Goal: Task Accomplishment & Management: Use online tool/utility

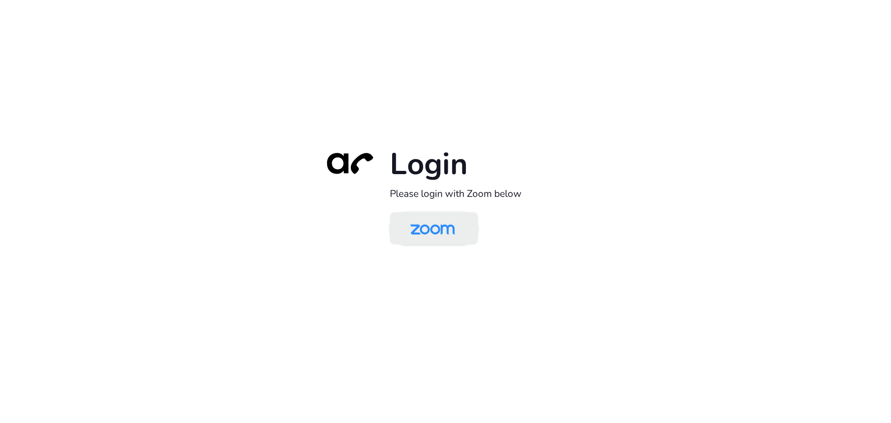
click at [432, 227] on img at bounding box center [433, 229] width 64 height 30
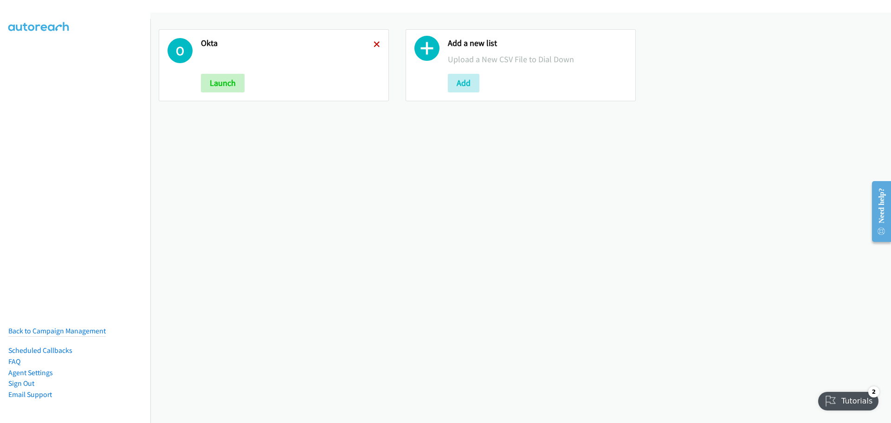
click at [375, 43] on icon at bounding box center [377, 45] width 6 height 6
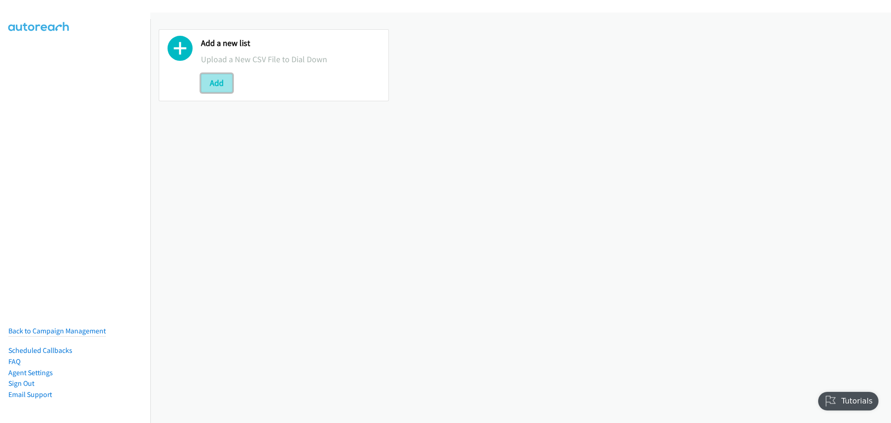
click at [220, 84] on button "Add" at bounding box center [217, 83] width 32 height 19
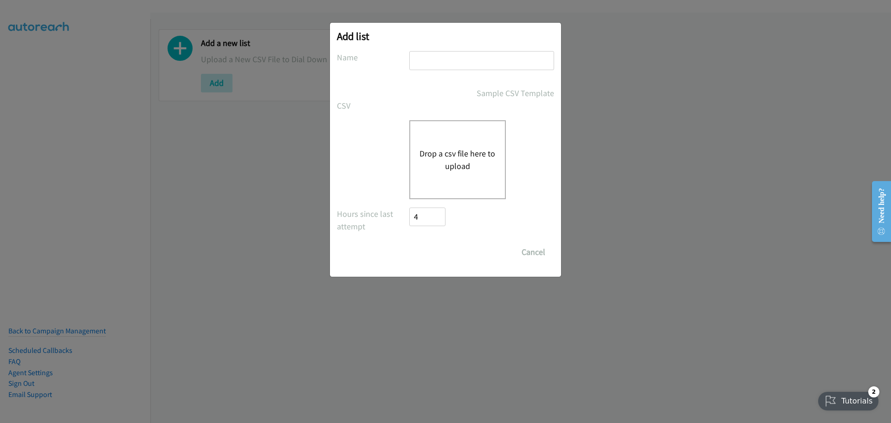
click at [471, 55] on input "text" at bounding box center [481, 60] width 145 height 19
type input "okta"
click at [467, 178] on div "Drop a csv file here to upload" at bounding box center [457, 159] width 97 height 79
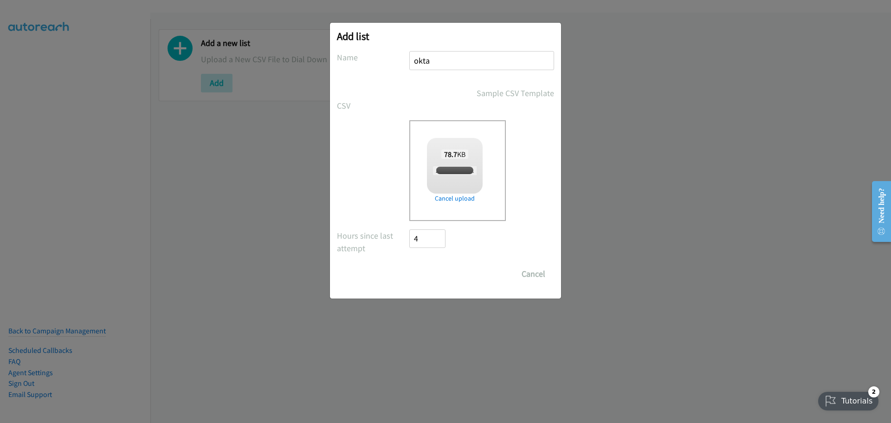
checkbox input "true"
click at [433, 273] on input "Save List" at bounding box center [433, 274] width 49 height 19
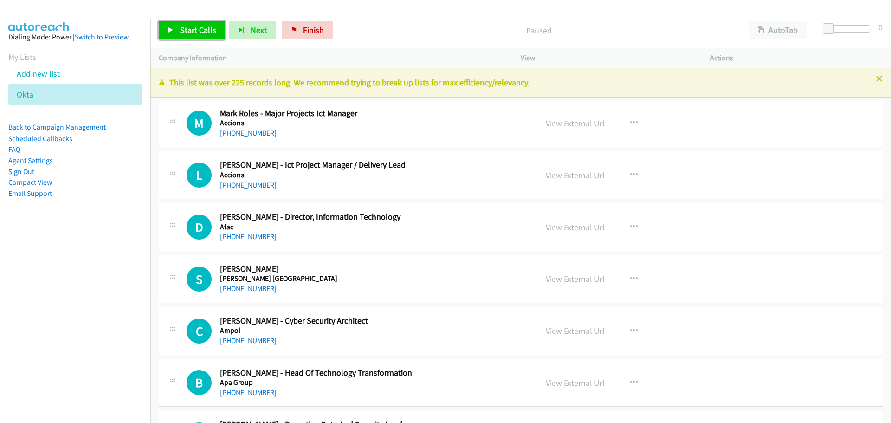
click at [194, 34] on span "Start Calls" at bounding box center [198, 30] width 36 height 11
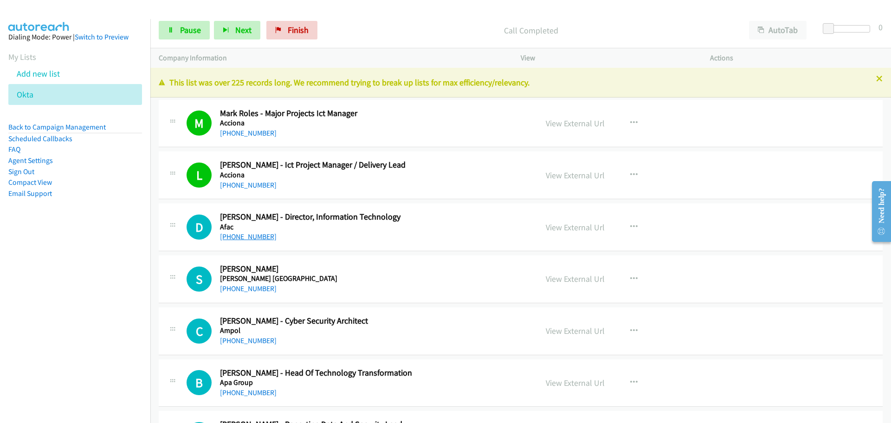
click at [246, 237] on link "+61 419 381 985" at bounding box center [248, 236] width 57 height 9
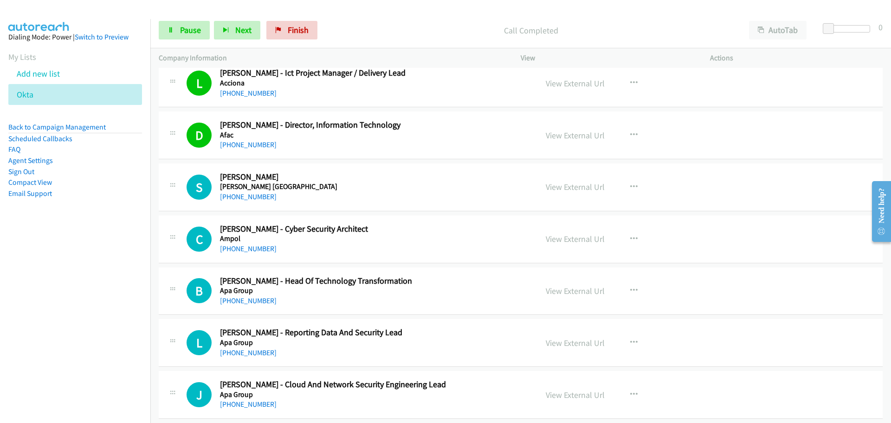
scroll to position [93, 0]
click at [252, 193] on link "+61 422 710 245" at bounding box center [248, 195] width 57 height 9
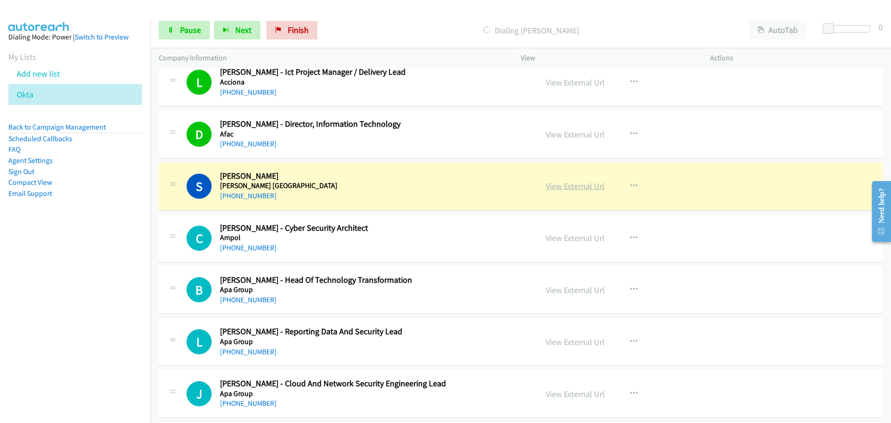
click at [576, 188] on link "View External Url" at bounding box center [575, 186] width 59 height 11
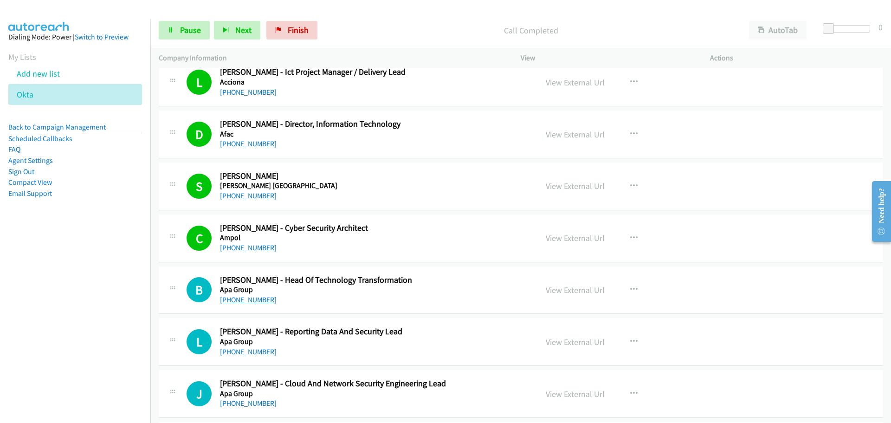
drag, startPoint x: 241, startPoint y: 296, endPoint x: 247, endPoint y: 296, distance: 5.6
click at [241, 296] on link "+61 488 120 085" at bounding box center [248, 299] width 57 height 9
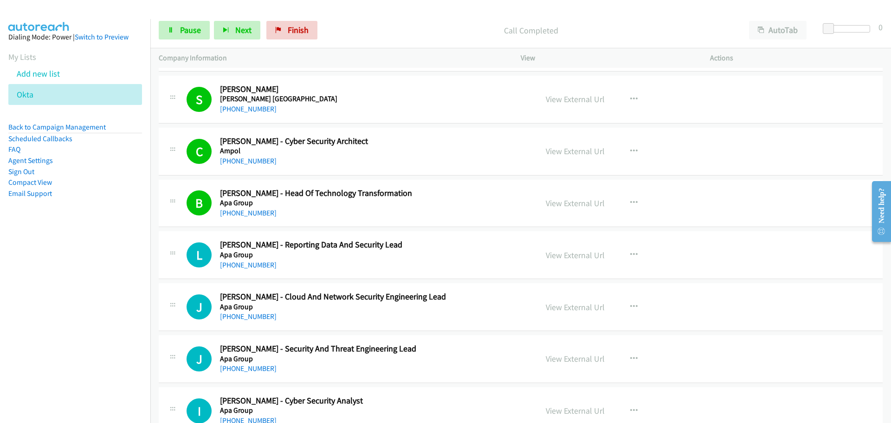
scroll to position [325, 0]
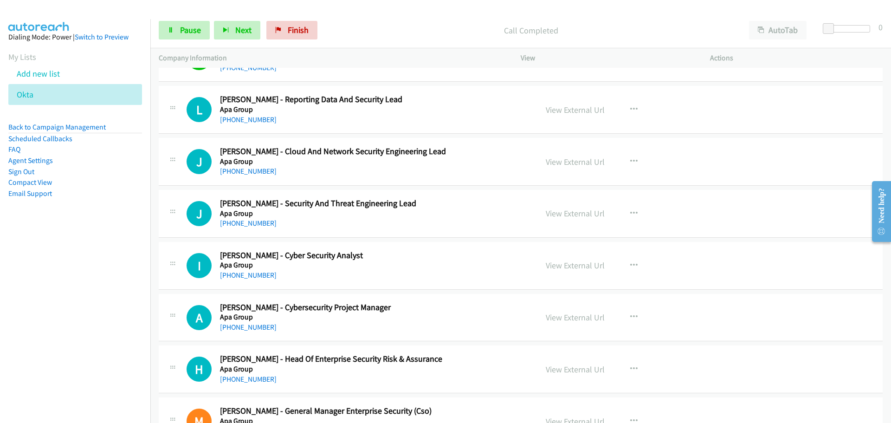
drag, startPoint x: 251, startPoint y: 121, endPoint x: 400, endPoint y: 149, distance: 151.2
click at [251, 121] on link "+61 2 9311 5000" at bounding box center [248, 119] width 57 height 9
click at [255, 174] on link "+61 451 002 097" at bounding box center [248, 171] width 57 height 9
click at [260, 222] on link "+61 403 001 023" at bounding box center [248, 223] width 57 height 9
click at [254, 274] on link "+61 433 763 094" at bounding box center [248, 275] width 57 height 9
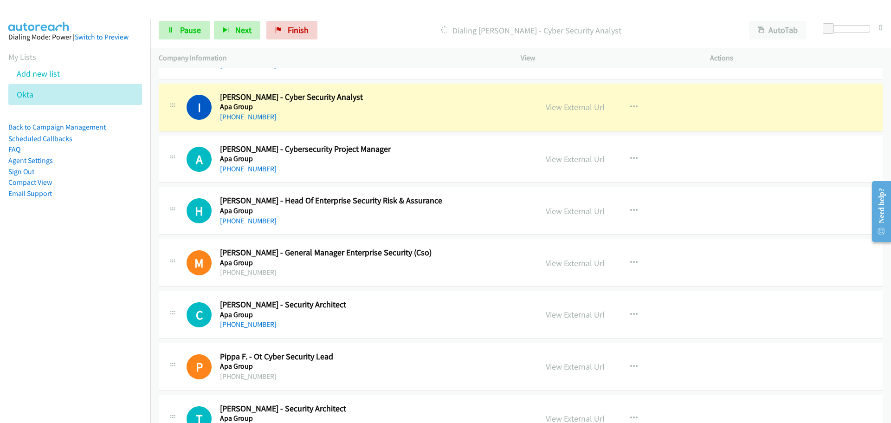
scroll to position [511, 0]
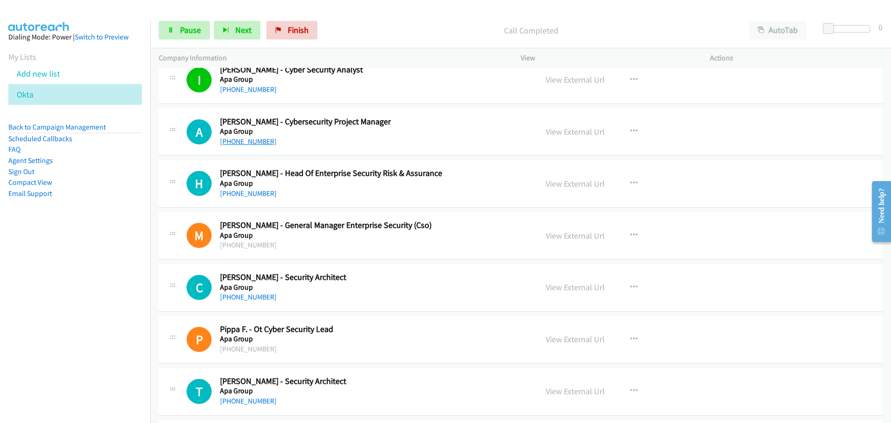
click at [253, 144] on link "+61 407 089 252" at bounding box center [248, 141] width 57 height 9
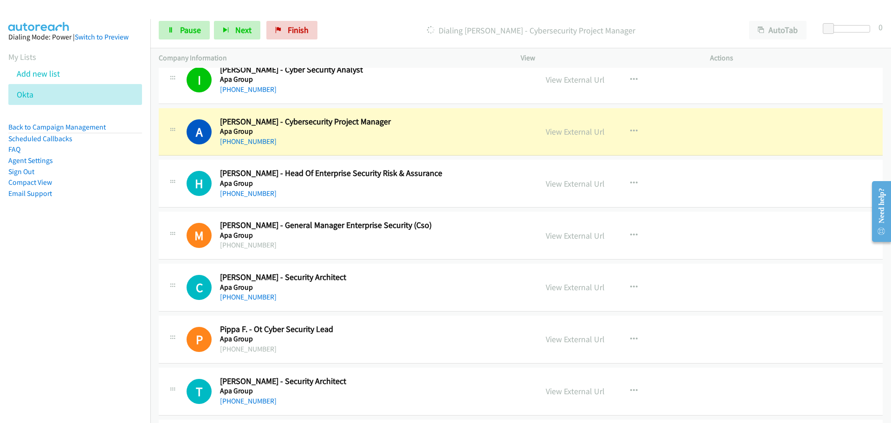
scroll to position [557, 0]
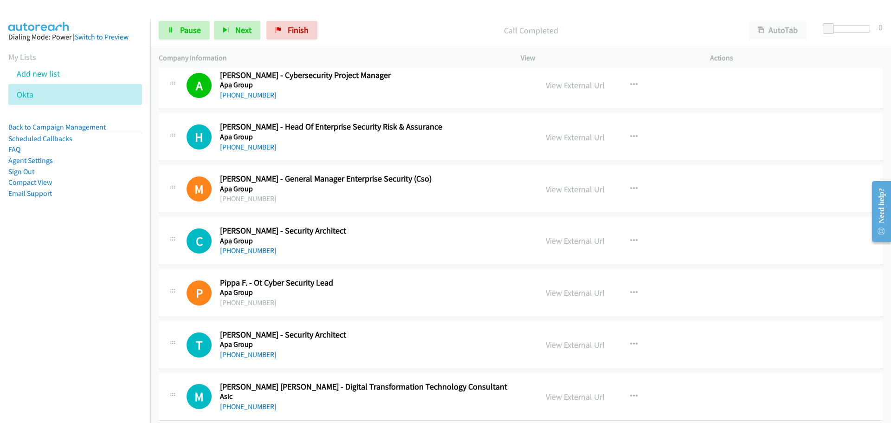
drag, startPoint x: 249, startPoint y: 143, endPoint x: 393, endPoint y: 163, distance: 145.2
click at [249, 143] on link "+61 402 326 297" at bounding box center [248, 147] width 57 height 9
click at [252, 251] on link "+61 433 004 967" at bounding box center [248, 250] width 57 height 9
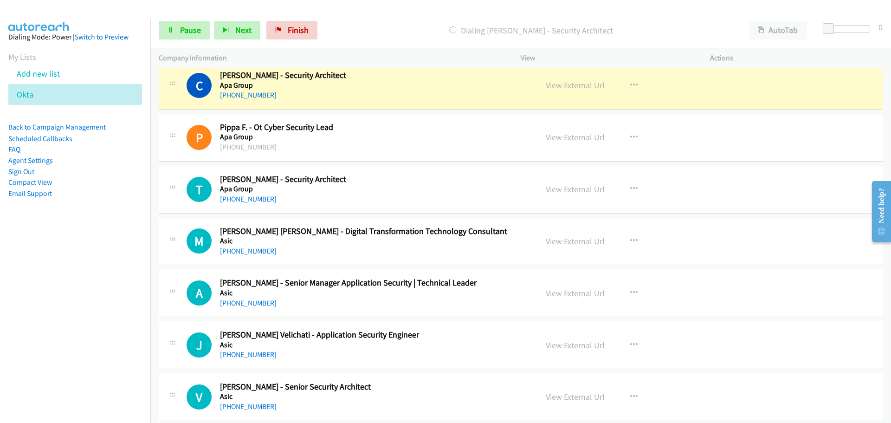
scroll to position [696, 0]
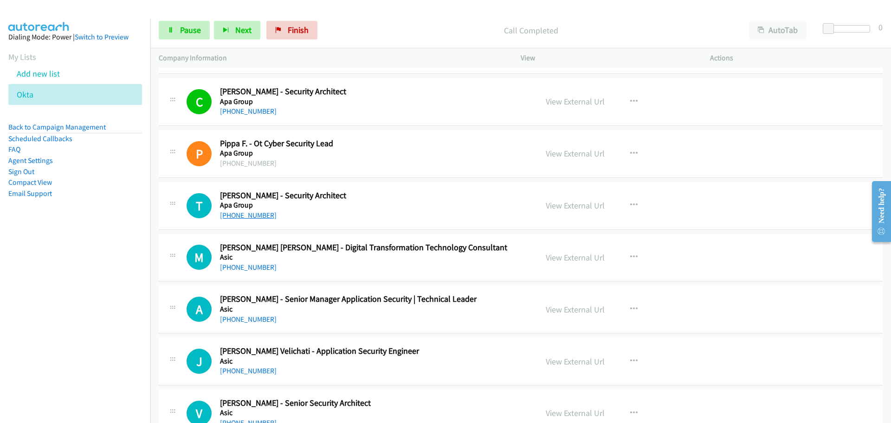
click at [249, 216] on link "+61 419 829 697" at bounding box center [248, 215] width 57 height 9
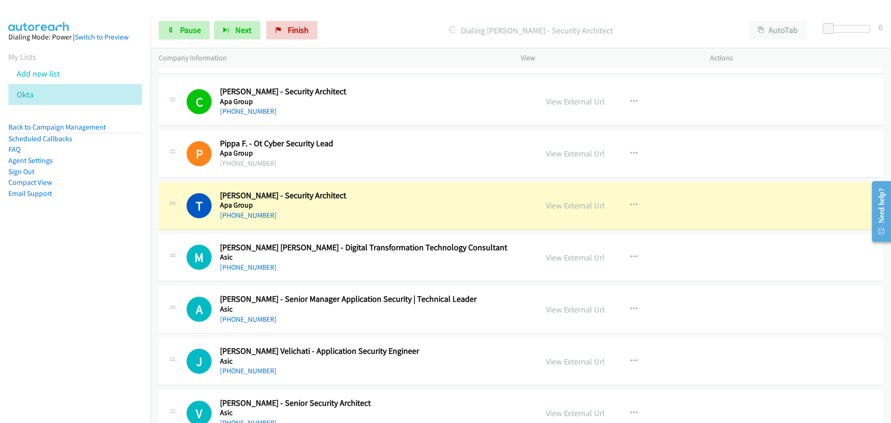
scroll to position [789, 0]
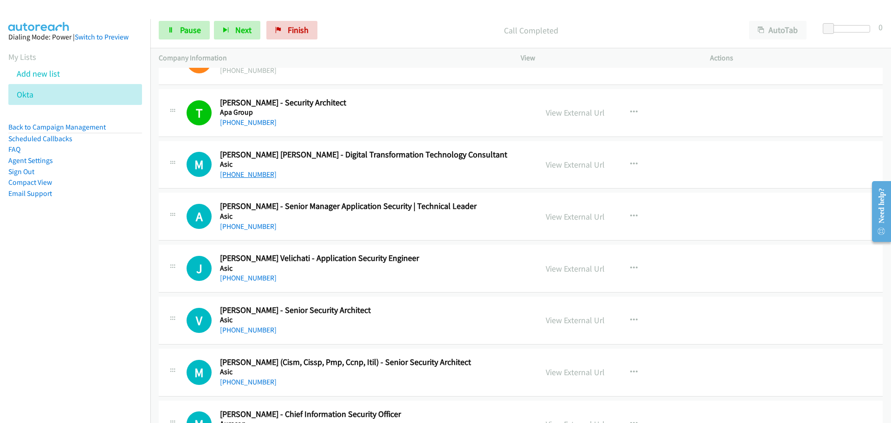
click at [260, 176] on link "+61 488 116 329" at bounding box center [248, 174] width 57 height 9
click at [250, 225] on link "+61 3 9333 7940" at bounding box center [248, 226] width 57 height 9
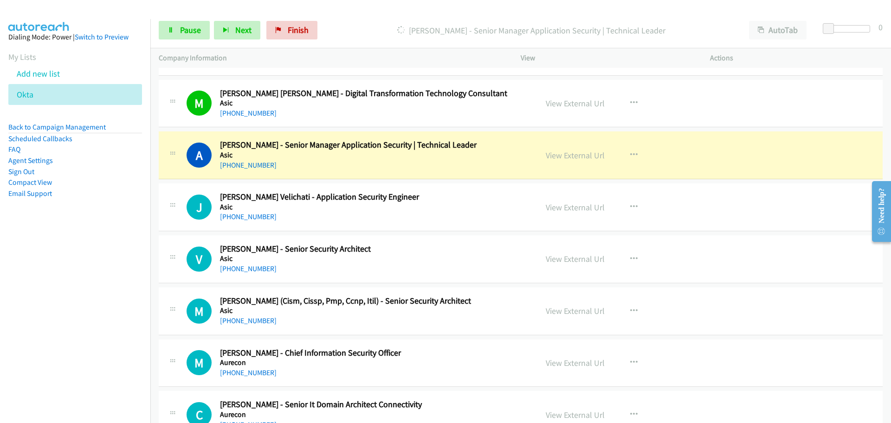
scroll to position [836, 0]
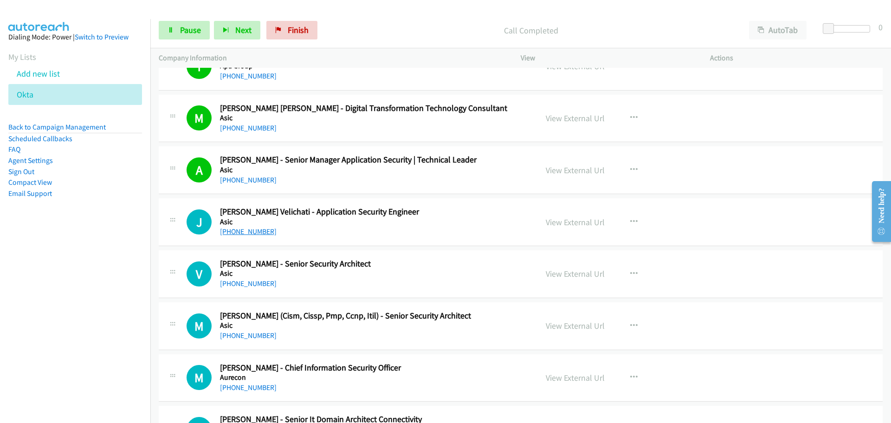
click at [260, 234] on link "+61 424 845 432" at bounding box center [248, 231] width 57 height 9
click at [251, 287] on link "+61 432 638 336" at bounding box center [248, 283] width 57 height 9
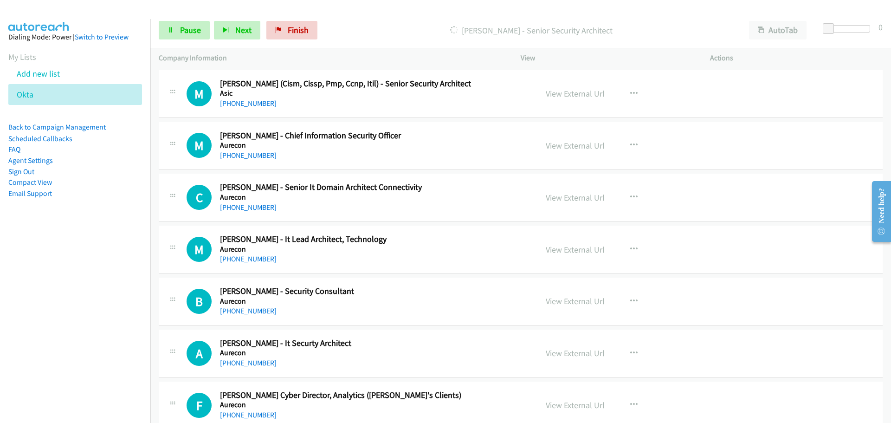
scroll to position [1021, 0]
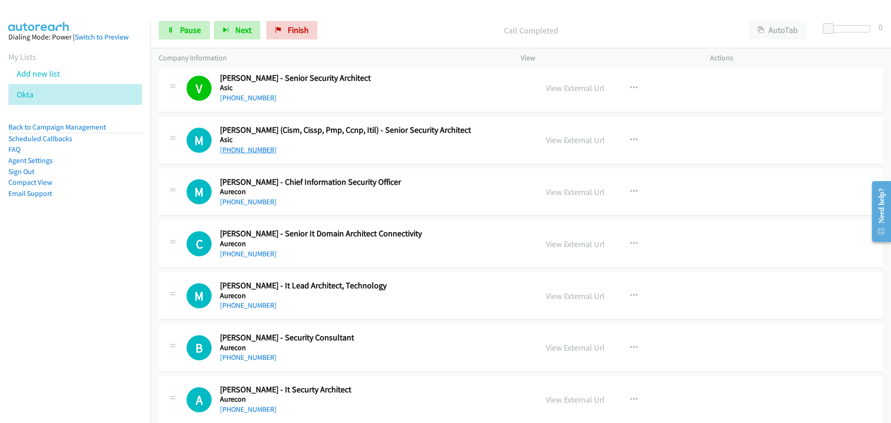
click at [253, 151] on link "+61 449 526 466" at bounding box center [248, 149] width 57 height 9
drag, startPoint x: 264, startPoint y: 205, endPoint x: 858, endPoint y: 266, distance: 597.0
click at [264, 205] on link "+61 419 874 759" at bounding box center [248, 201] width 57 height 9
click at [240, 254] on link "+61 408 537 733" at bounding box center [248, 253] width 57 height 9
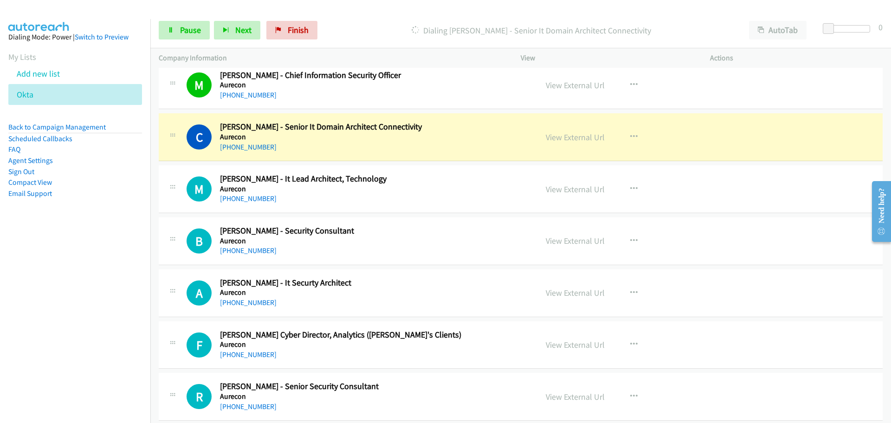
scroll to position [1114, 0]
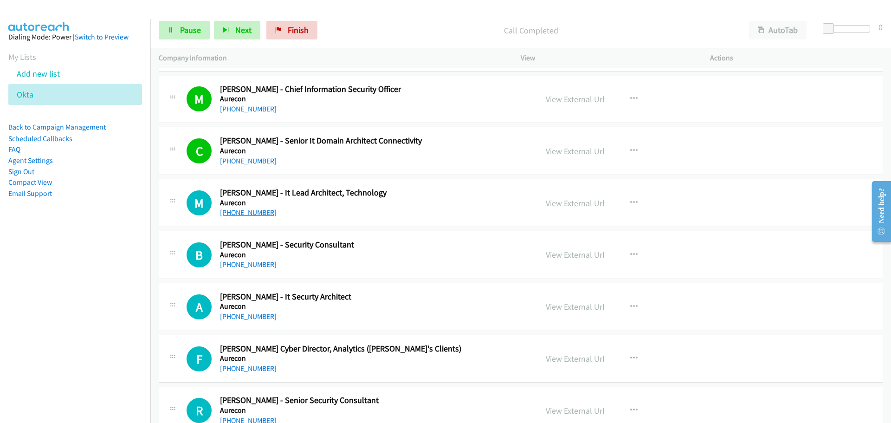
click at [263, 214] on link "+61 423 844 577" at bounding box center [248, 212] width 57 height 9
click at [258, 267] on link "+61 423 042 360" at bounding box center [248, 264] width 57 height 9
click at [250, 314] on link "+61 422 289 552" at bounding box center [248, 316] width 57 height 9
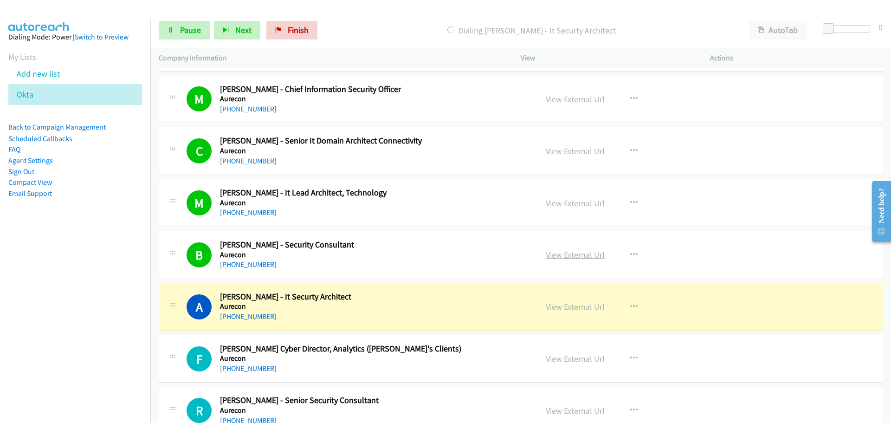
click at [591, 256] on link "View External Url" at bounding box center [575, 254] width 59 height 11
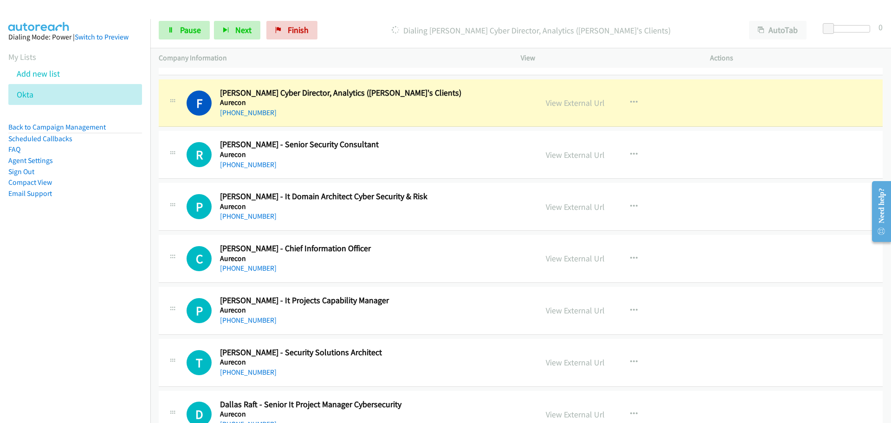
scroll to position [1393, 0]
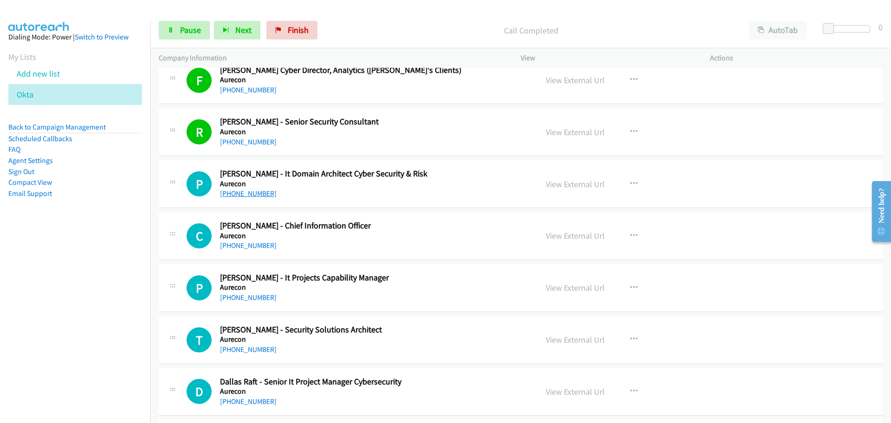
click at [238, 195] on link "+61 7 3717 2416" at bounding box center [248, 193] width 57 height 9
click at [254, 247] on link "+61 421 051 959" at bounding box center [248, 245] width 57 height 9
drag, startPoint x: 257, startPoint y: 301, endPoint x: 398, endPoint y: 300, distance: 140.7
click at [257, 301] on link "+61 418 560 527" at bounding box center [248, 297] width 57 height 9
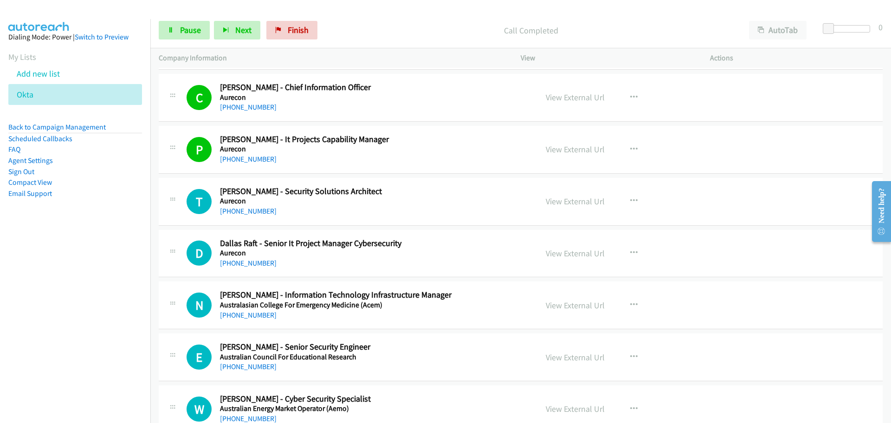
scroll to position [1532, 0]
click at [249, 213] on link "+61 433 604 292" at bounding box center [248, 210] width 57 height 9
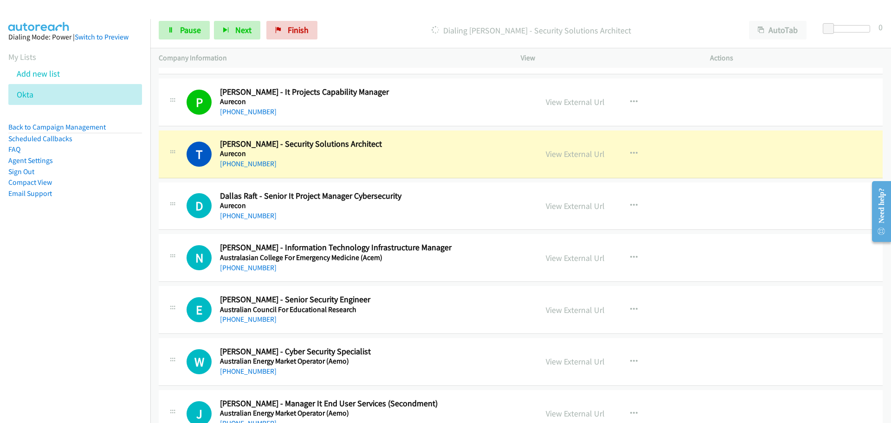
scroll to position [1625, 0]
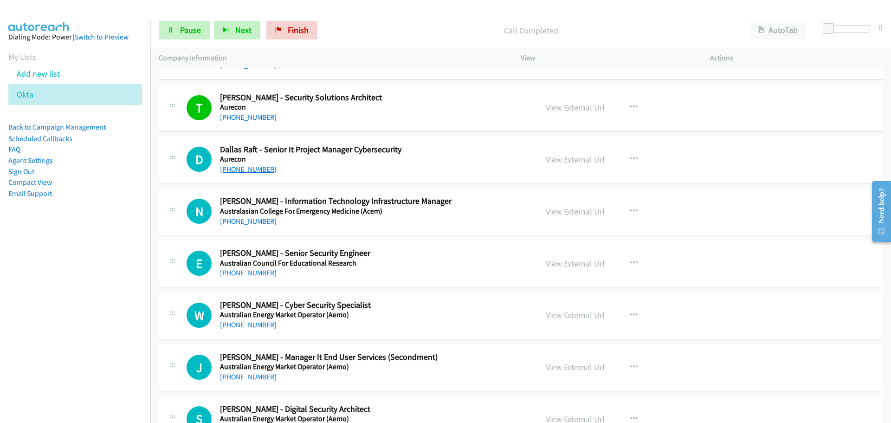
click at [244, 168] on link "+61 405 142 576" at bounding box center [248, 169] width 57 height 9
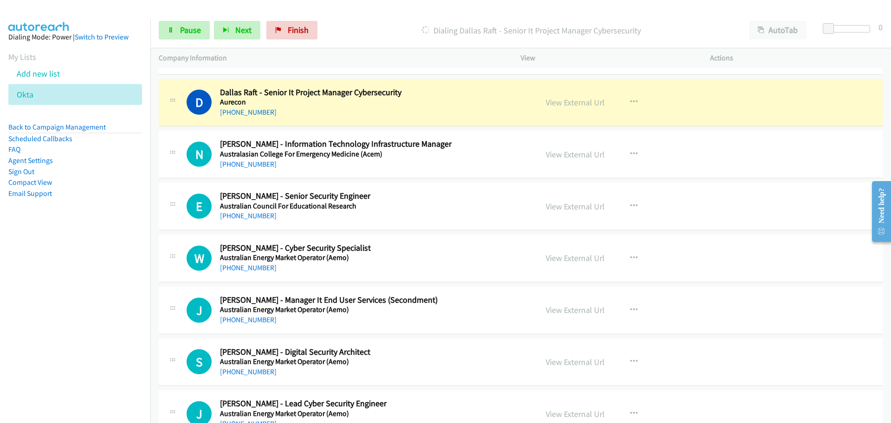
scroll to position [1671, 0]
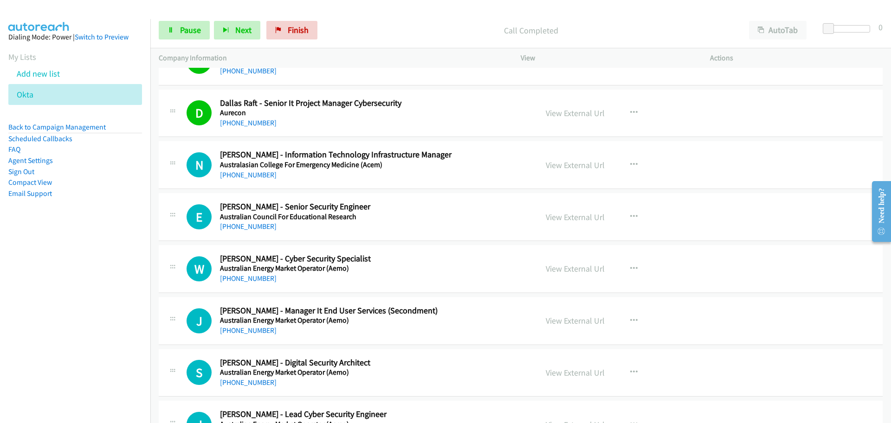
drag, startPoint x: 259, startPoint y: 177, endPoint x: 860, endPoint y: 245, distance: 605.5
click at [259, 177] on link "+61 3 9320 0461" at bounding box center [248, 174] width 57 height 9
drag, startPoint x: 250, startPoint y: 227, endPoint x: 257, endPoint y: 225, distance: 7.3
click at [250, 227] on link "+61 437 770 167" at bounding box center [248, 226] width 57 height 9
drag, startPoint x: 262, startPoint y: 280, endPoint x: 453, endPoint y: 279, distance: 190.8
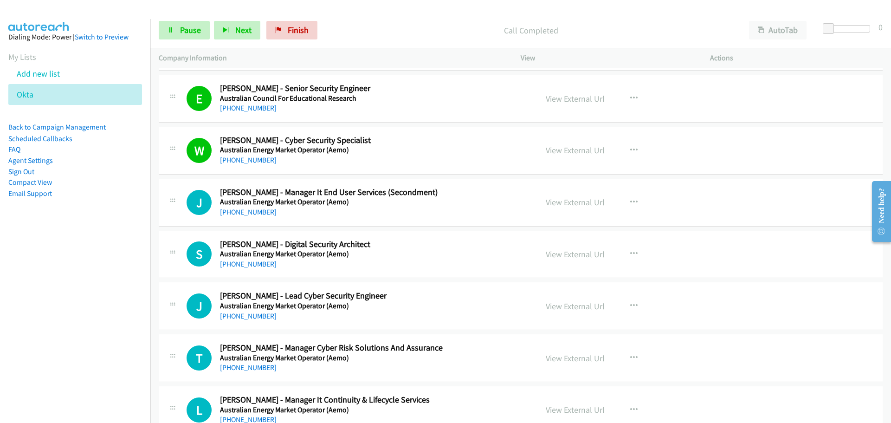
scroll to position [1857, 0]
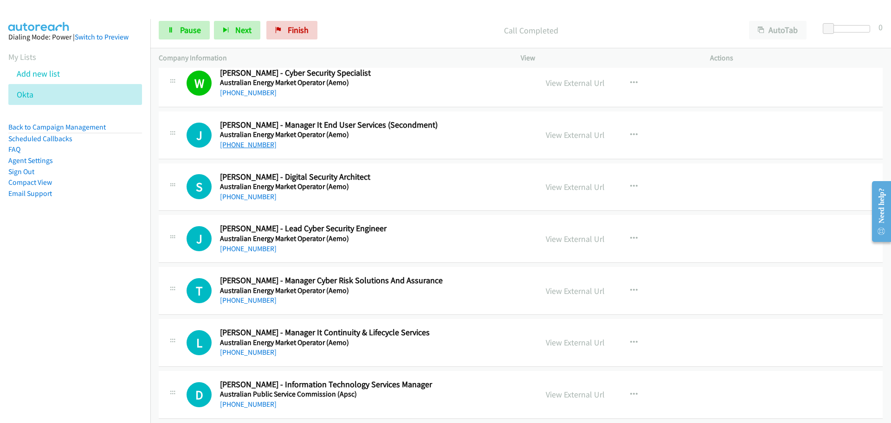
click at [233, 145] on link "+61 423 489 890" at bounding box center [248, 144] width 57 height 9
click at [253, 201] on div "+61 2 8884 5041" at bounding box center [373, 196] width 306 height 11
click at [253, 198] on link "+61 2 8884 5041" at bounding box center [248, 196] width 57 height 9
click at [253, 247] on link "+61 3 9609 8473" at bounding box center [248, 248] width 57 height 9
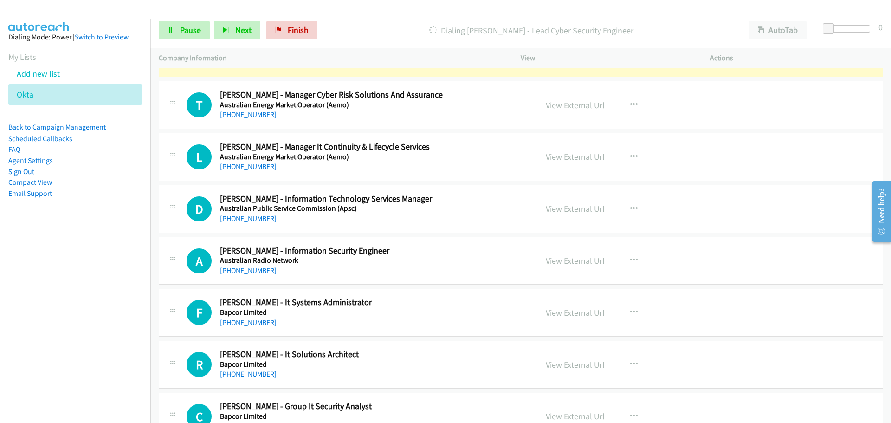
scroll to position [1996, 0]
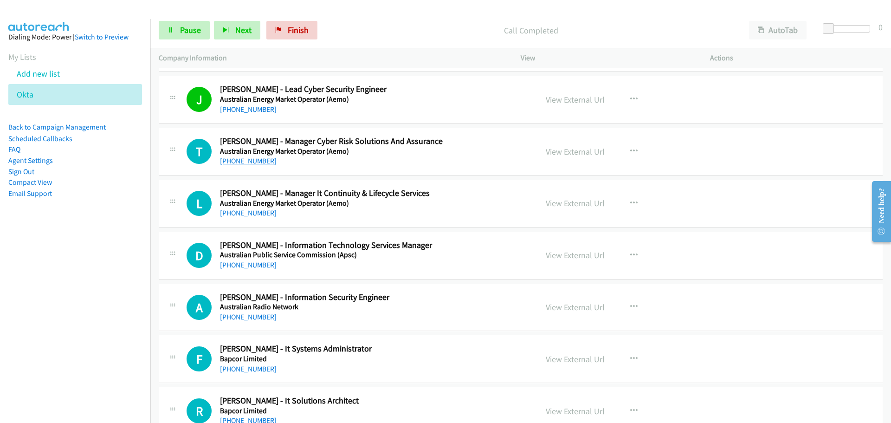
click at [259, 165] on link "+61 470 398 751" at bounding box center [248, 160] width 57 height 9
click at [259, 214] on link "+61 458 068 886" at bounding box center [248, 212] width 57 height 9
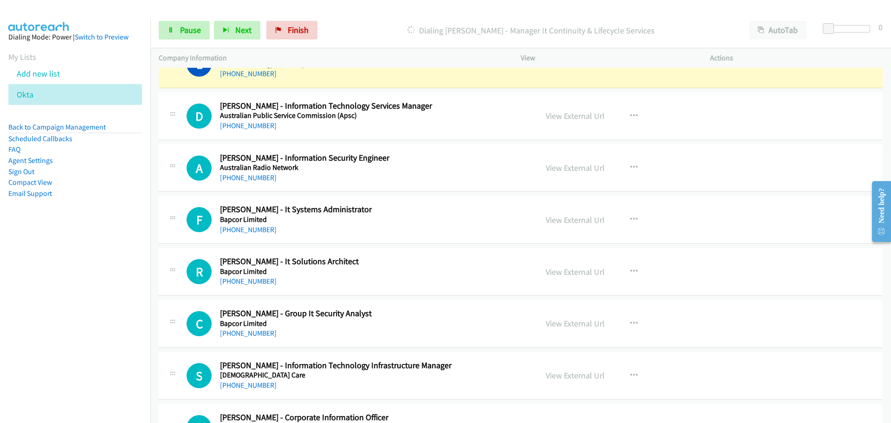
scroll to position [2089, 0]
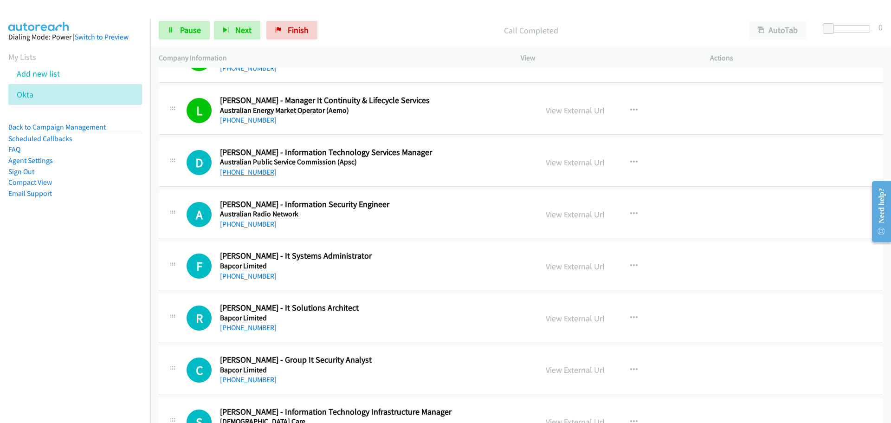
click at [260, 172] on link "+61 407 104 902" at bounding box center [248, 172] width 57 height 9
click at [592, 164] on link "View External Url" at bounding box center [575, 162] width 59 height 11
click at [256, 222] on link "+61 3 9420 1120" at bounding box center [248, 224] width 57 height 9
drag, startPoint x: 251, startPoint y: 275, endPoint x: 263, endPoint y: 271, distance: 12.6
click at [251, 275] on link "+61 402 755 543" at bounding box center [248, 276] width 57 height 9
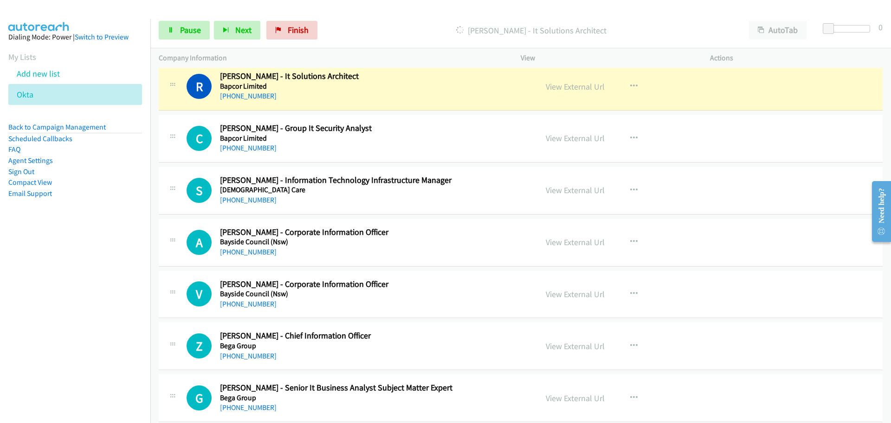
scroll to position [2321, 0]
drag, startPoint x: 247, startPoint y: 143, endPoint x: 253, endPoint y: 142, distance: 7.0
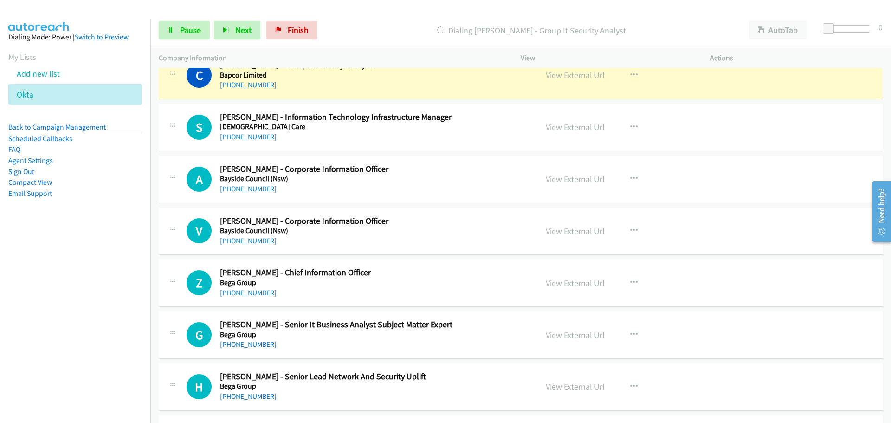
scroll to position [2368, 0]
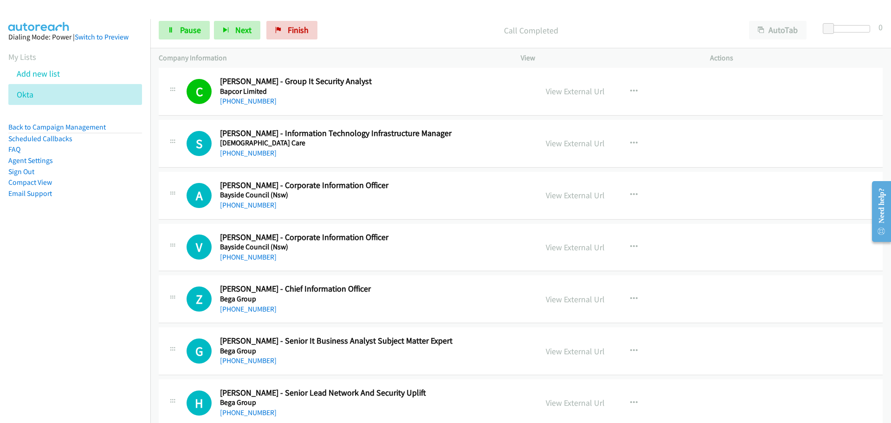
drag, startPoint x: 253, startPoint y: 152, endPoint x: 456, endPoint y: 143, distance: 203.1
click at [253, 152] on link "+61 404 452 233" at bounding box center [248, 153] width 57 height 9
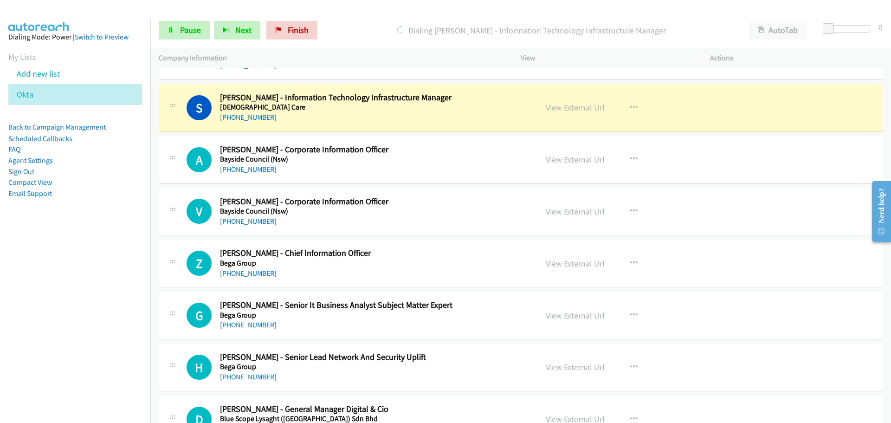
scroll to position [2414, 0]
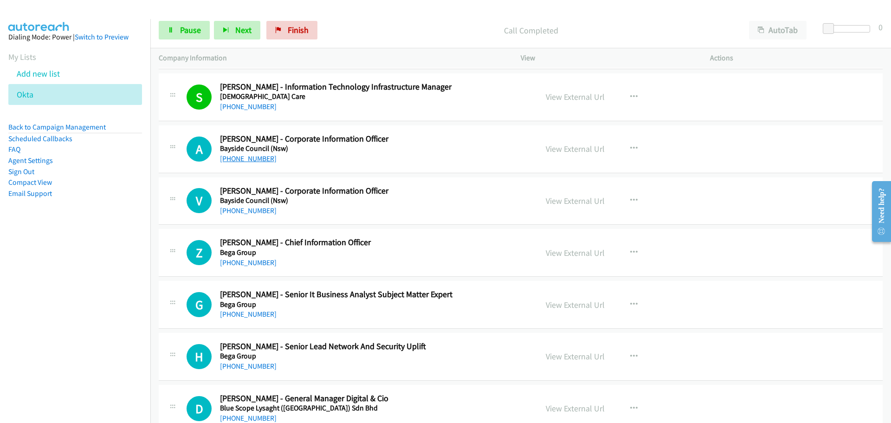
click at [254, 158] on link "+61 3 9599 4723" at bounding box center [248, 158] width 57 height 9
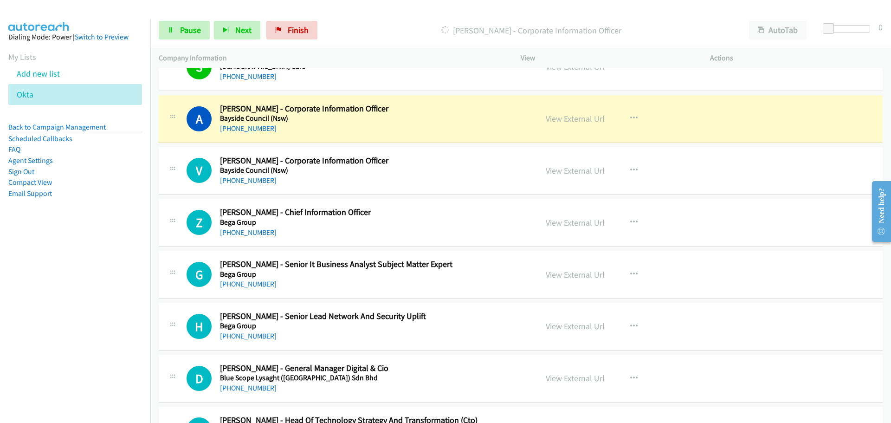
scroll to position [2461, 0]
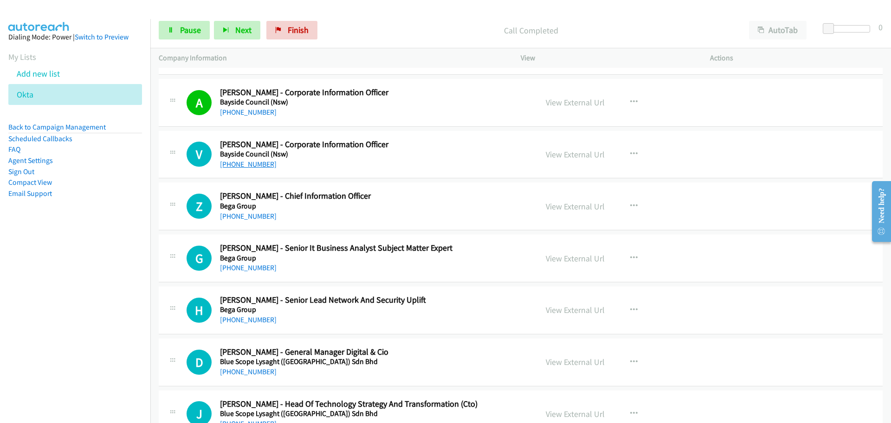
click at [234, 161] on link "+61 3 9599 4363" at bounding box center [248, 164] width 57 height 9
click at [249, 218] on link "+61 2 9671 2244" at bounding box center [248, 216] width 57 height 9
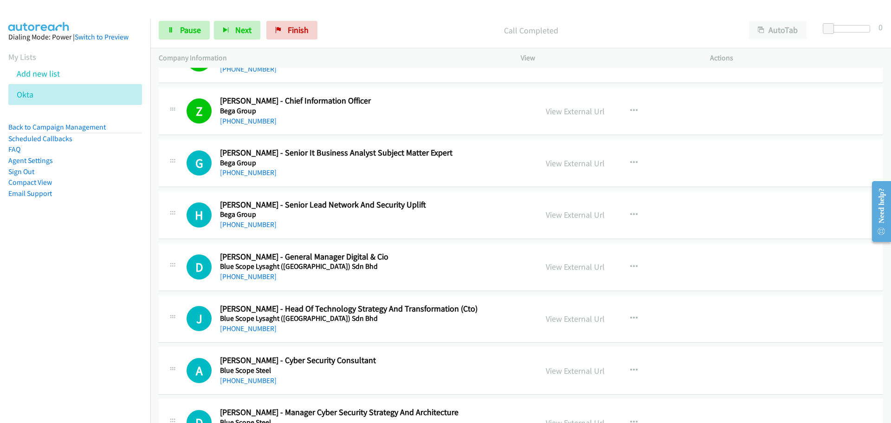
scroll to position [2600, 0]
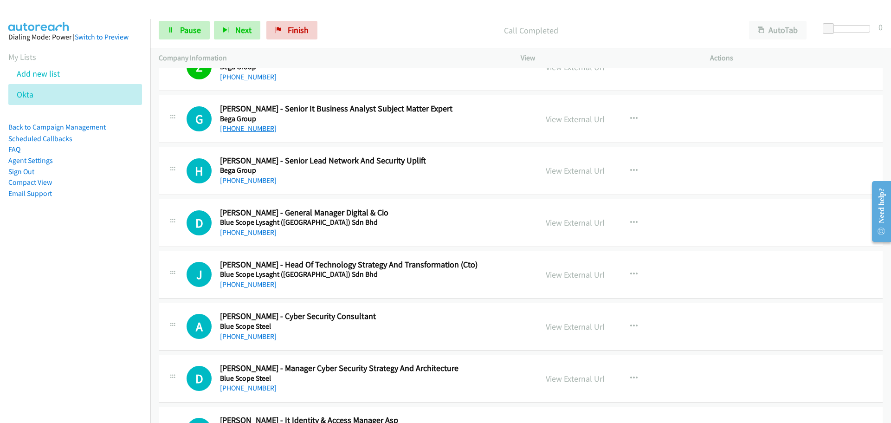
click at [248, 130] on link "+61 480 426 213" at bounding box center [248, 128] width 57 height 9
drag, startPoint x: 225, startPoint y: 181, endPoint x: 257, endPoint y: 181, distance: 32.0
click at [225, 181] on link "+61 415 848 837" at bounding box center [248, 180] width 57 height 9
click at [267, 234] on link "+61 410 611 622" at bounding box center [248, 232] width 57 height 9
click at [240, 286] on link "+61 466 329 068" at bounding box center [248, 284] width 57 height 9
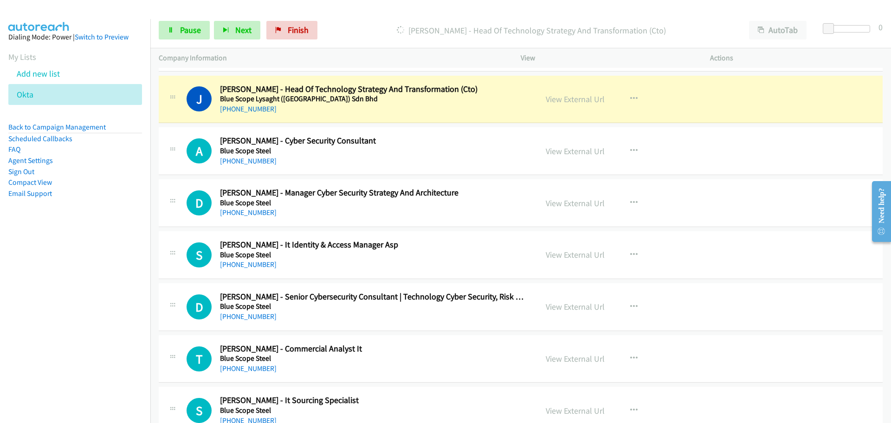
scroll to position [2786, 0]
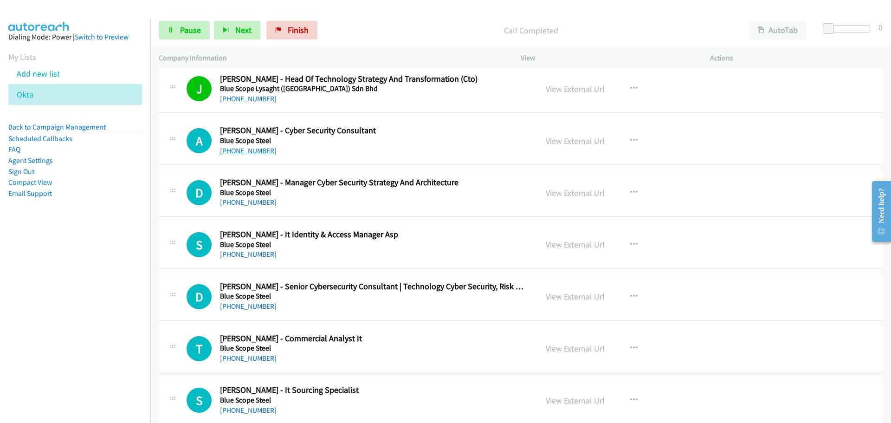
click at [254, 147] on link "+61 468 351 494" at bounding box center [248, 150] width 57 height 9
click at [260, 200] on link "+61 431 429 943" at bounding box center [248, 202] width 57 height 9
drag, startPoint x: 246, startPoint y: 259, endPoint x: 584, endPoint y: 305, distance: 340.8
click at [246, 259] on link "+61 3 9538 1129" at bounding box center [248, 254] width 57 height 9
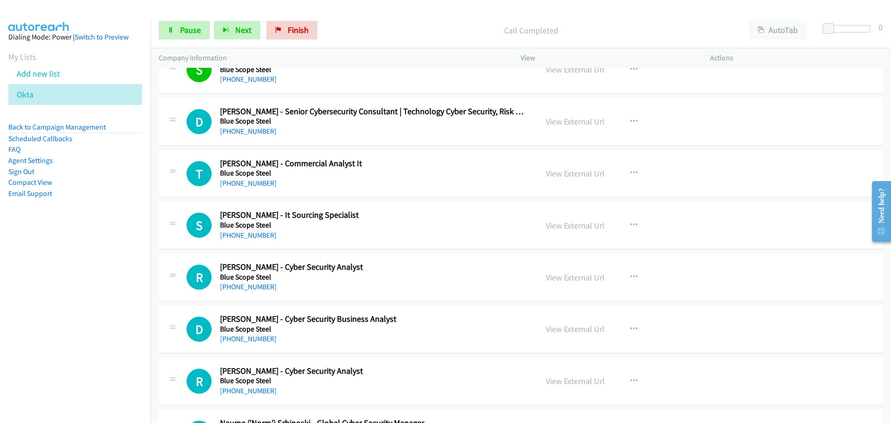
scroll to position [2971, 0]
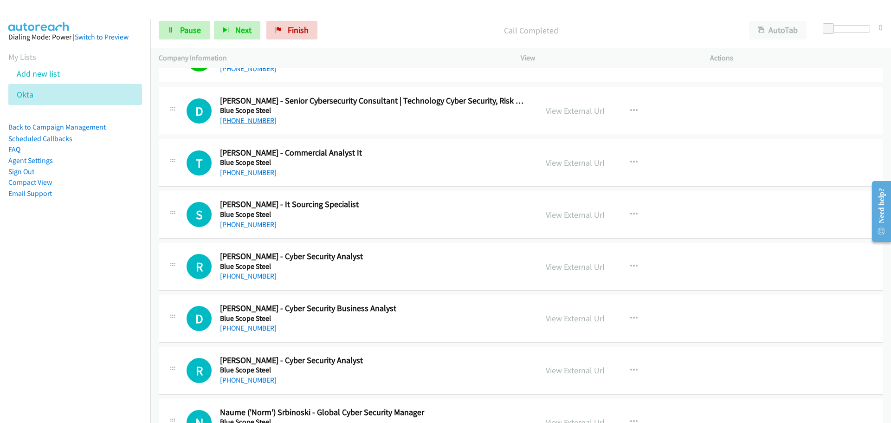
click at [259, 123] on link "+61 401 754 378" at bounding box center [248, 120] width 57 height 9
drag, startPoint x: 239, startPoint y: 171, endPoint x: 654, endPoint y: 200, distance: 416.0
click at [239, 171] on link "+61 2 4240 1519" at bounding box center [248, 172] width 57 height 9
click at [258, 220] on link "+61 3 9253 9750" at bounding box center [248, 224] width 57 height 9
click at [242, 277] on link "+61 406 716 075" at bounding box center [248, 276] width 57 height 9
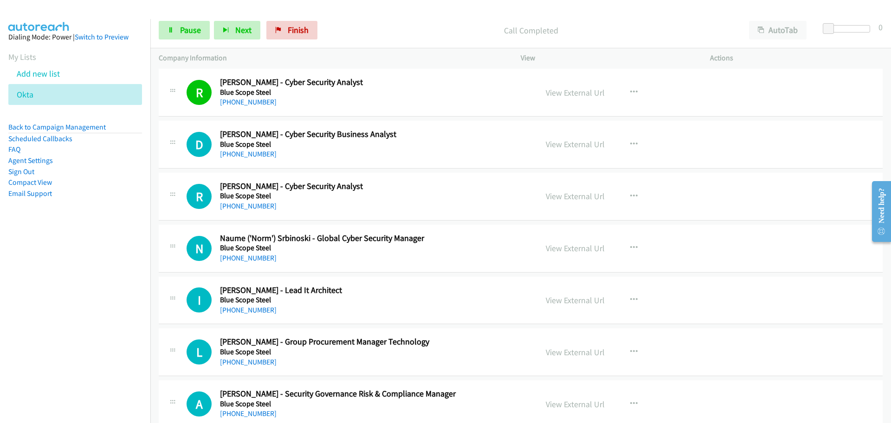
scroll to position [3157, 0]
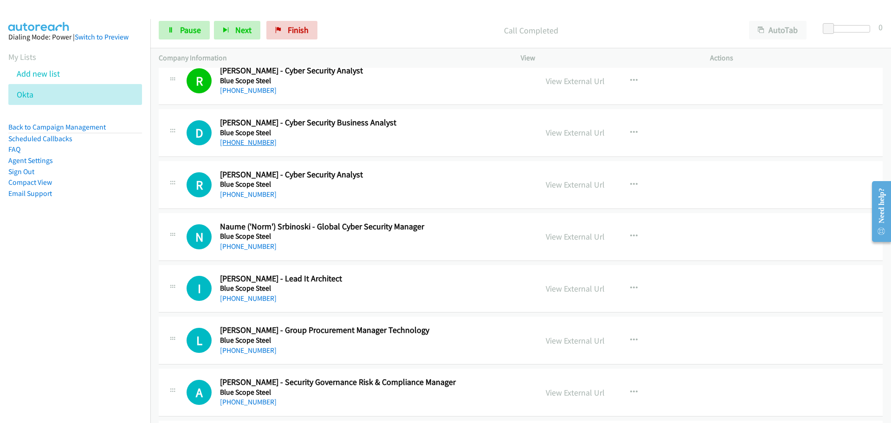
click at [248, 141] on link "+61 407 044 085" at bounding box center [248, 142] width 57 height 9
drag, startPoint x: 262, startPoint y: 197, endPoint x: 318, endPoint y: 201, distance: 55.3
click at [262, 197] on link "+61 492 001 414" at bounding box center [248, 194] width 57 height 9
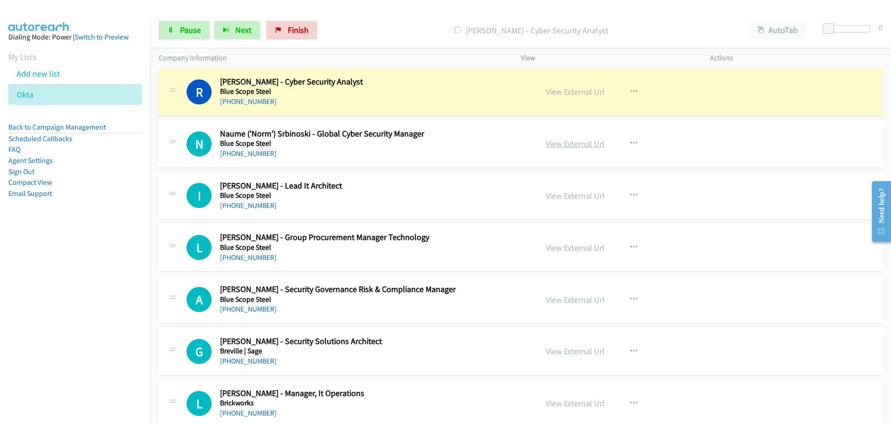
scroll to position [3204, 0]
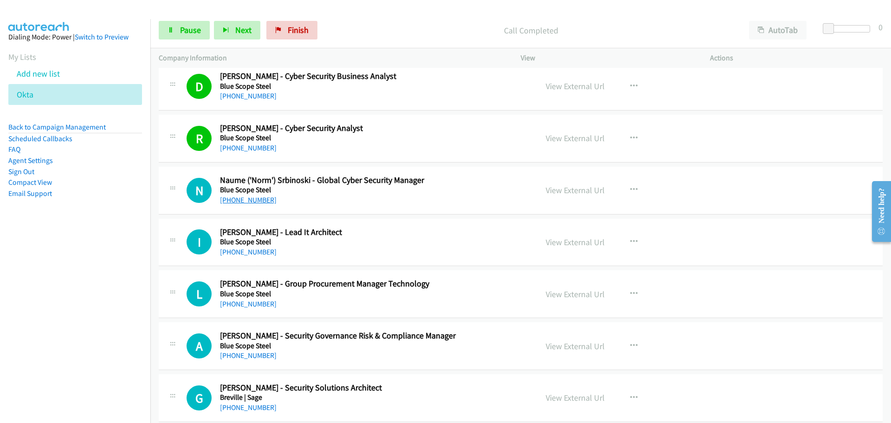
click at [259, 198] on link "+61 407 009 440" at bounding box center [248, 199] width 57 height 9
click at [768, 395] on div "G Callback Scheduled Gurmeet Singh - Security Solutions Architect Breville | Sa…" at bounding box center [521, 398] width 724 height 48
click at [238, 253] on link "+61 3 8804 3201" at bounding box center [248, 251] width 57 height 9
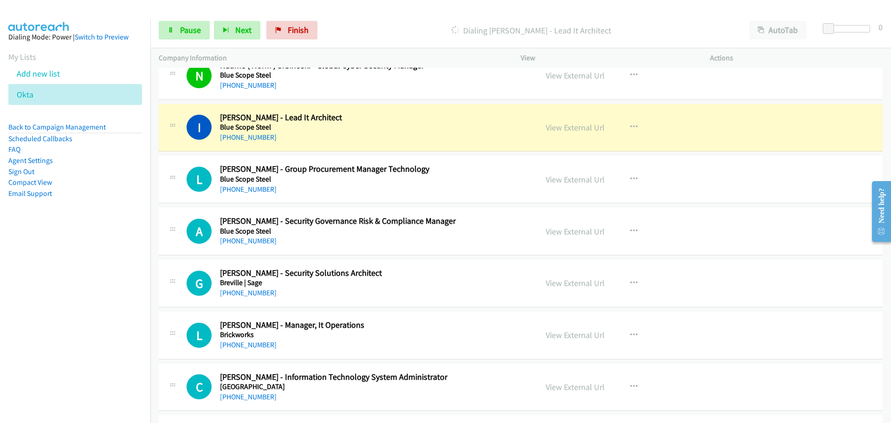
scroll to position [3343, 0]
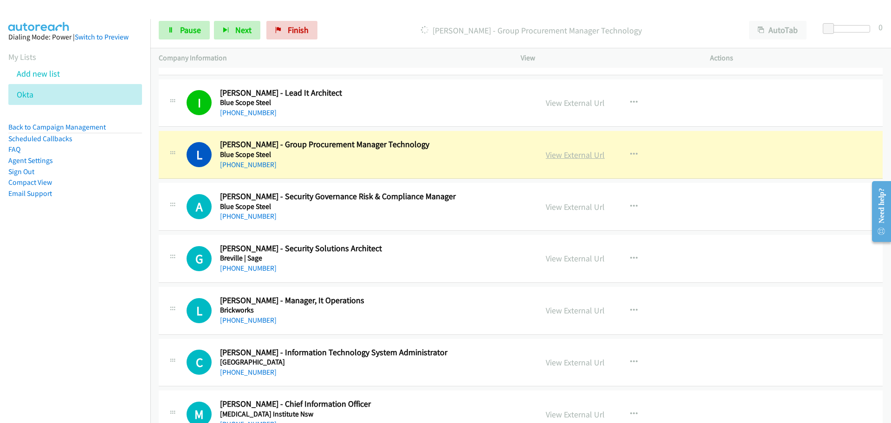
click at [557, 156] on link "View External Url" at bounding box center [575, 154] width 59 height 11
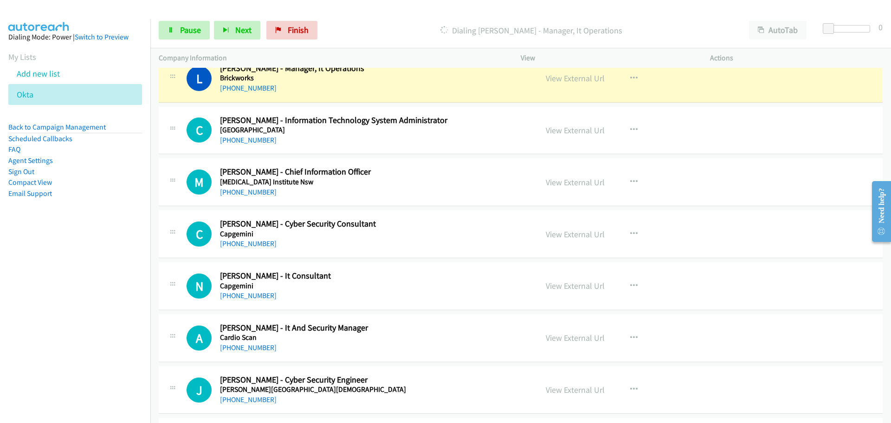
scroll to position [3529, 0]
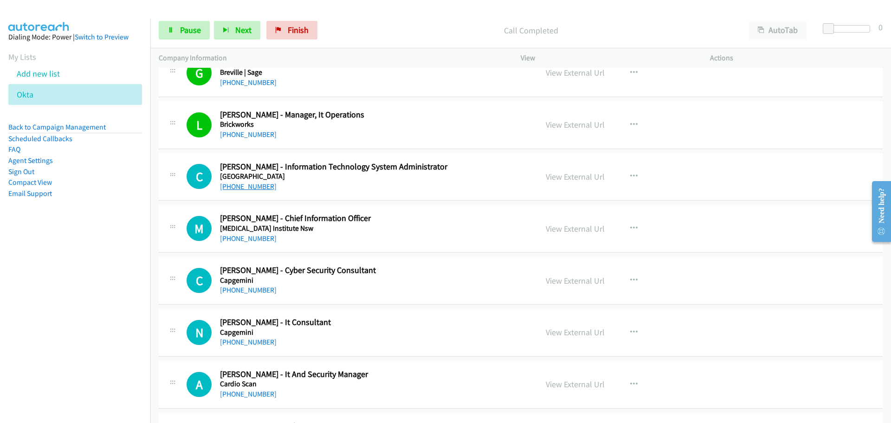
click at [239, 184] on link "+61 431 916 460" at bounding box center [248, 186] width 57 height 9
drag, startPoint x: 247, startPoint y: 234, endPoint x: 474, endPoint y: 275, distance: 230.1
click at [247, 234] on link "+61 426 821 918" at bounding box center [248, 238] width 57 height 9
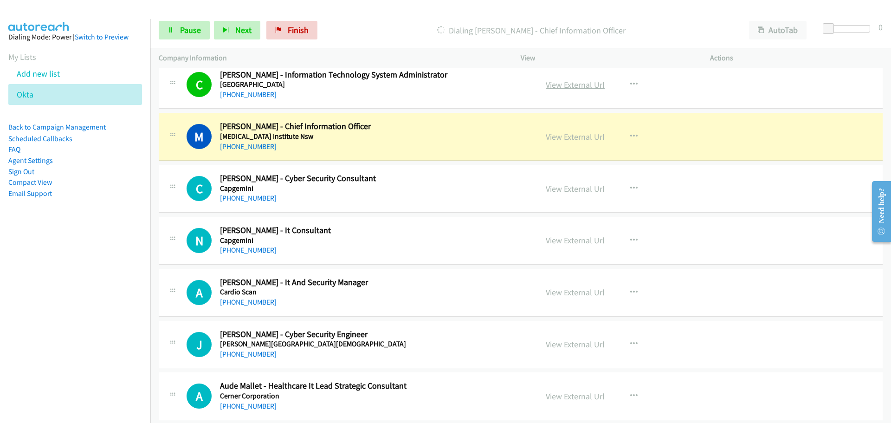
scroll to position [3668, 0]
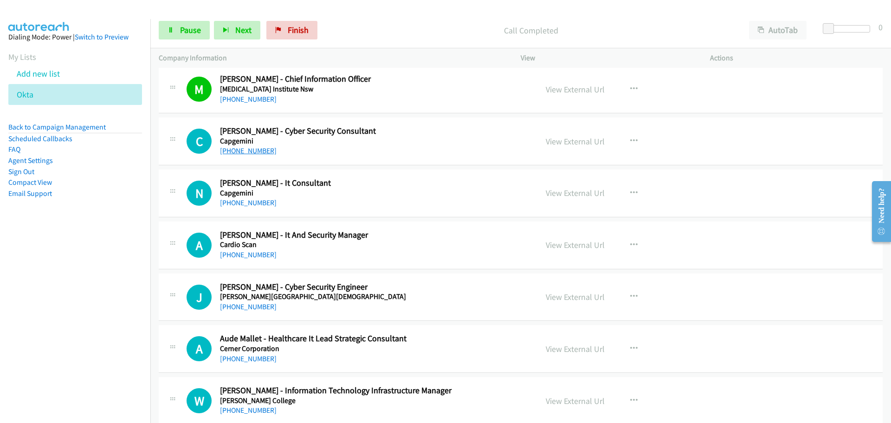
click at [246, 152] on link "+61 422 553 453" at bounding box center [248, 150] width 57 height 9
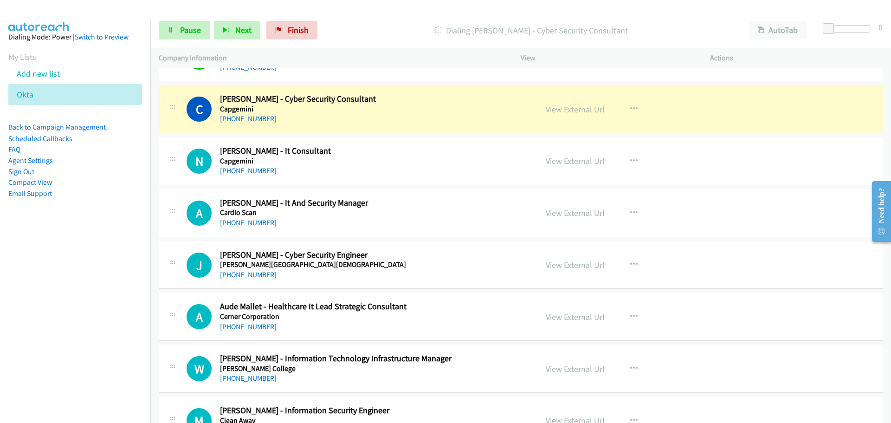
scroll to position [3714, 0]
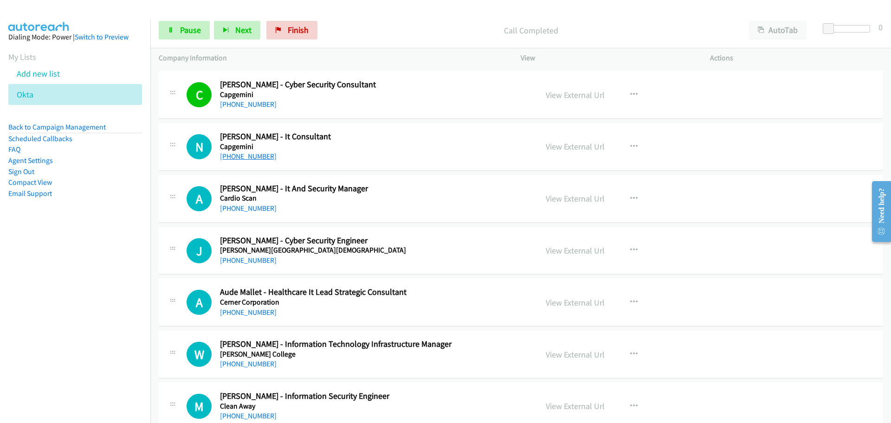
click at [240, 156] on link "+61 421 181 765" at bounding box center [248, 156] width 57 height 9
click at [253, 262] on link "+61 426 591 399" at bounding box center [248, 260] width 57 height 9
click at [246, 314] on link "+61 405 138 171" at bounding box center [248, 312] width 57 height 9
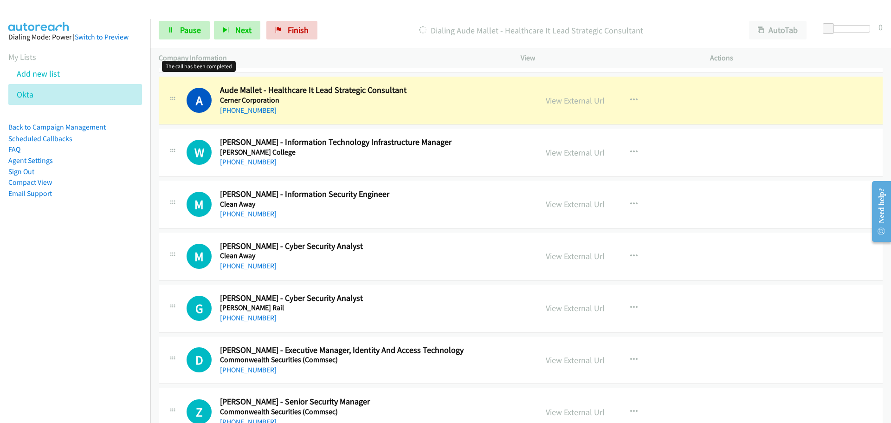
scroll to position [3900, 0]
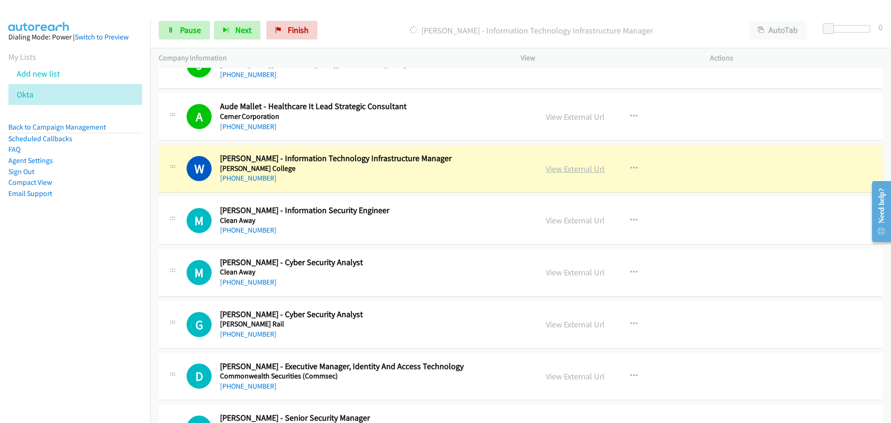
click at [582, 171] on link "View External Url" at bounding box center [575, 168] width 59 height 11
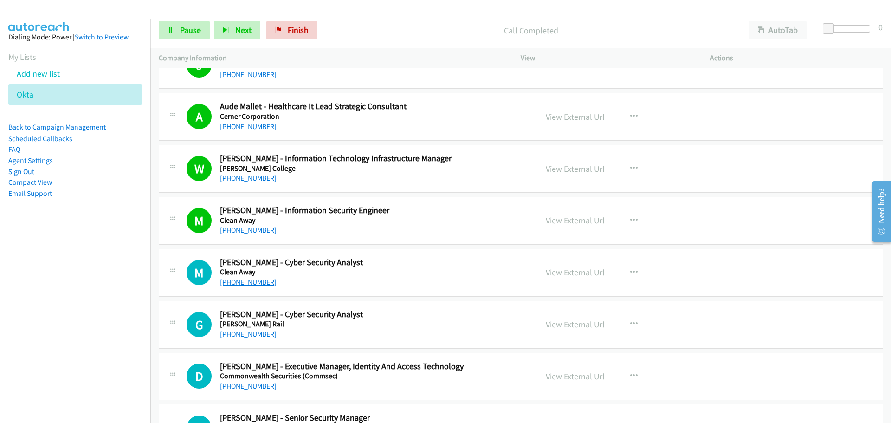
click at [257, 282] on link "+61 420 760 236" at bounding box center [248, 282] width 57 height 9
click at [257, 338] on link "+61 407 550 932" at bounding box center [248, 334] width 57 height 9
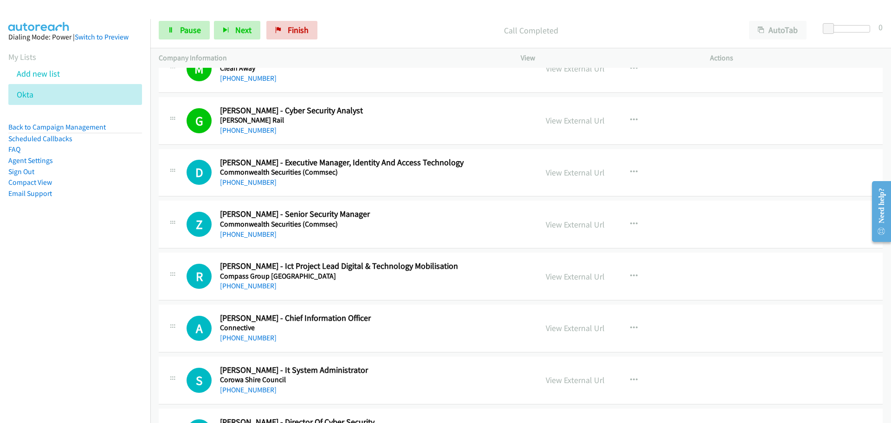
scroll to position [4179, 0]
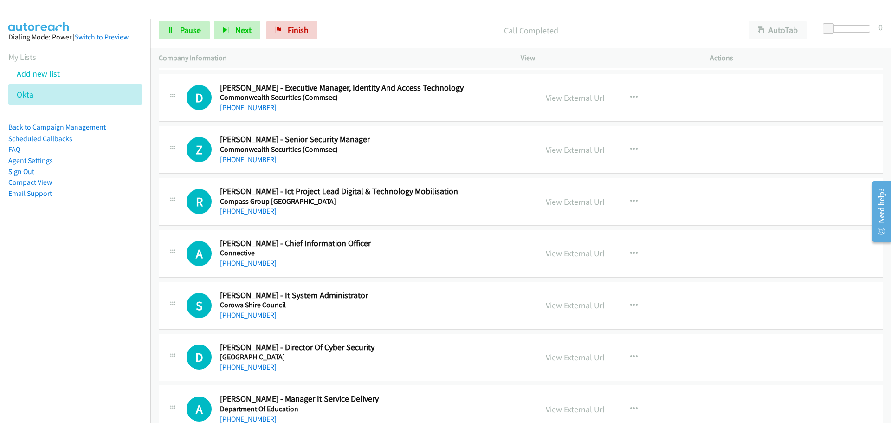
drag, startPoint x: 250, startPoint y: 105, endPoint x: 310, endPoint y: 106, distance: 60.4
click at [250, 105] on link "+61 457 524 736" at bounding box center [248, 107] width 57 height 9
click at [257, 163] on link "+61 451 525 374" at bounding box center [248, 159] width 57 height 9
click at [258, 211] on link "+61 452 287 575" at bounding box center [248, 211] width 57 height 9
click at [240, 262] on link "+61 401 212 289" at bounding box center [248, 263] width 57 height 9
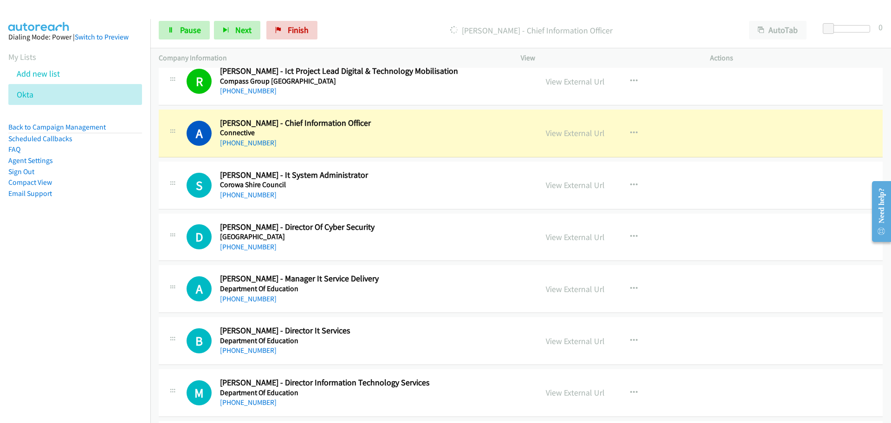
scroll to position [4318, 0]
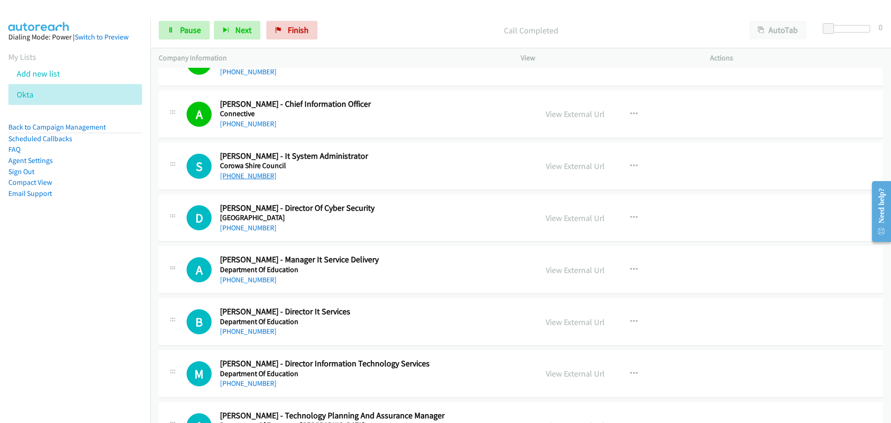
click at [265, 176] on link "+61 405 645 006" at bounding box center [248, 175] width 57 height 9
drag, startPoint x: 248, startPoint y: 227, endPoint x: 866, endPoint y: 305, distance: 623.0
click at [238, 223] on link "+61 3 5227 8475" at bounding box center [248, 227] width 57 height 9
click at [246, 280] on link "+61 3 9084 8887" at bounding box center [248, 279] width 57 height 9
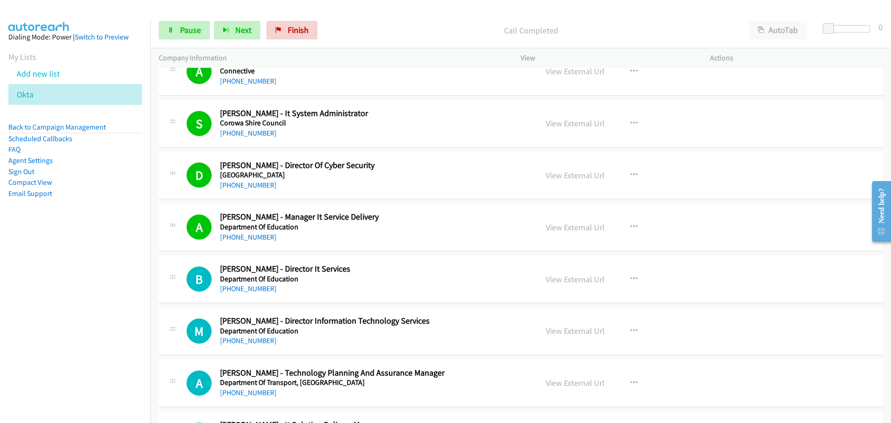
scroll to position [4504, 0]
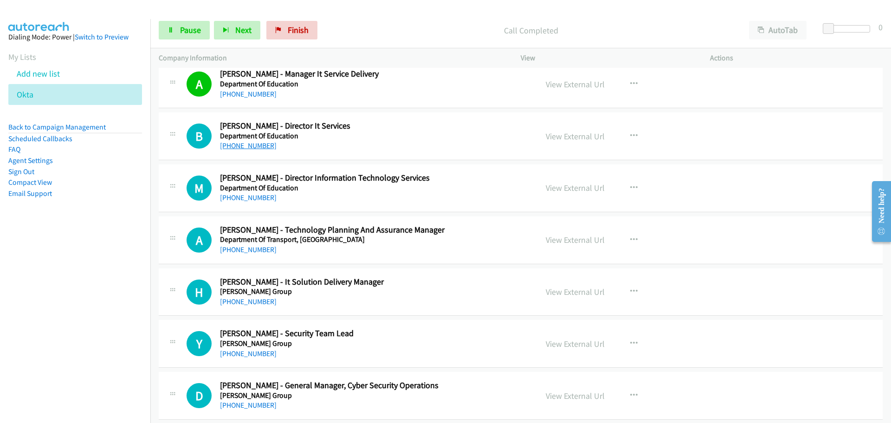
click at [264, 145] on link "+61 448 372 207" at bounding box center [248, 145] width 57 height 9
click at [241, 198] on link "+61 431 286 502" at bounding box center [248, 197] width 57 height 9
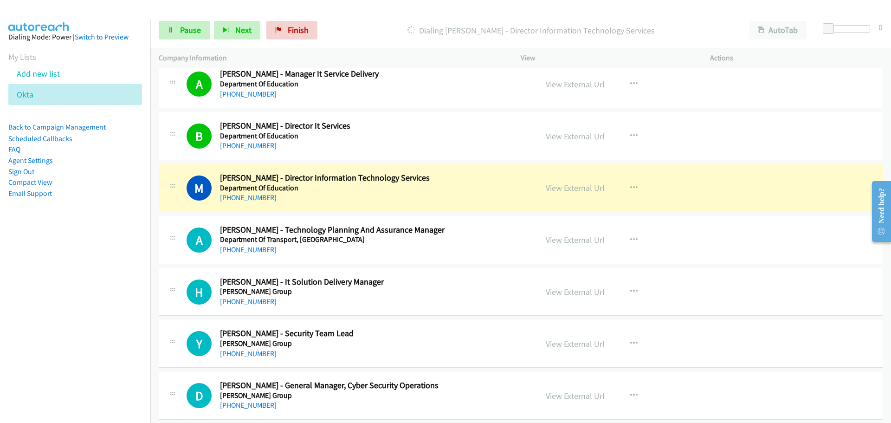
drag, startPoint x: 811, startPoint y: 412, endPoint x: 824, endPoint y: 402, distance: 16.5
click at [811, 412] on div "D Callback Scheduled Deniz M. - General Manager, Cyber Security Operations Down…" at bounding box center [521, 396] width 724 height 48
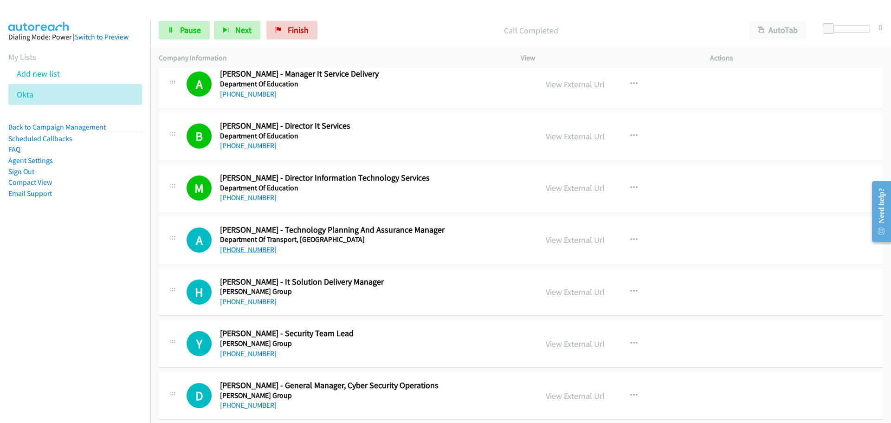
click at [228, 251] on link "+61 451 426 592" at bounding box center [248, 249] width 57 height 9
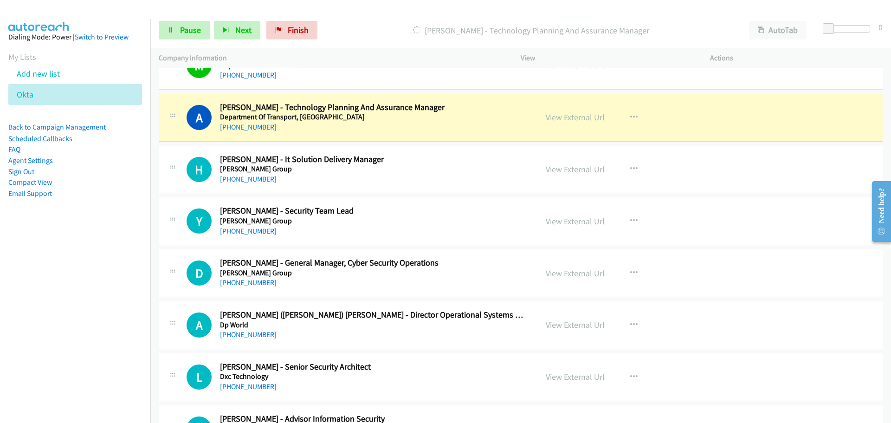
scroll to position [4643, 0]
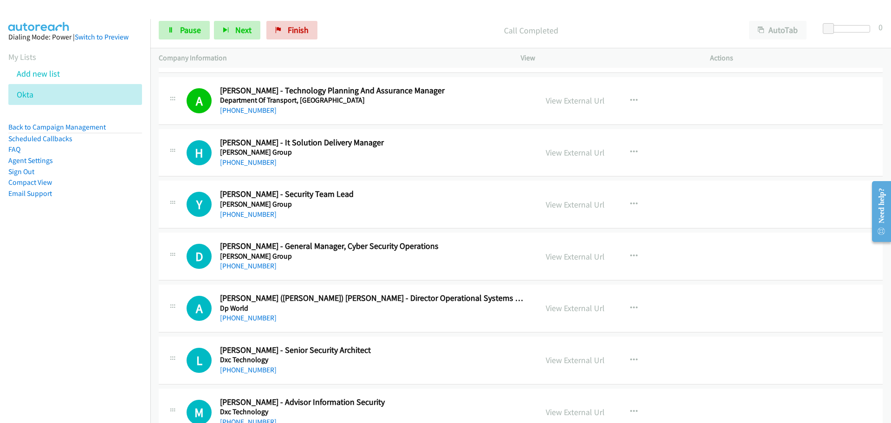
drag, startPoint x: 232, startPoint y: 162, endPoint x: 565, endPoint y: 192, distance: 334.7
click at [232, 162] on link "+61 439 672 441" at bounding box center [248, 162] width 57 height 9
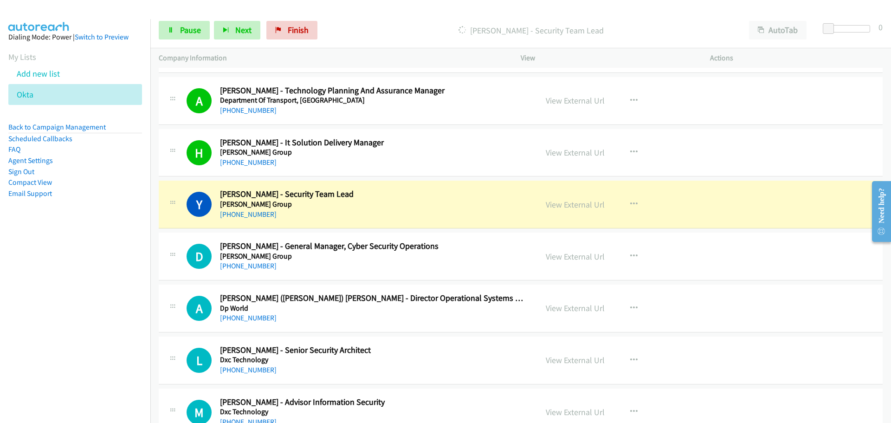
scroll to position [4736, 0]
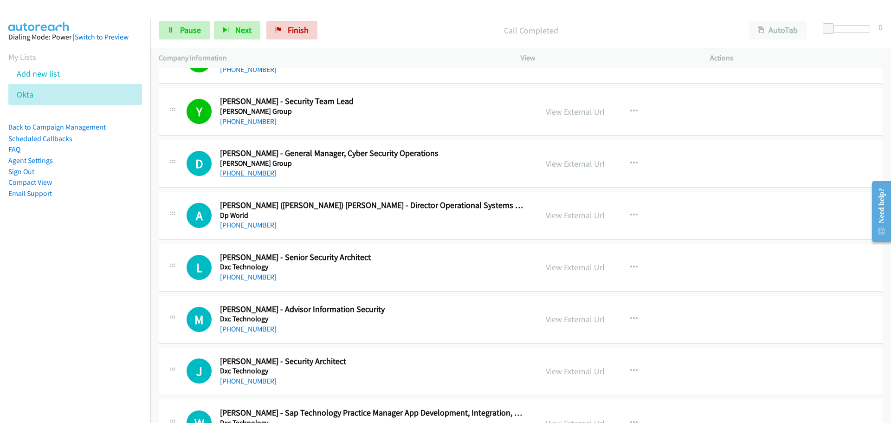
click at [259, 176] on link "+61 447 190 342" at bounding box center [248, 173] width 57 height 9
drag, startPoint x: 256, startPoint y: 223, endPoint x: 265, endPoint y: 220, distance: 9.3
click at [256, 223] on link "+61 400 283 712" at bounding box center [248, 225] width 57 height 9
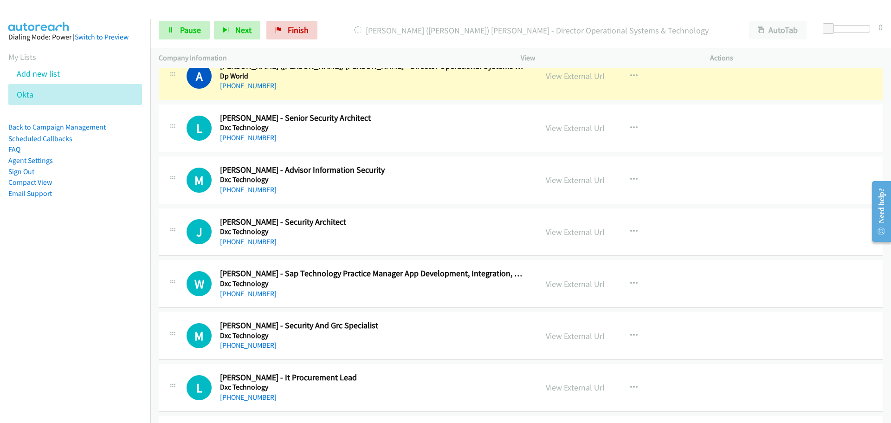
scroll to position [4829, 0]
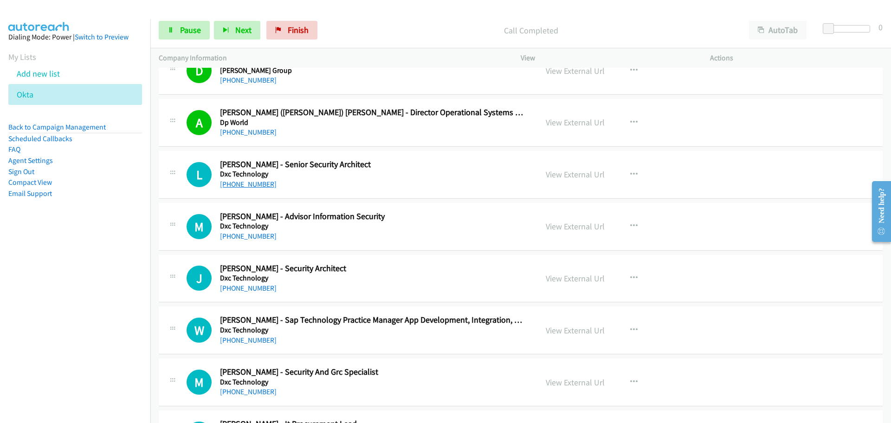
click at [240, 180] on link "+61 400 034 211" at bounding box center [248, 184] width 57 height 9
click at [252, 238] on link "+61 417 580 056" at bounding box center [248, 236] width 57 height 9
drag, startPoint x: 258, startPoint y: 291, endPoint x: 884, endPoint y: 283, distance: 625.9
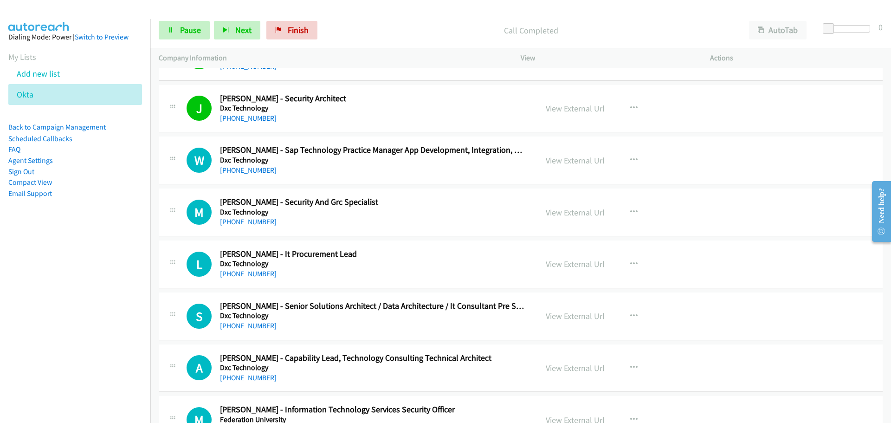
scroll to position [5061, 0]
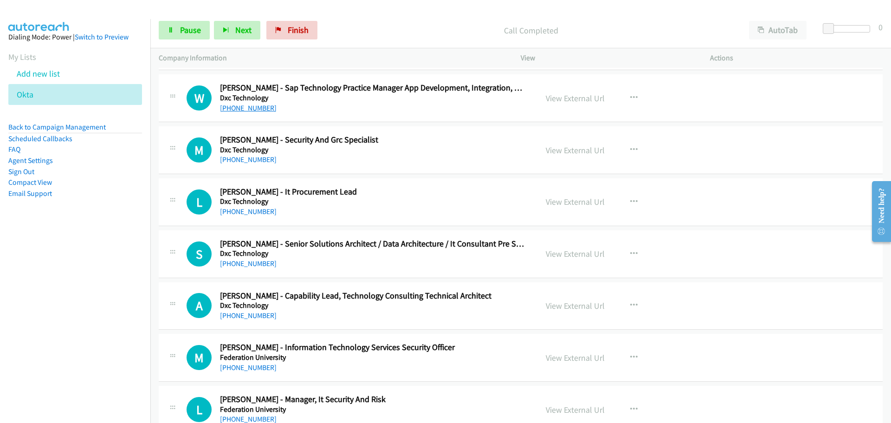
drag, startPoint x: 253, startPoint y: 110, endPoint x: 262, endPoint y: 110, distance: 9.3
click at [253, 110] on link "+61 412 168 080" at bounding box center [248, 108] width 57 height 9
click at [258, 160] on link "+61 450 532 220" at bounding box center [248, 159] width 57 height 9
drag, startPoint x: 242, startPoint y: 214, endPoint x: 855, endPoint y: 227, distance: 612.5
click at [251, 209] on link "+61 416 209 777" at bounding box center [248, 211] width 57 height 9
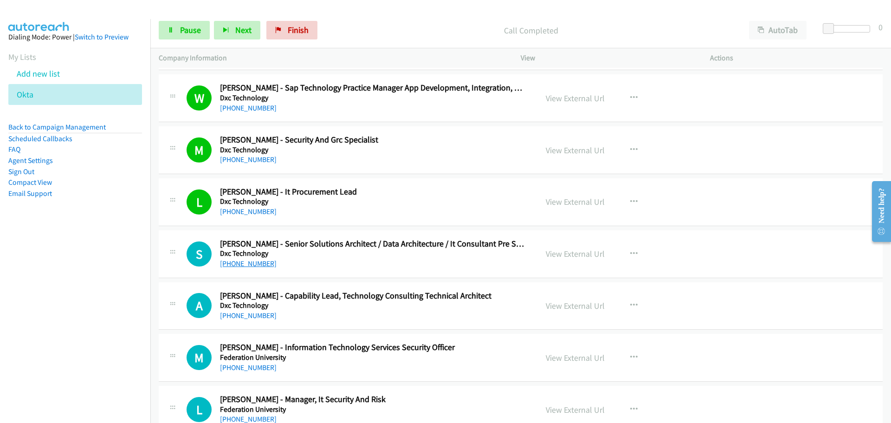
click at [244, 266] on link "+1 613-880-4759" at bounding box center [248, 263] width 57 height 9
drag, startPoint x: 231, startPoint y: 318, endPoint x: 436, endPoint y: 338, distance: 206.2
click at [231, 318] on link "+61 432 041 595" at bounding box center [248, 315] width 57 height 9
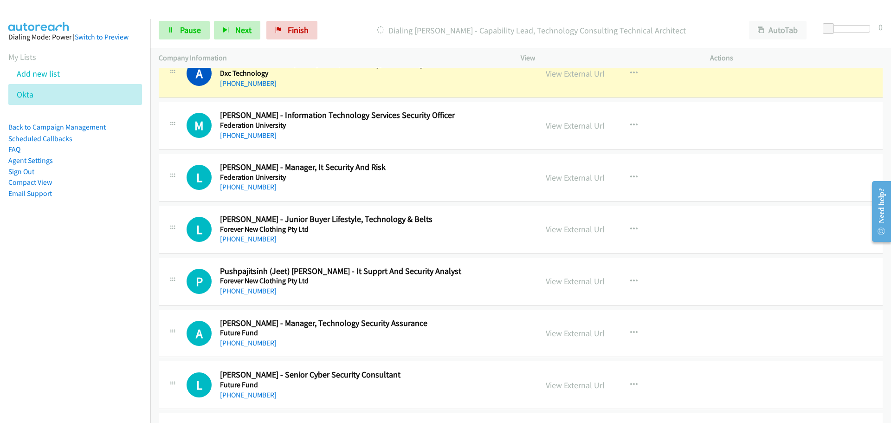
scroll to position [5246, 0]
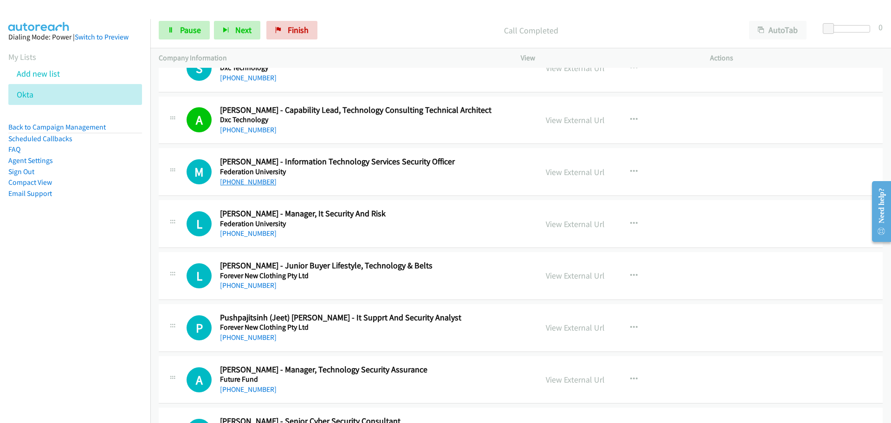
click at [243, 181] on link "+61 488 338 099" at bounding box center [248, 181] width 57 height 9
click at [253, 233] on link "+61 439 357 203" at bounding box center [248, 233] width 57 height 9
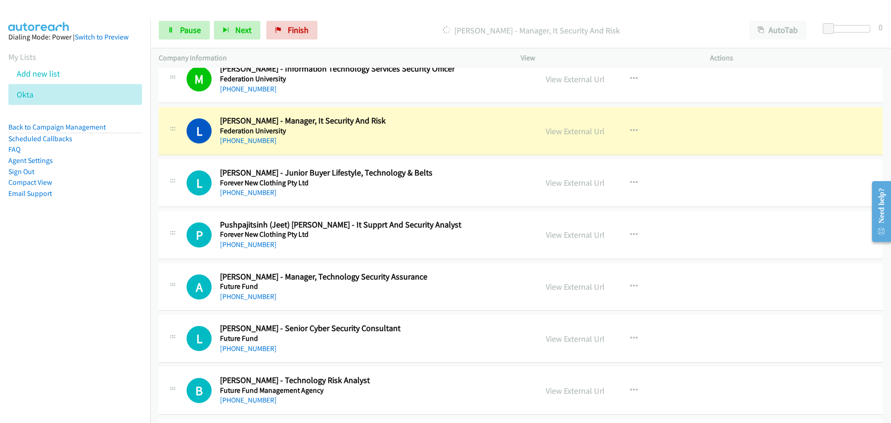
scroll to position [5386, 0]
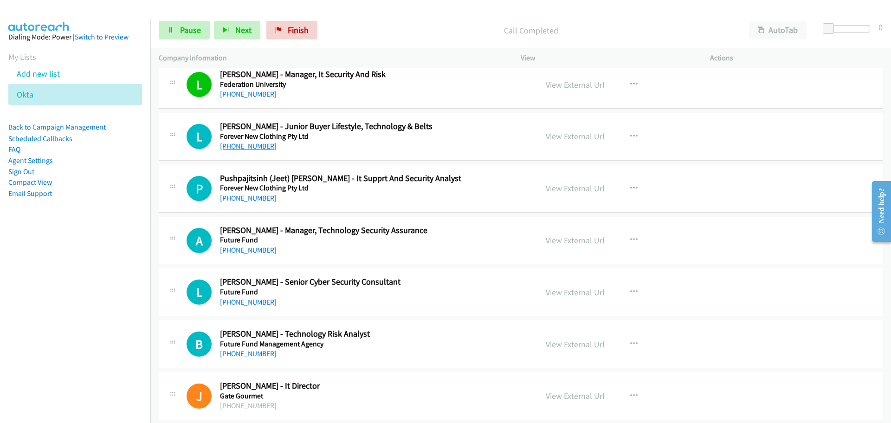
click at [250, 146] on link "+61 3 9859 9111" at bounding box center [248, 146] width 57 height 9
click at [242, 196] on link "+61 423 076 811" at bounding box center [248, 198] width 57 height 9
click at [159, 21] on link "Start Calls" at bounding box center [168, 26] width 18 height 10
click at [246, 251] on link "+61 3 8656 6307" at bounding box center [248, 250] width 57 height 9
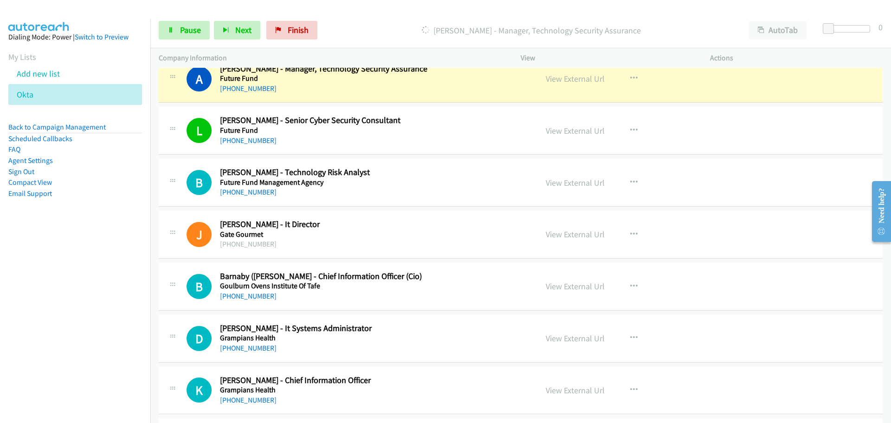
scroll to position [5525, 0]
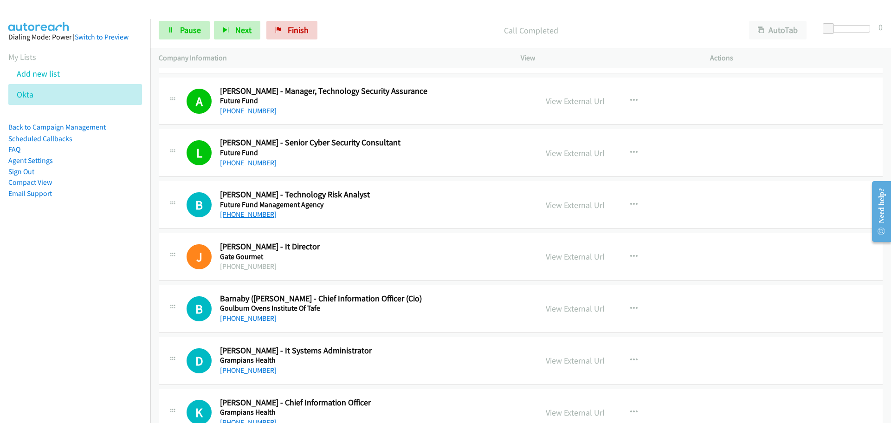
click at [244, 214] on link "+61 414 698 508" at bounding box center [248, 214] width 57 height 9
click at [249, 319] on link "+61 414 606 592" at bounding box center [248, 318] width 57 height 9
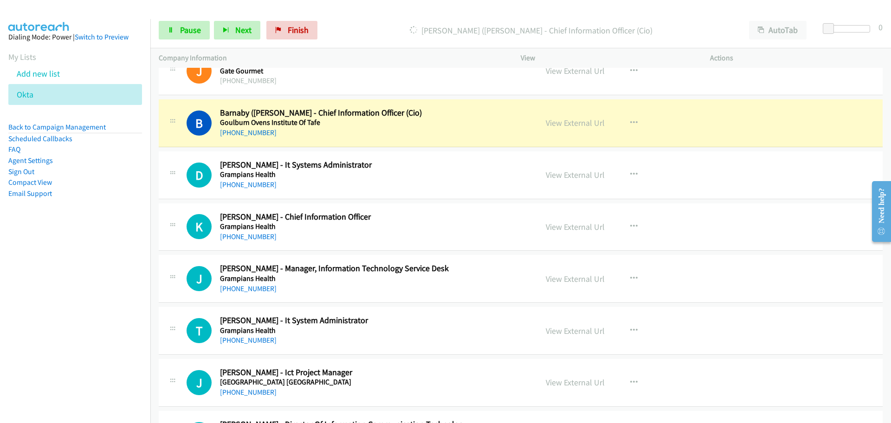
scroll to position [5757, 0]
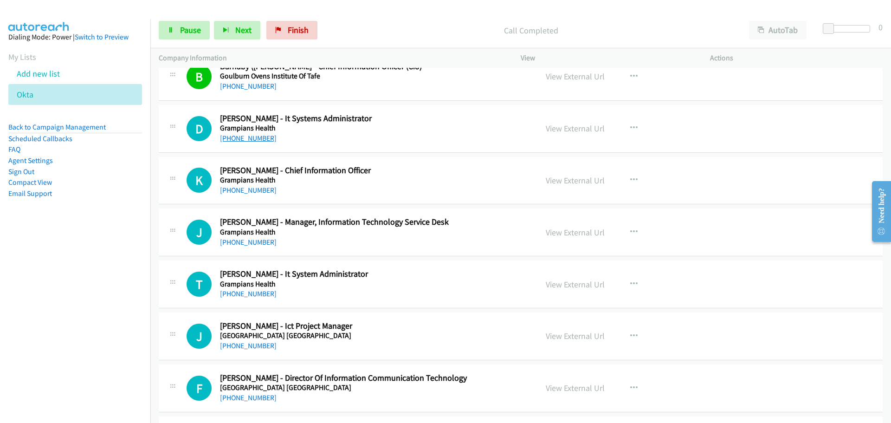
click at [245, 139] on link "+61 3 5320 4806" at bounding box center [248, 138] width 57 height 9
drag, startPoint x: 262, startPoint y: 190, endPoint x: 852, endPoint y: 284, distance: 597.5
click at [262, 190] on link "+61 466 207 967" at bounding box center [248, 190] width 57 height 9
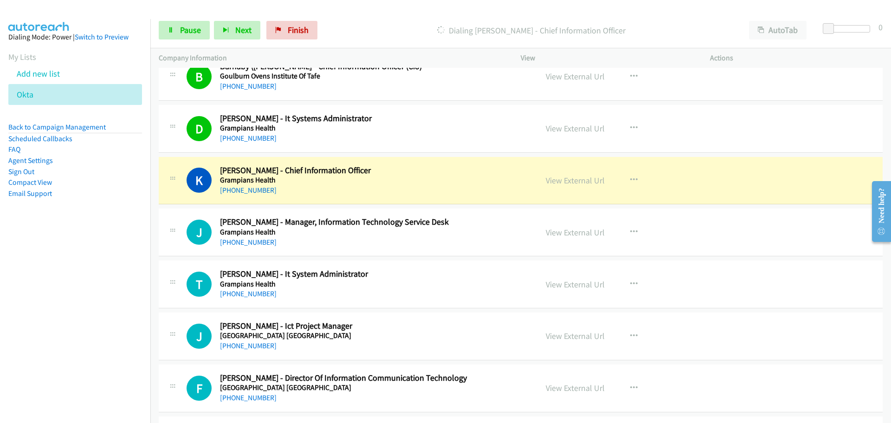
scroll to position [5850, 0]
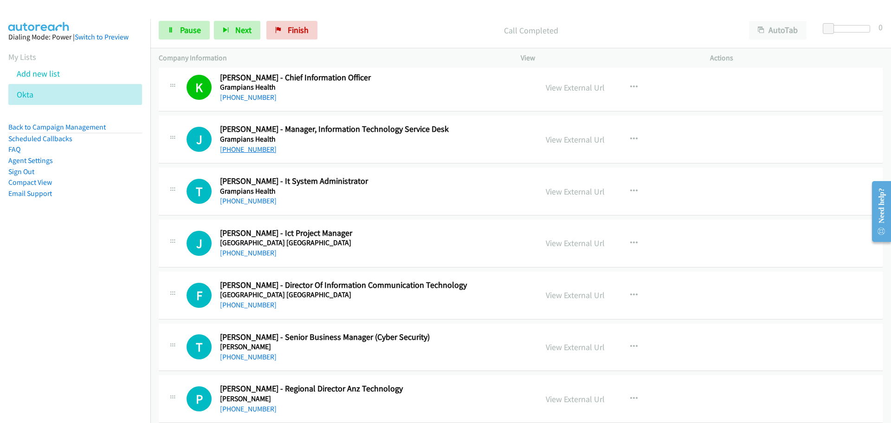
click at [263, 147] on link "+61 3 5320 4786" at bounding box center [248, 149] width 57 height 9
click at [249, 150] on link "+61 3 5320 4786" at bounding box center [248, 149] width 57 height 9
click at [236, 253] on link "+61 416 523 528" at bounding box center [248, 252] width 57 height 9
click at [249, 305] on link "+61 452 129 002" at bounding box center [248, 304] width 57 height 9
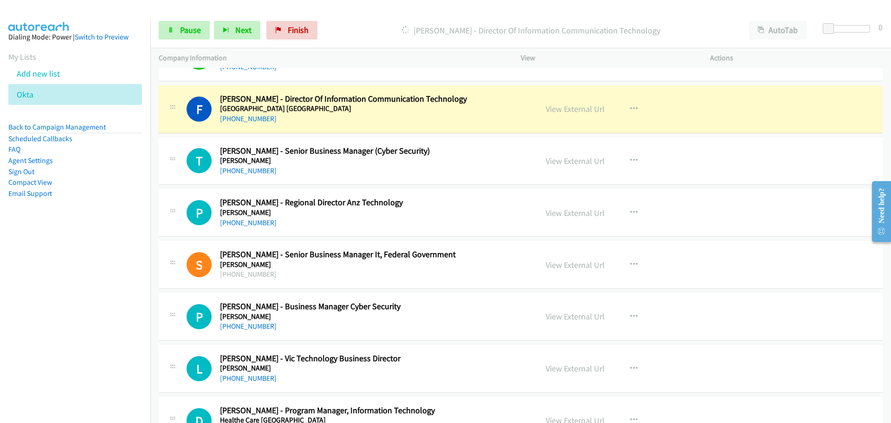
scroll to position [6036, 0]
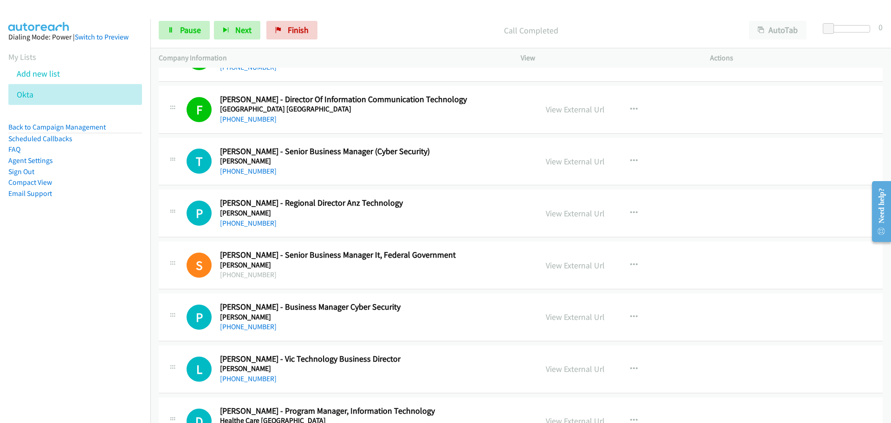
drag, startPoint x: 235, startPoint y: 169, endPoint x: 242, endPoint y: 166, distance: 7.5
click at [235, 169] on link "+61 3 9604 9518" at bounding box center [248, 171] width 57 height 9
click at [254, 223] on link "+61 3 9604 9553" at bounding box center [248, 223] width 57 height 9
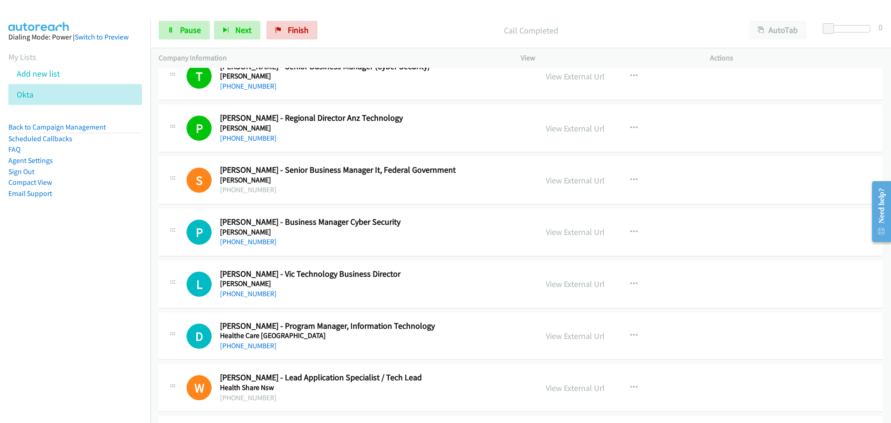
scroll to position [6221, 0]
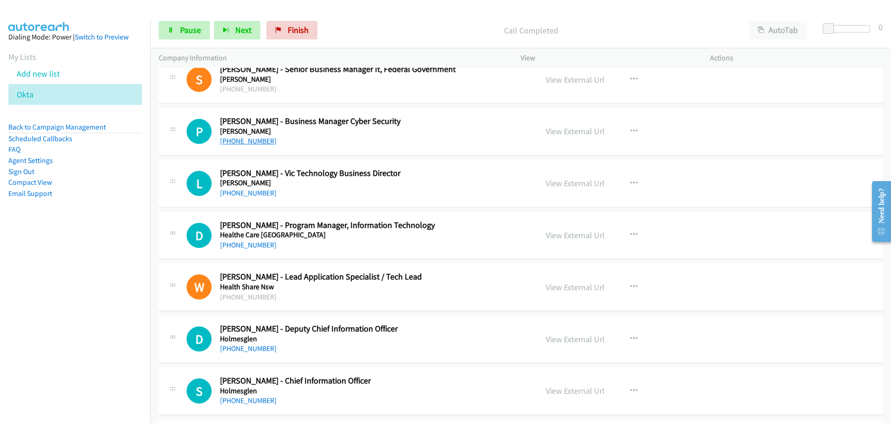
click at [257, 141] on link "+61 3 9982 0300" at bounding box center [248, 140] width 57 height 9
click at [261, 189] on link "+61 3 9604 9522" at bounding box center [248, 192] width 57 height 9
click at [249, 240] on link "+61 413 591 809" at bounding box center [248, 244] width 57 height 9
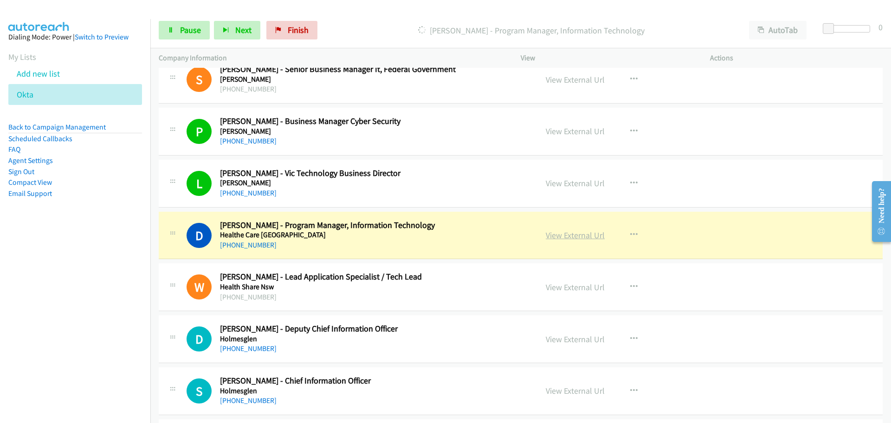
click at [572, 237] on link "View External Url" at bounding box center [575, 235] width 59 height 11
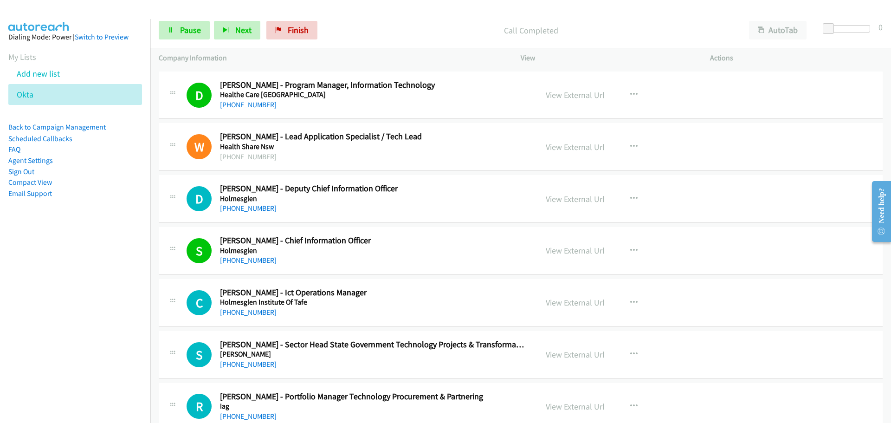
scroll to position [6361, 0]
click at [254, 210] on link "+61 408 302 931" at bounding box center [248, 209] width 57 height 9
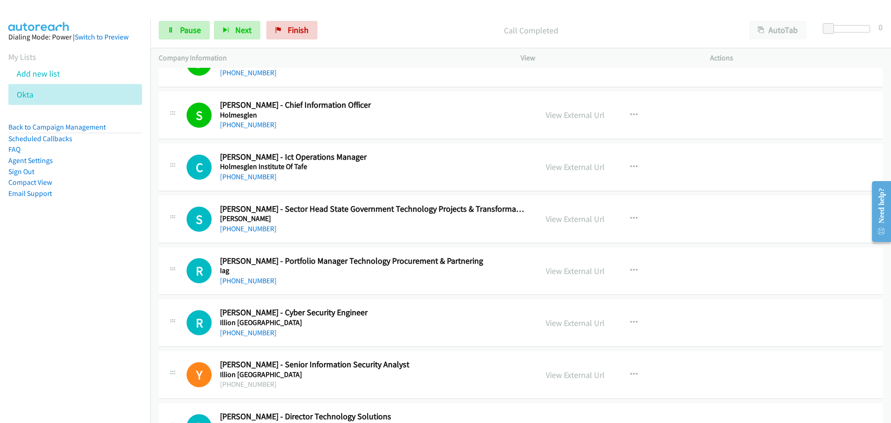
scroll to position [6500, 0]
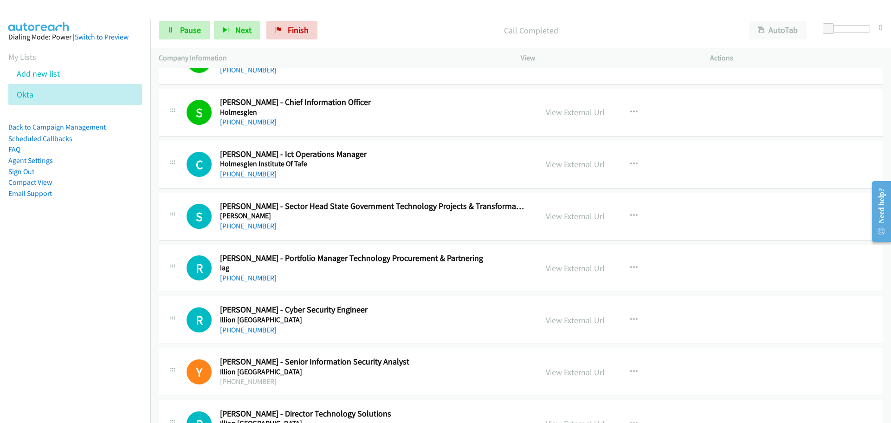
click at [254, 172] on link "+61 407 310 644" at bounding box center [248, 173] width 57 height 9
click at [247, 227] on link "+61 478 112 801" at bounding box center [248, 225] width 57 height 9
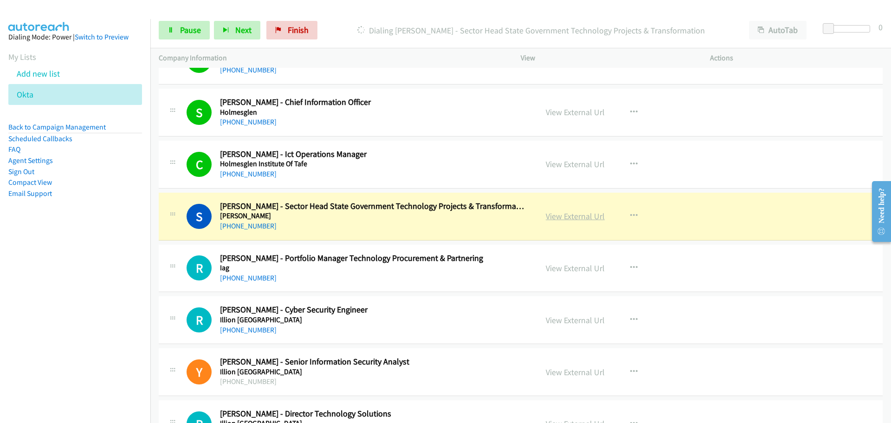
click at [566, 219] on link "View External Url" at bounding box center [575, 216] width 59 height 11
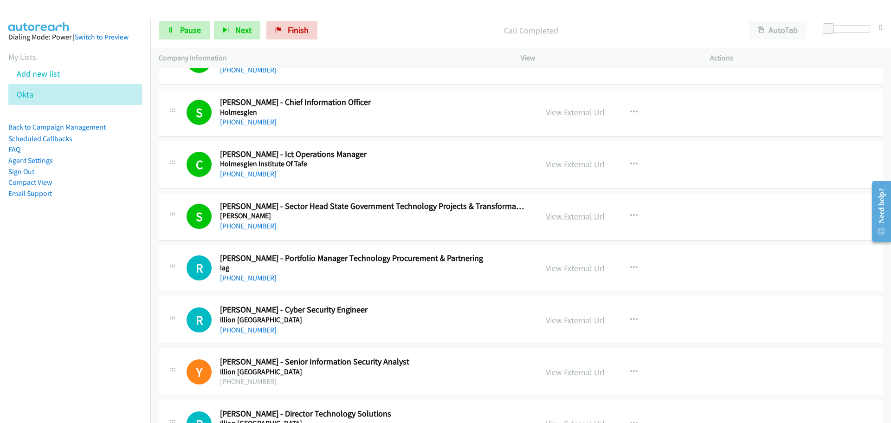
click at [582, 213] on link "View External Url" at bounding box center [575, 216] width 59 height 11
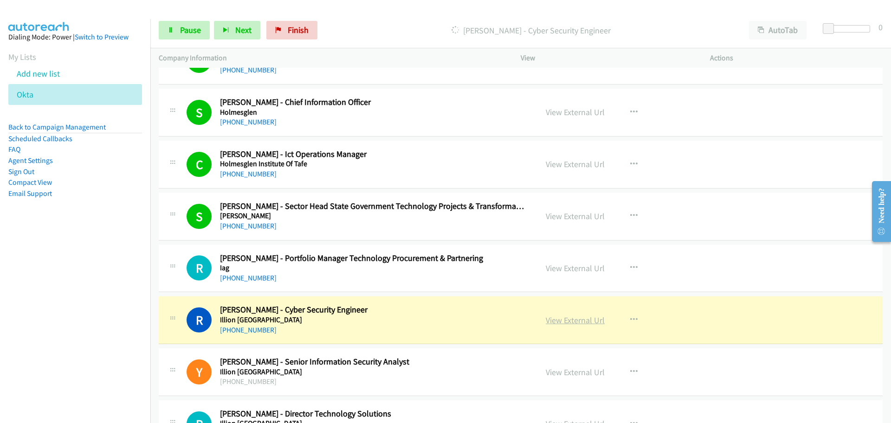
click at [556, 318] on link "View External Url" at bounding box center [575, 320] width 59 height 11
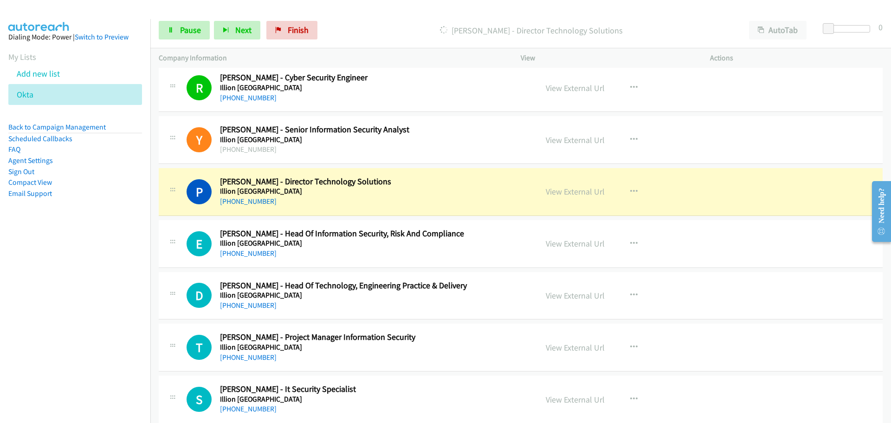
scroll to position [6686, 0]
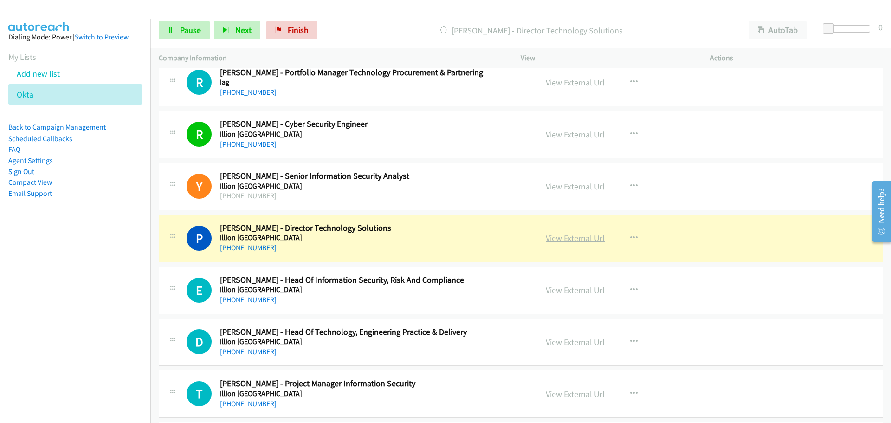
click at [564, 242] on link "View External Url" at bounding box center [575, 238] width 59 height 11
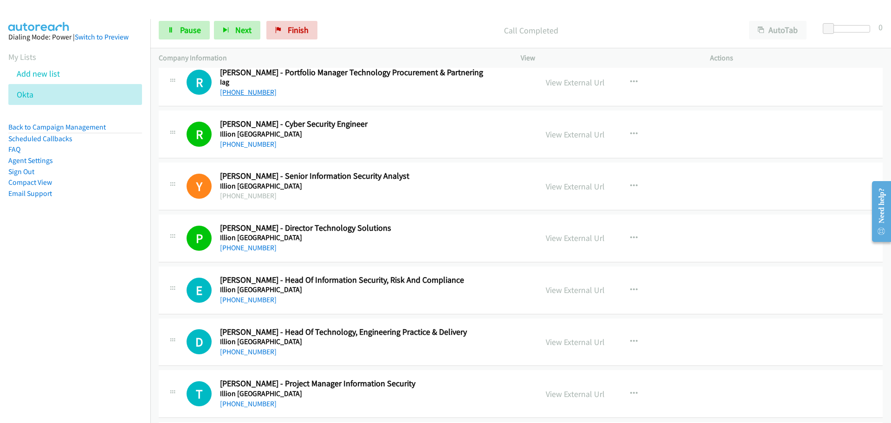
click at [234, 89] on link "+61 407 469 349" at bounding box center [248, 92] width 57 height 9
drag, startPoint x: 246, startPoint y: 296, endPoint x: 434, endPoint y: 322, distance: 189.8
click at [246, 296] on link "+61 421 000 155" at bounding box center [248, 299] width 57 height 9
drag, startPoint x: 731, startPoint y: 383, endPoint x: 349, endPoint y: 227, distance: 412.5
click at [253, 351] on link "+61 466 008 231" at bounding box center [248, 351] width 57 height 9
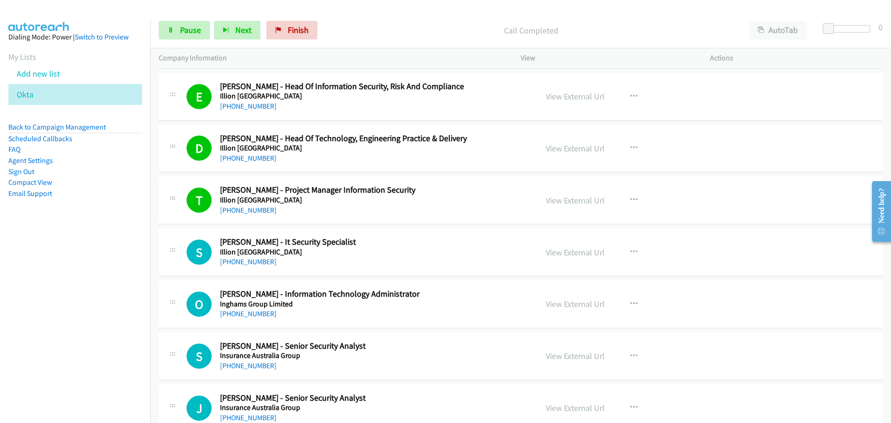
scroll to position [6918, 0]
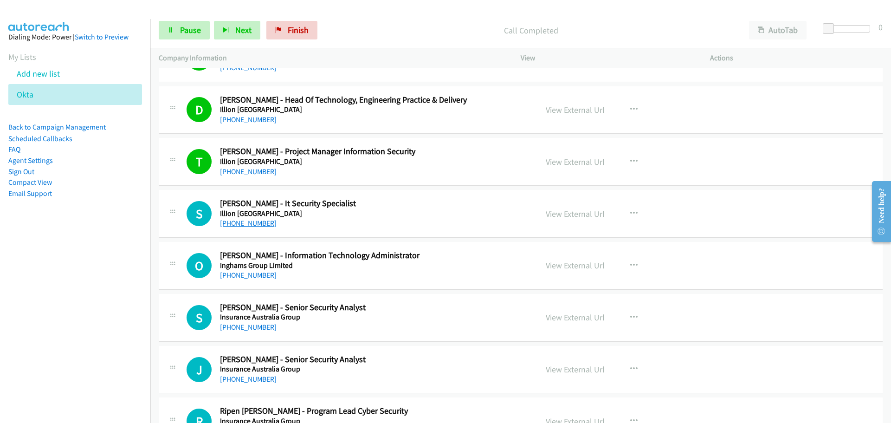
click at [254, 225] on link "+61 478 841 521" at bounding box center [248, 223] width 57 height 9
click at [253, 276] on link "+61 3 5971 6246" at bounding box center [248, 275] width 57 height 9
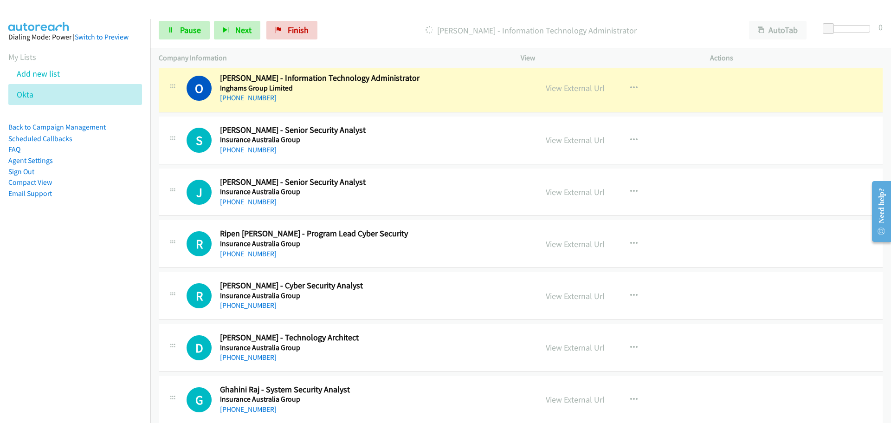
scroll to position [7104, 0]
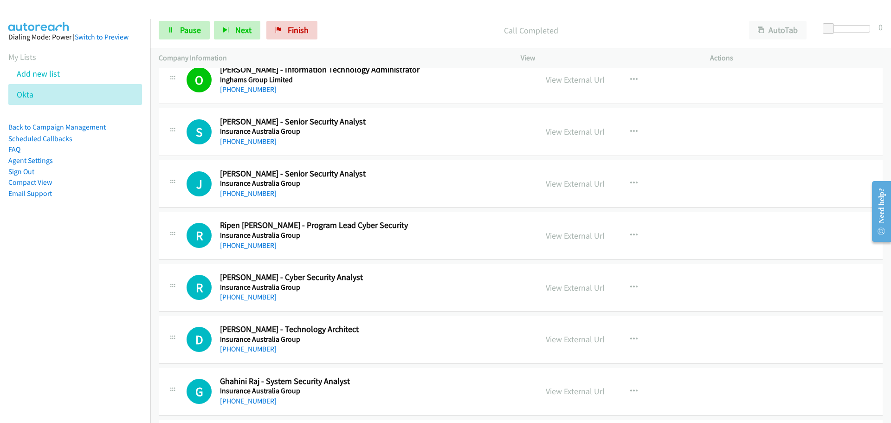
drag, startPoint x: 234, startPoint y: 143, endPoint x: 487, endPoint y: 162, distance: 254.6
click at [234, 143] on link "+61 433 569 064" at bounding box center [248, 141] width 57 height 9
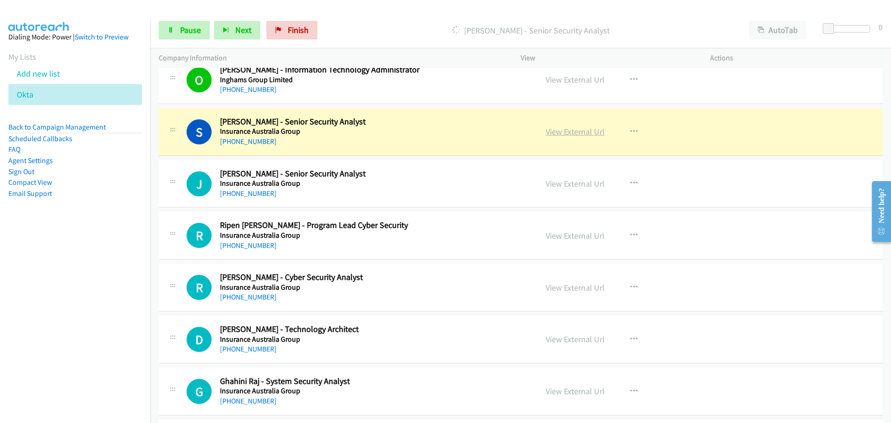
click at [570, 131] on link "View External Url" at bounding box center [575, 131] width 59 height 11
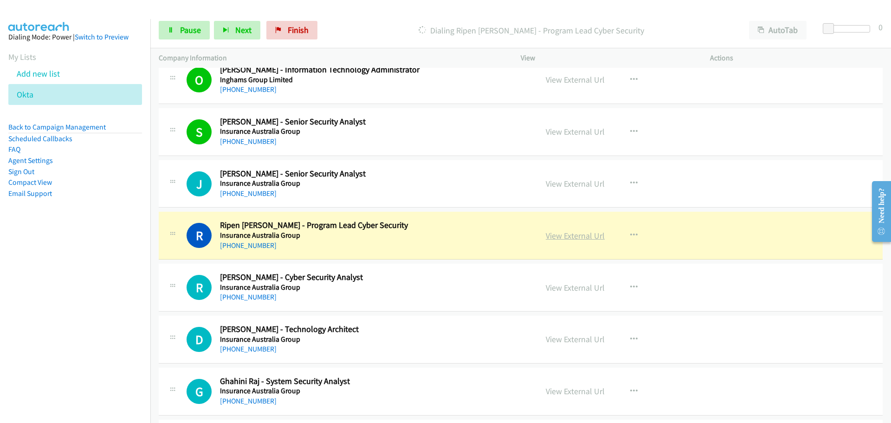
click at [567, 235] on link "View External Url" at bounding box center [575, 235] width 59 height 11
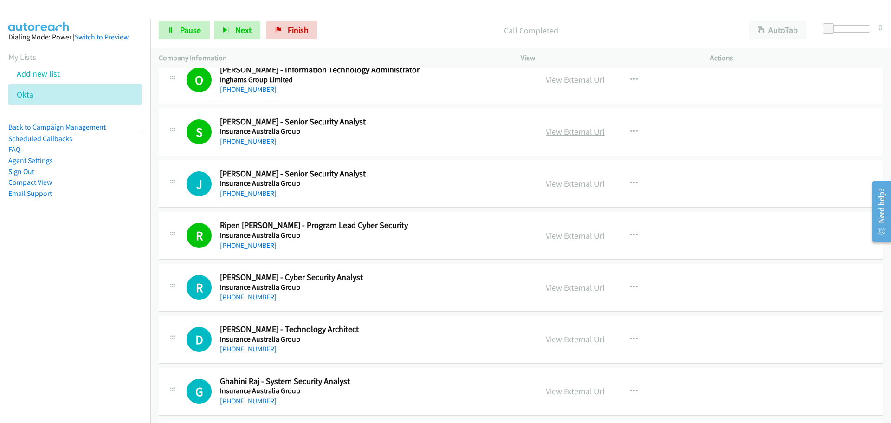
click at [577, 128] on link "View External Url" at bounding box center [575, 131] width 59 height 11
click at [260, 195] on link "+61 411 010 869" at bounding box center [248, 193] width 57 height 9
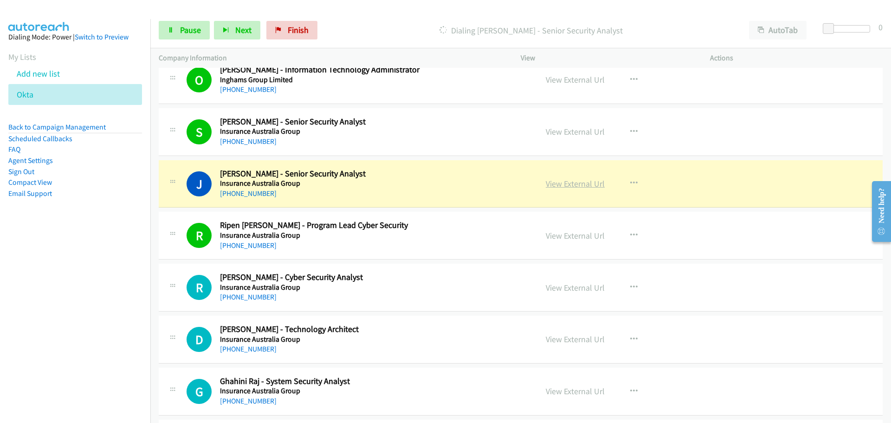
click at [577, 185] on link "View External Url" at bounding box center [575, 183] width 59 height 11
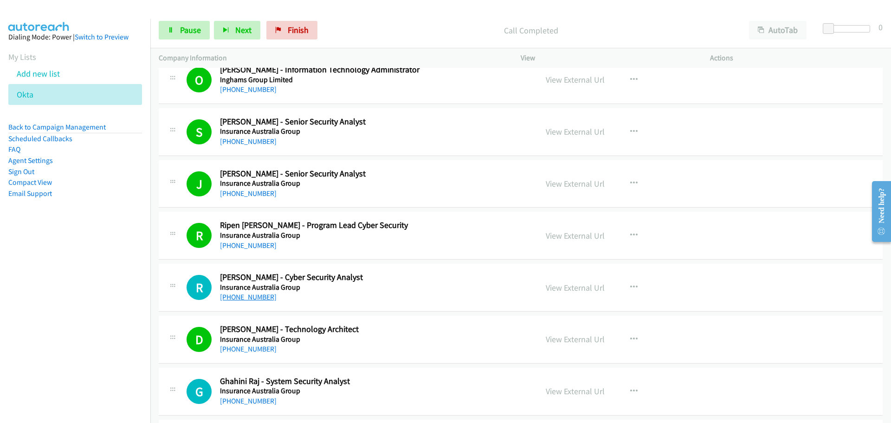
click at [248, 297] on link "+61 411 010 026" at bounding box center [248, 296] width 57 height 9
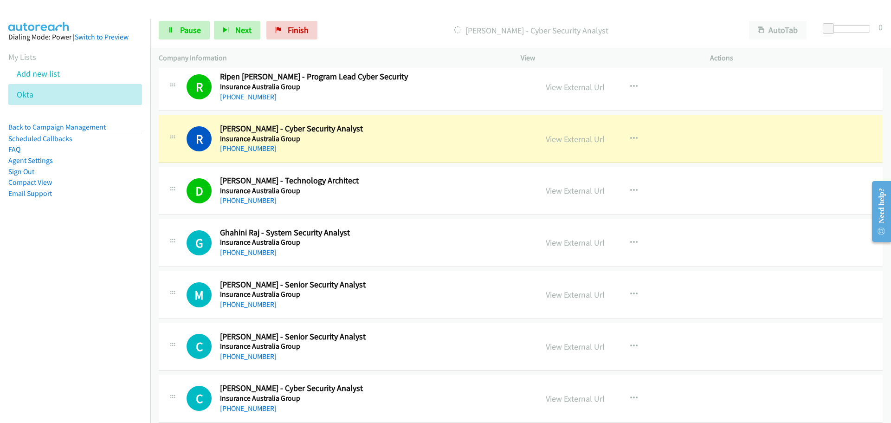
scroll to position [7243, 0]
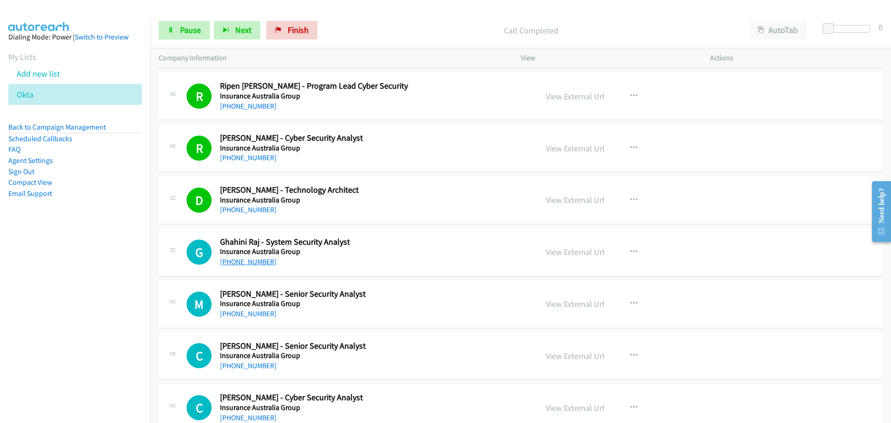
click at [251, 261] on link "+61 3 8804 3109" at bounding box center [248, 261] width 57 height 9
click at [224, 313] on link "+61 411 010 527" at bounding box center [248, 313] width 57 height 9
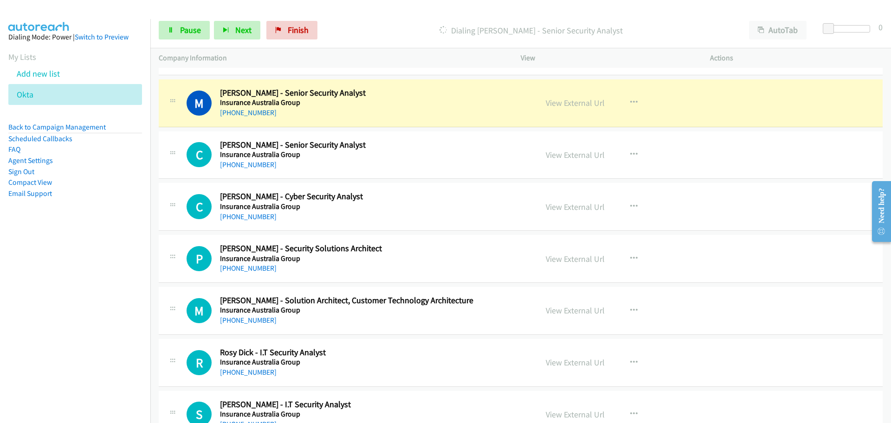
scroll to position [7429, 0]
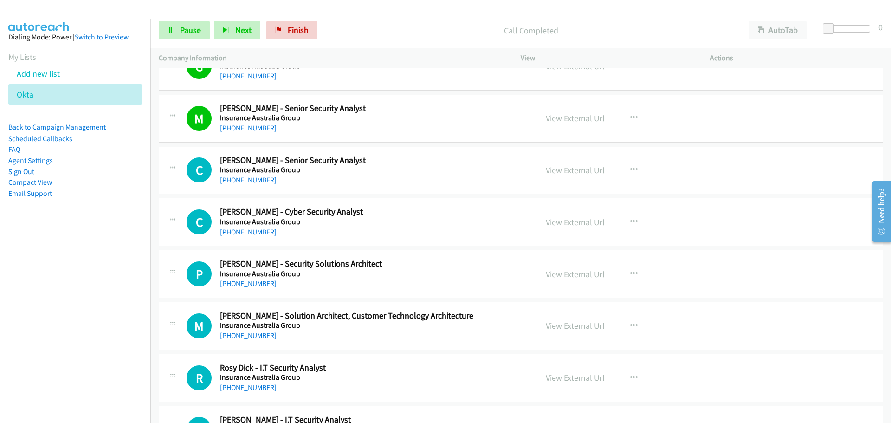
click at [566, 118] on link "View External Url" at bounding box center [575, 118] width 59 height 11
click at [257, 181] on link "+61 400 975 281" at bounding box center [248, 179] width 57 height 9
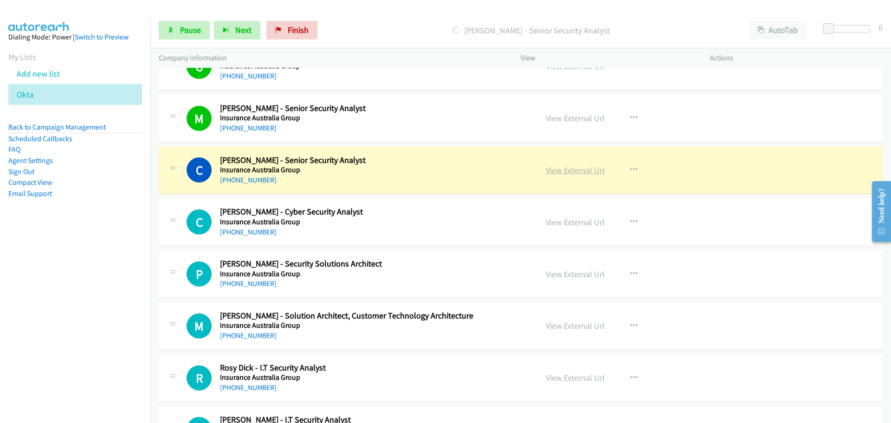
click at [589, 169] on link "View External Url" at bounding box center [575, 170] width 59 height 11
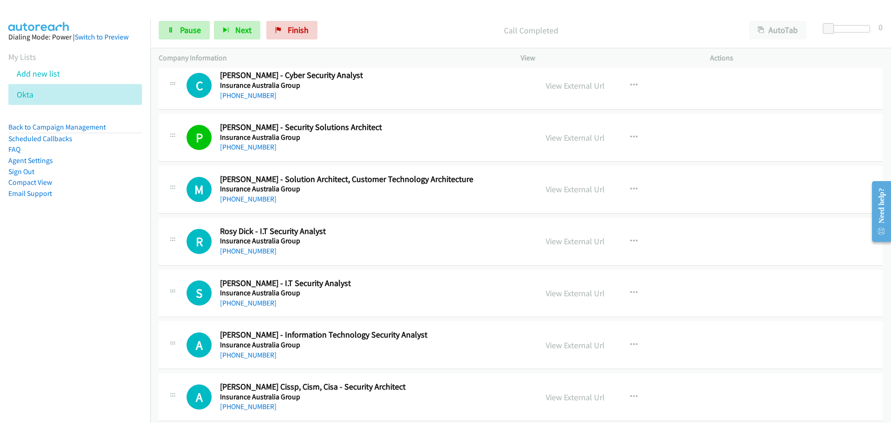
scroll to position [7568, 0]
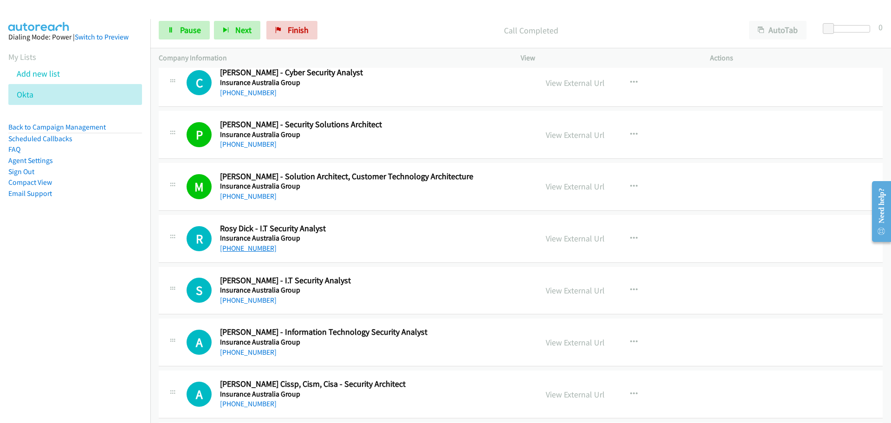
click at [243, 247] on link "+61 3 8804 3383" at bounding box center [248, 248] width 57 height 9
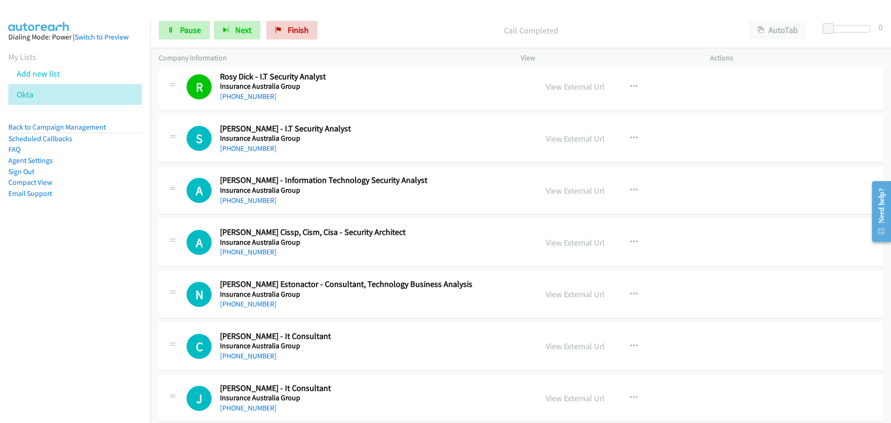
scroll to position [7754, 0]
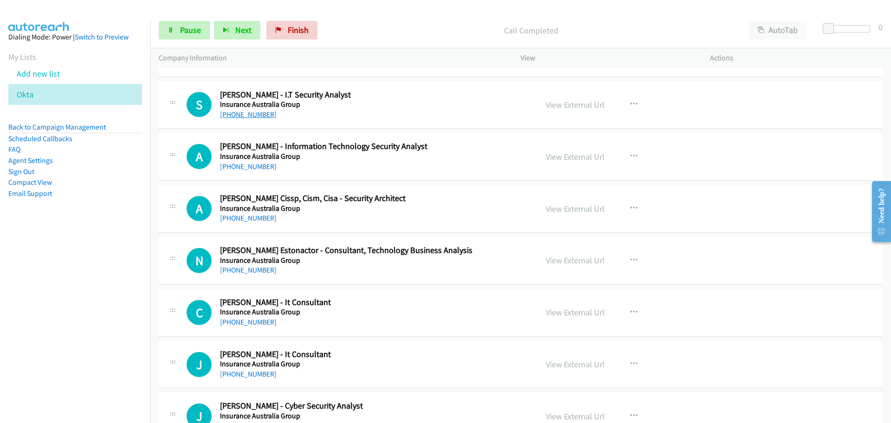
click at [240, 114] on link "+61 3 8804 3486" at bounding box center [248, 114] width 57 height 9
drag, startPoint x: 256, startPoint y: 166, endPoint x: 260, endPoint y: 163, distance: 5.3
click at [256, 166] on link "+61 3 8804 3550" at bounding box center [248, 166] width 57 height 9
click at [242, 219] on link "+61 420 771 436" at bounding box center [248, 218] width 57 height 9
click at [563, 207] on link "View External Url" at bounding box center [575, 208] width 59 height 11
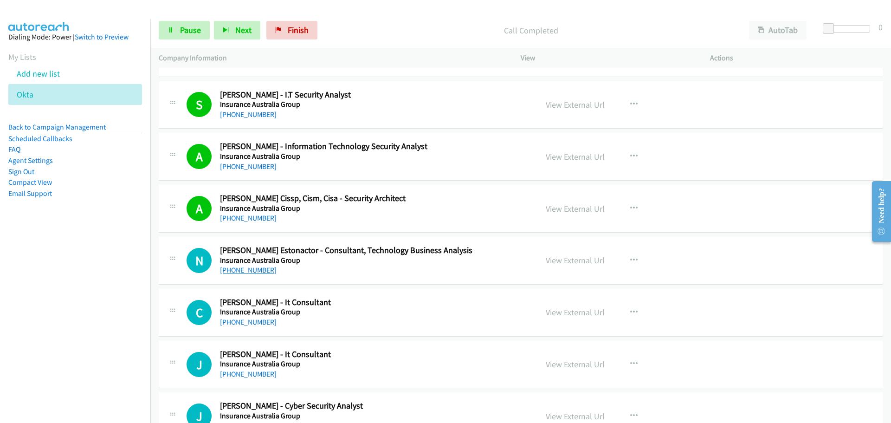
click at [240, 269] on link "+61 3 9279 5137" at bounding box center [248, 270] width 57 height 9
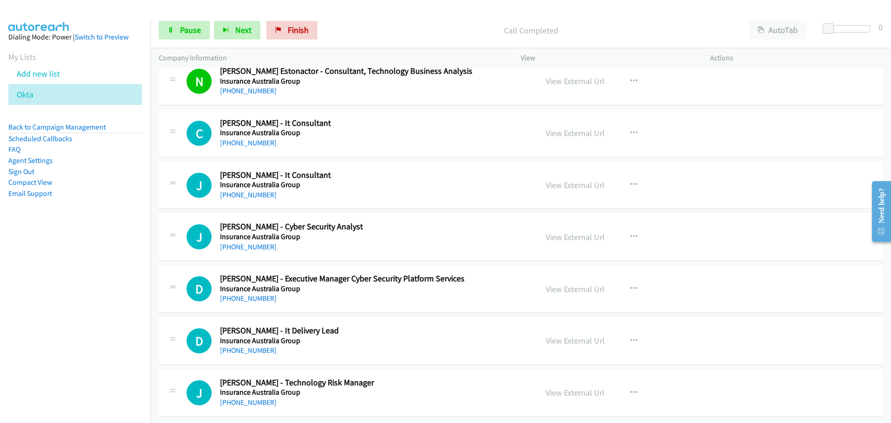
scroll to position [7939, 0]
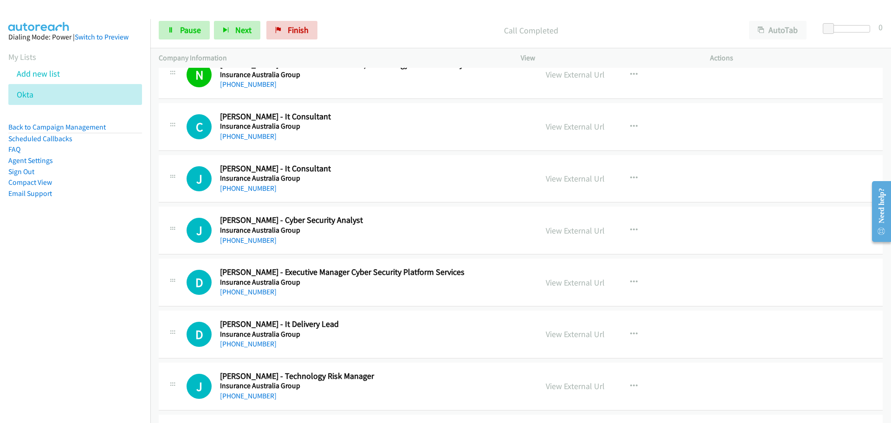
click at [230, 131] on div "+61 421 057 794" at bounding box center [373, 136] width 306 height 11
click at [239, 135] on link "+61 421 057 794" at bounding box center [248, 136] width 57 height 9
drag, startPoint x: 260, startPoint y: 188, endPoint x: 857, endPoint y: 285, distance: 604.3
click at [260, 188] on link "+61 450 043 592" at bounding box center [248, 188] width 57 height 9
click at [242, 240] on link "+61 411 013 255" at bounding box center [248, 240] width 57 height 9
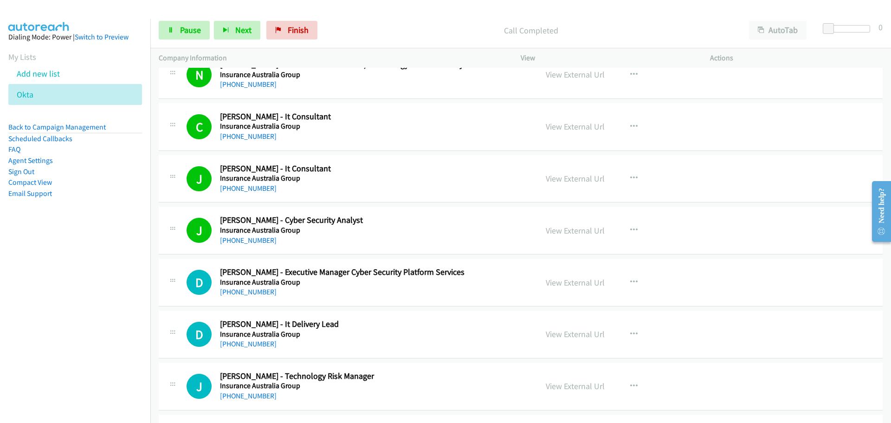
drag, startPoint x: 261, startPoint y: 291, endPoint x: 269, endPoint y: 283, distance: 11.2
click at [261, 291] on link "+61 428 506 175" at bounding box center [248, 291] width 57 height 9
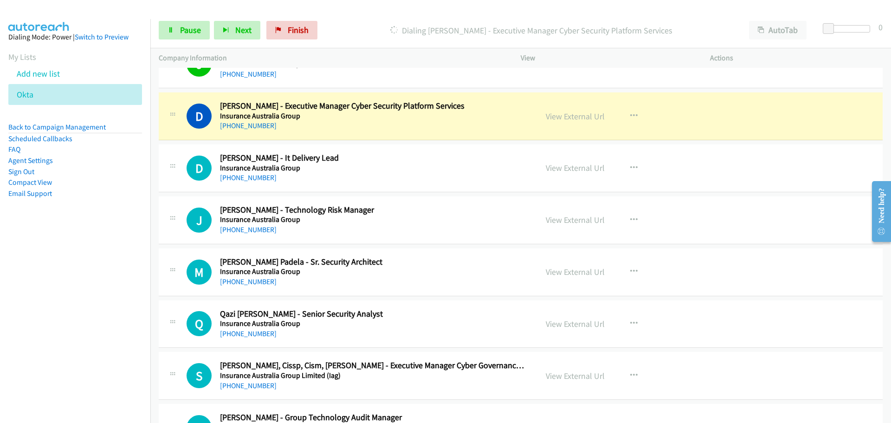
scroll to position [8125, 0]
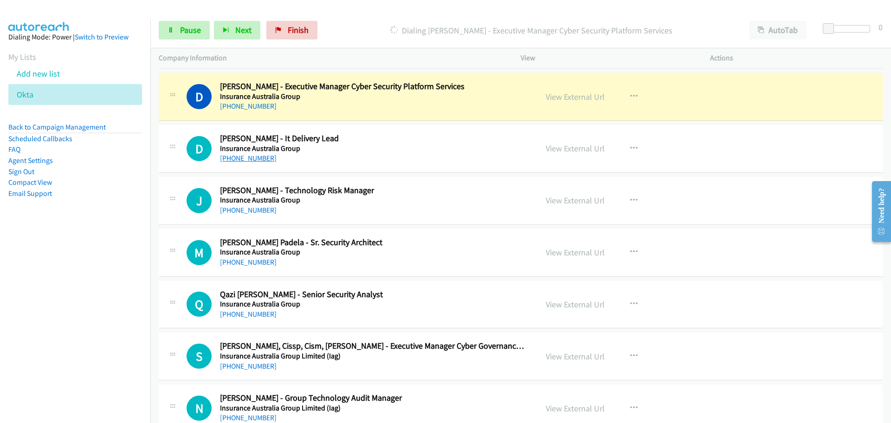
click at [225, 156] on link "+61 420 553 586" at bounding box center [248, 158] width 57 height 9
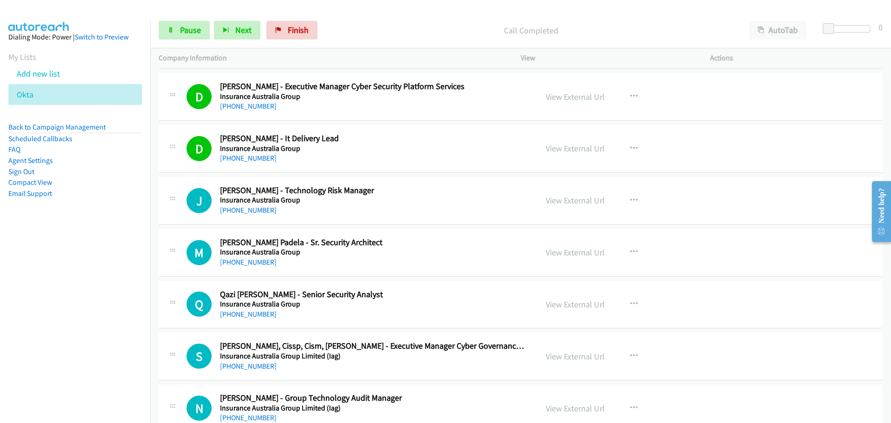
drag, startPoint x: 251, startPoint y: 212, endPoint x: 253, endPoint y: 205, distance: 7.2
click at [251, 212] on link "+61 414 739 465" at bounding box center [248, 210] width 57 height 9
click at [234, 260] on link "+61 435 743 699" at bounding box center [248, 262] width 57 height 9
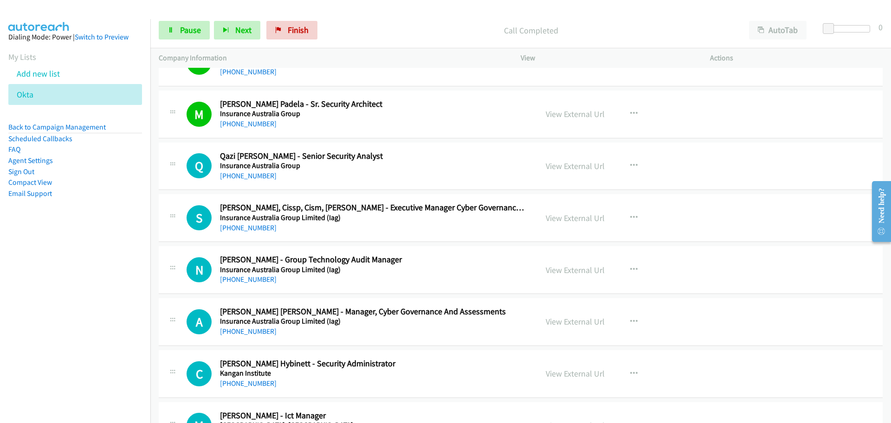
scroll to position [8264, 0]
click at [266, 178] on link "+61 469 712 220" at bounding box center [248, 174] width 57 height 9
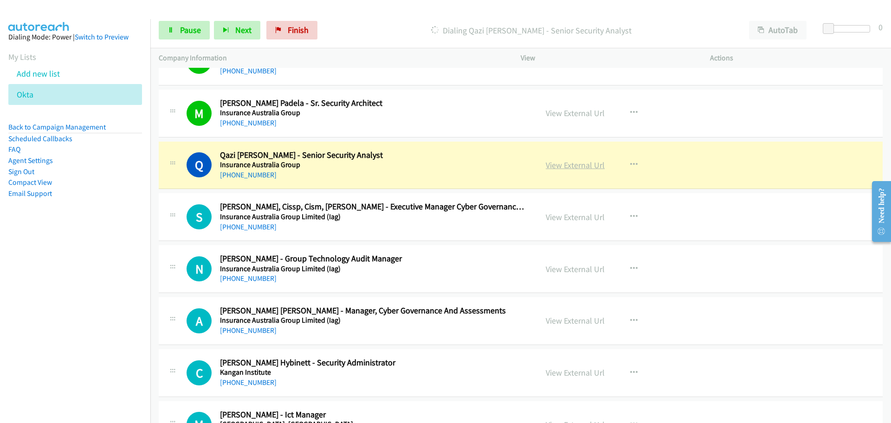
click at [588, 167] on link "View External Url" at bounding box center [575, 165] width 59 height 11
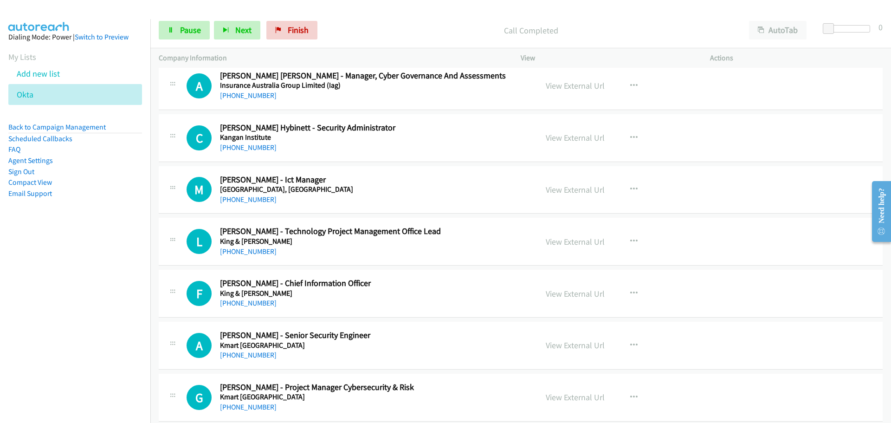
scroll to position [8496, 0]
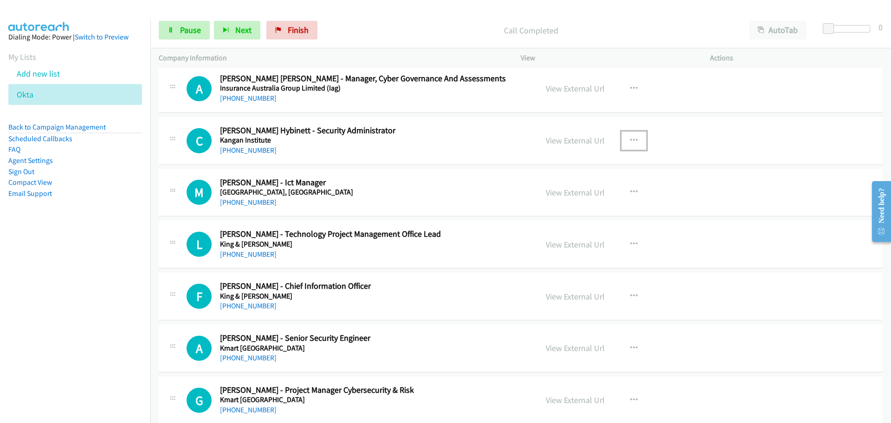
click at [637, 139] on button "button" at bounding box center [634, 140] width 25 height 19
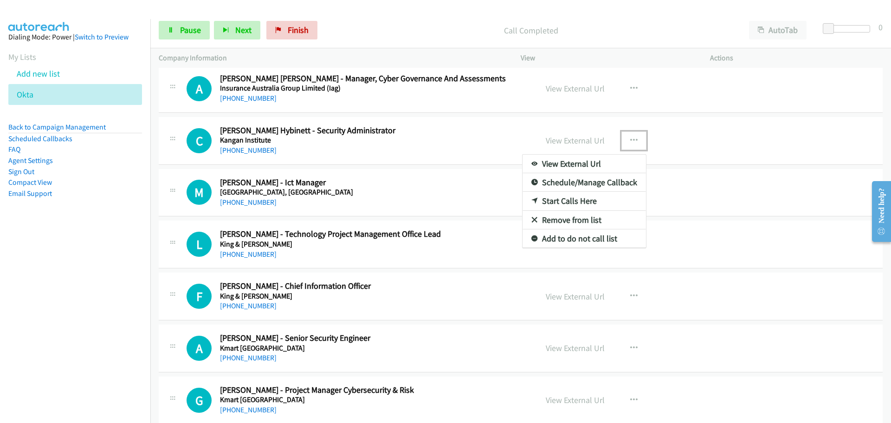
click at [554, 203] on link "Start Calls Here" at bounding box center [584, 201] width 123 height 19
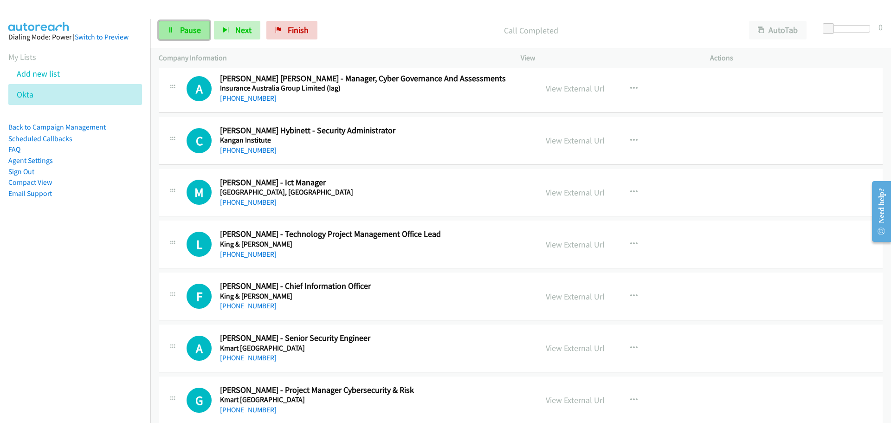
click at [197, 33] on span "Pause" at bounding box center [190, 30] width 21 height 11
click at [197, 33] on span "Start Calls" at bounding box center [198, 30] width 36 height 11
click at [242, 204] on link "+61 411 123 300" at bounding box center [248, 202] width 57 height 9
click at [250, 279] on div "F Callback Scheduled Felicity Badcock - Chief Information Officer King & Wood M…" at bounding box center [521, 297] width 724 height 48
click at [254, 253] on link "+1 478-335-0900" at bounding box center [248, 254] width 57 height 9
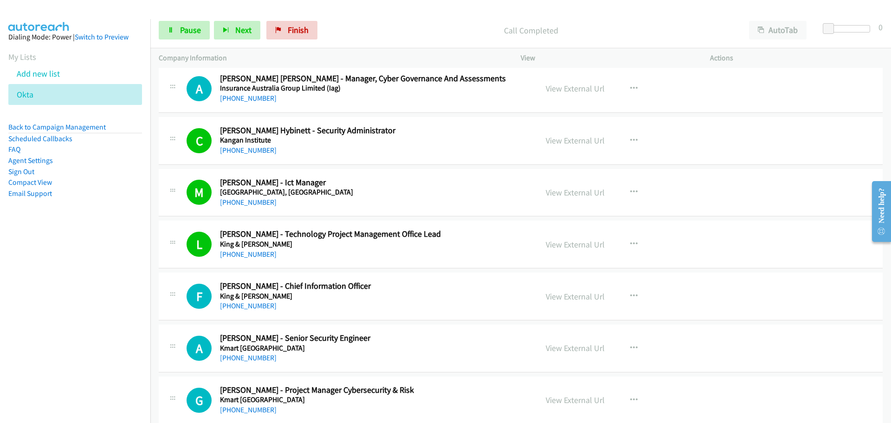
click at [251, 312] on div "F Callback Scheduled Felicity Badcock - Chief Information Officer King & Wood M…" at bounding box center [521, 297] width 724 height 48
click at [251, 302] on link "+61 417 290 994" at bounding box center [248, 305] width 57 height 9
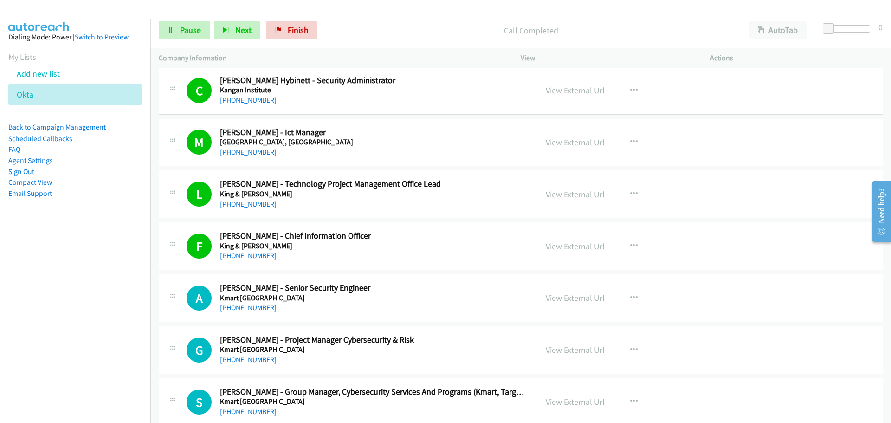
scroll to position [8636, 0]
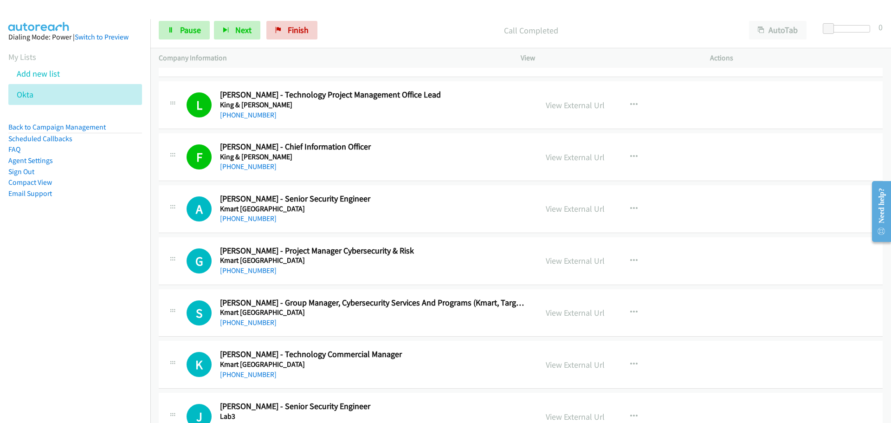
drag, startPoint x: 262, startPoint y: 218, endPoint x: 272, endPoint y: 213, distance: 10.6
click at [262, 218] on link "+61 430 516 460" at bounding box center [248, 218] width 57 height 9
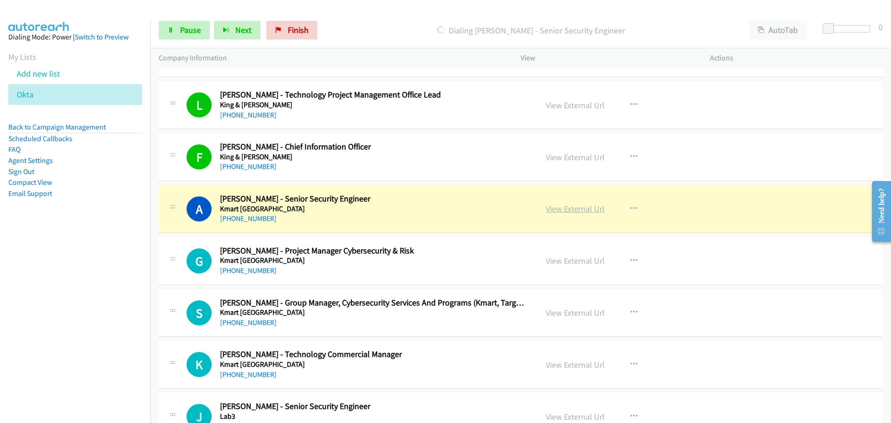
click at [591, 209] on link "View External Url" at bounding box center [575, 208] width 59 height 11
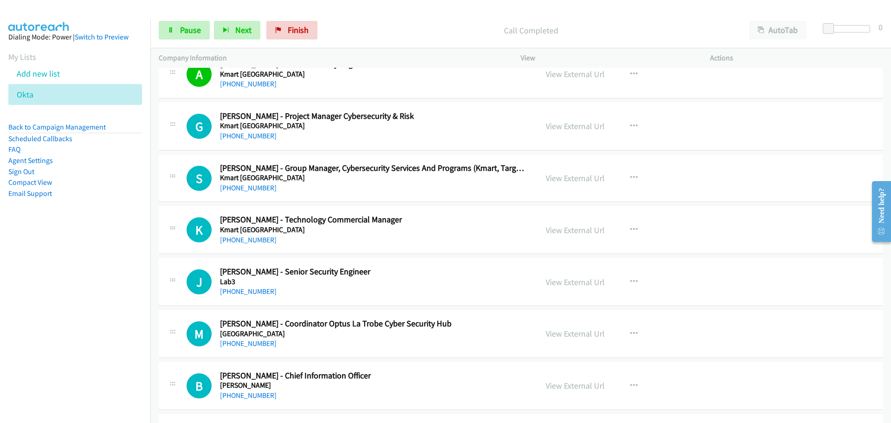
scroll to position [8775, 0]
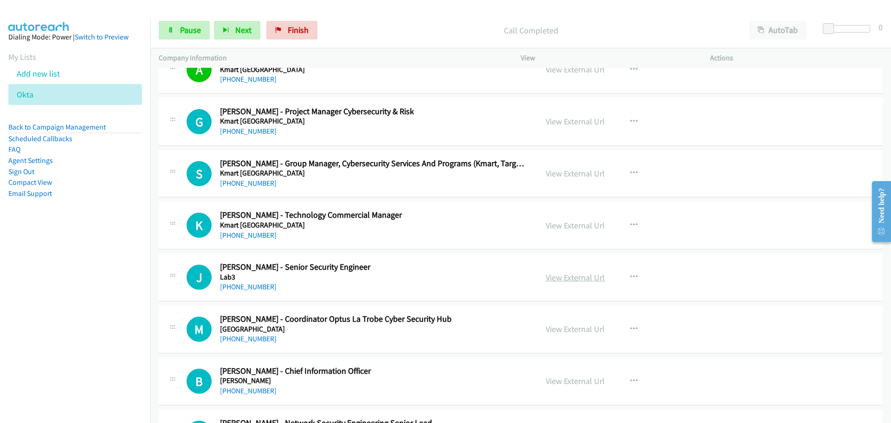
click at [561, 278] on link "View External Url" at bounding box center [575, 277] width 59 height 11
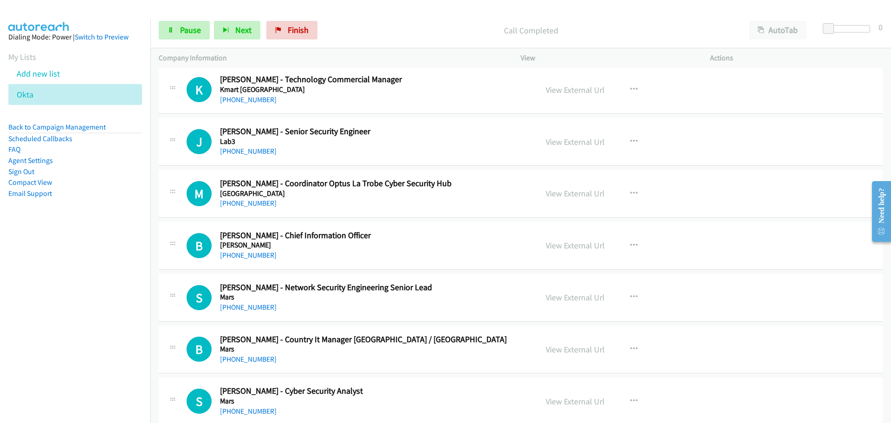
scroll to position [8914, 0]
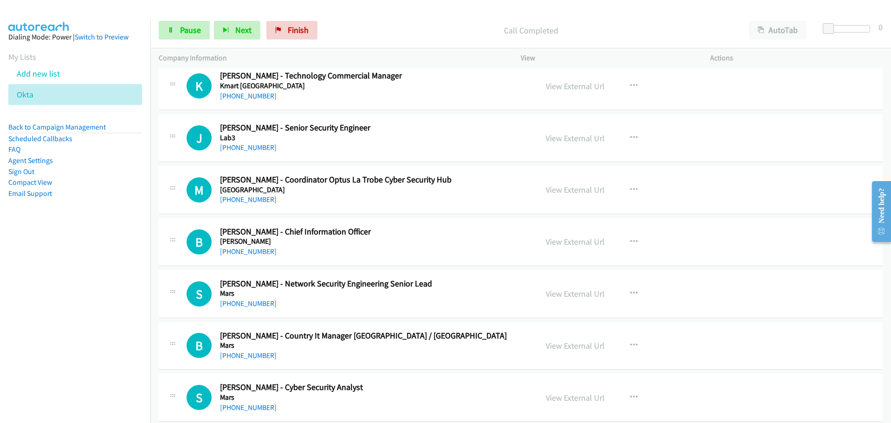
click at [584, 196] on div "View External Url" at bounding box center [575, 189] width 59 height 13
click at [243, 195] on link "+61 3 9479 3583" at bounding box center [248, 199] width 57 height 9
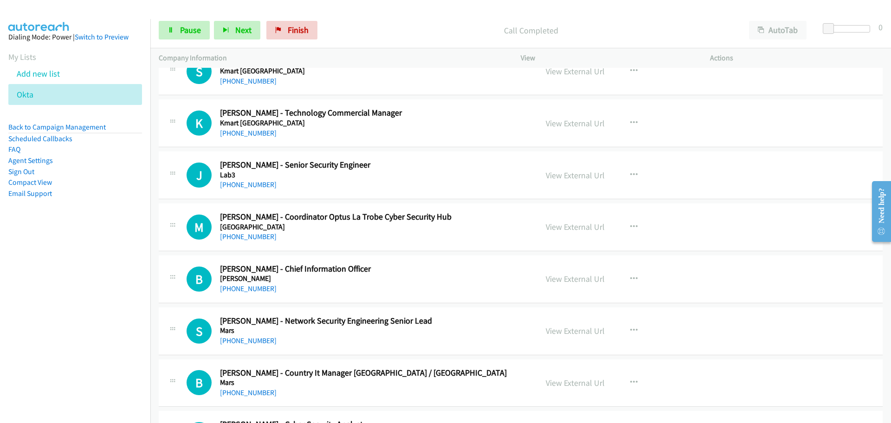
scroll to position [8868, 0]
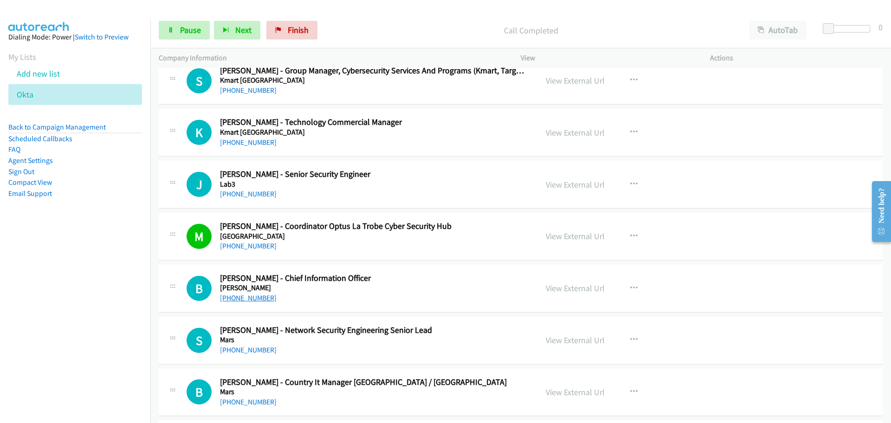
click at [245, 294] on link "+61 401 998 123" at bounding box center [248, 297] width 57 height 9
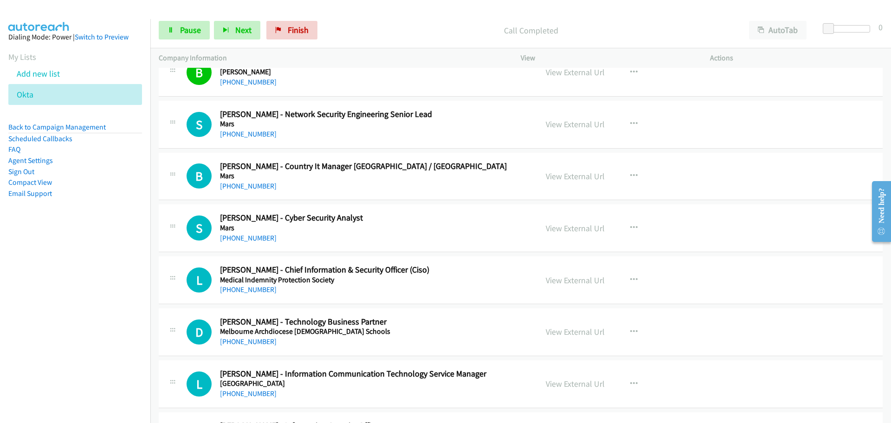
scroll to position [9100, 0]
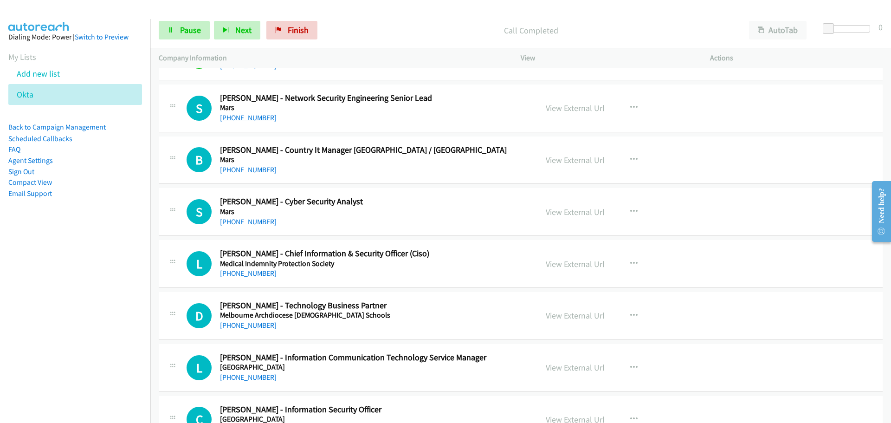
click at [260, 117] on link "+61 435 156 138" at bounding box center [248, 117] width 57 height 9
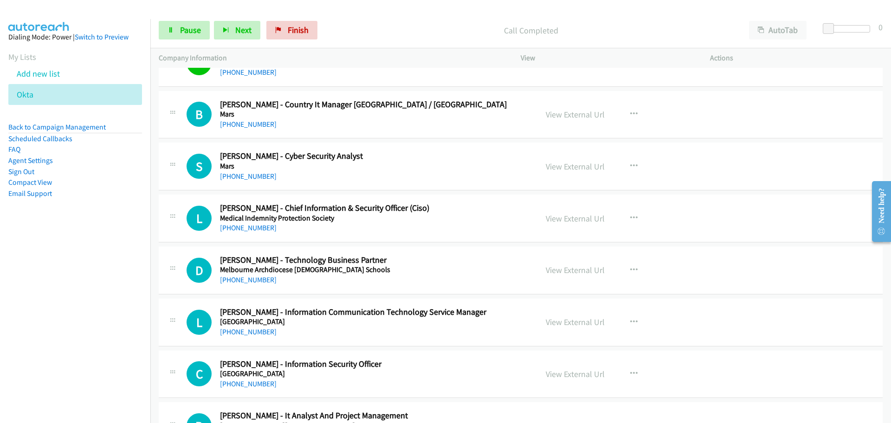
scroll to position [9146, 0]
click at [253, 122] on link "+61 433 430 860" at bounding box center [248, 123] width 57 height 9
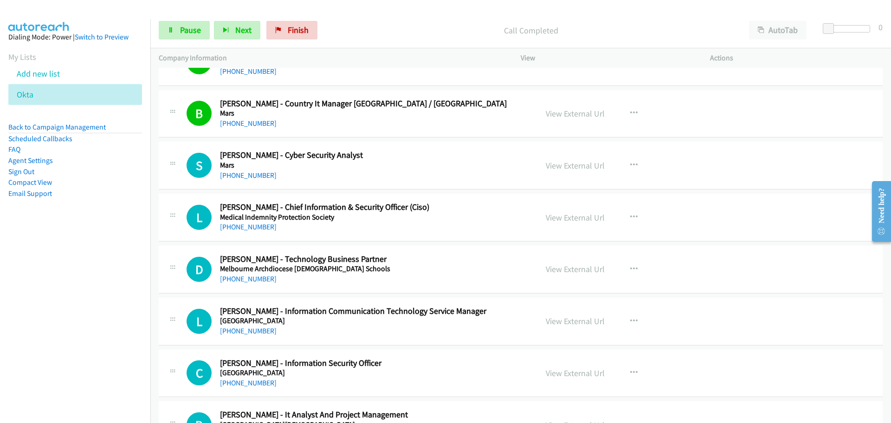
drag, startPoint x: 233, startPoint y: 175, endPoint x: 236, endPoint y: 170, distance: 6.1
click at [233, 175] on link "+61 400 896 215" at bounding box center [248, 175] width 57 height 9
click at [266, 224] on link "+61 410 290 420" at bounding box center [248, 226] width 57 height 9
click at [264, 276] on link "+61 431 297 448" at bounding box center [248, 278] width 57 height 9
click at [253, 328] on link "+61 403 726 227" at bounding box center [248, 330] width 57 height 9
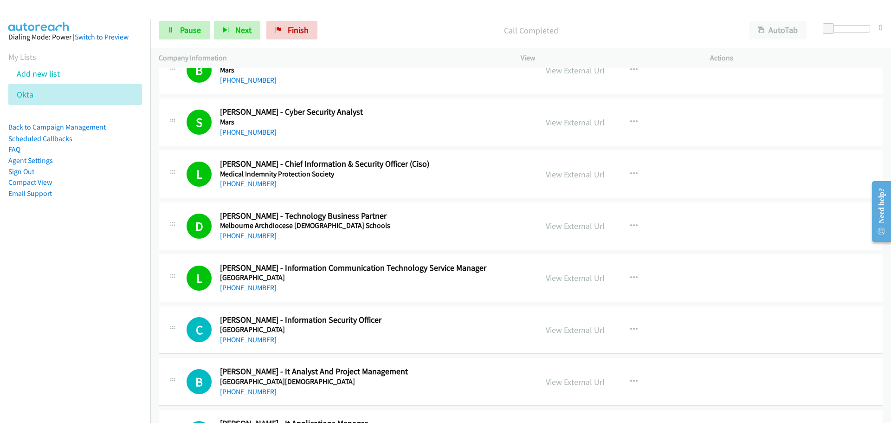
scroll to position [9286, 0]
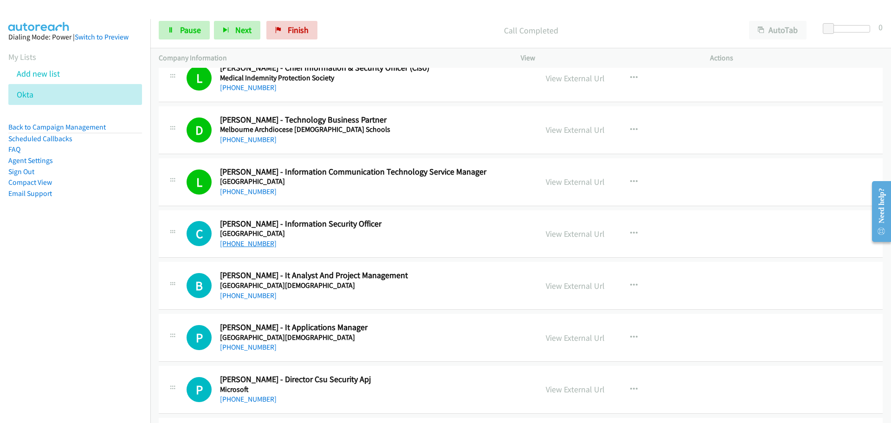
click at [250, 239] on link "+61 419 320 986" at bounding box center [248, 243] width 57 height 9
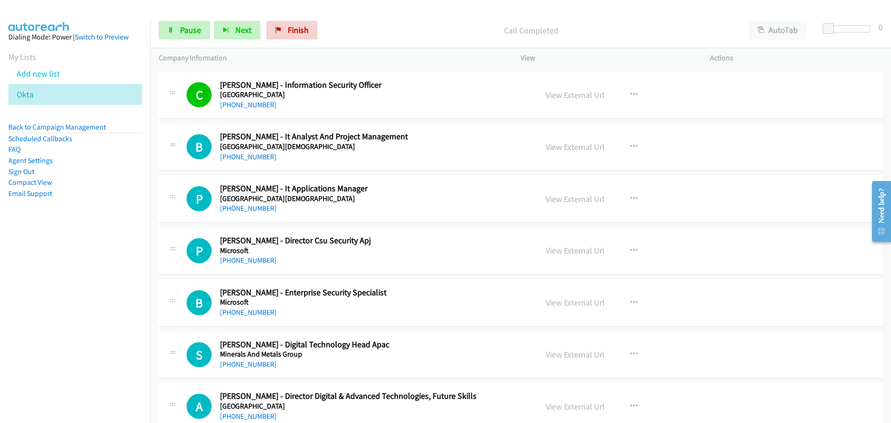
scroll to position [9425, 0]
drag, startPoint x: 249, startPoint y: 157, endPoint x: 556, endPoint y: 178, distance: 307.6
click at [249, 157] on link "+61 438 368 326" at bounding box center [248, 156] width 57 height 9
click at [237, 214] on div "P Callback Scheduled Peter Collas - It Applications Manager Methodist Ladies Co…" at bounding box center [521, 199] width 724 height 48
drag, startPoint x: 260, startPoint y: 206, endPoint x: 308, endPoint y: 207, distance: 47.8
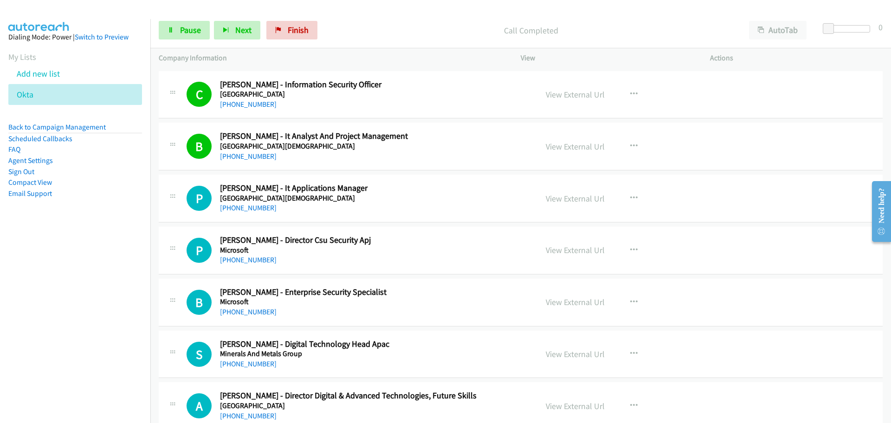
click at [260, 206] on link "+61 3 9480 6902" at bounding box center [248, 207] width 57 height 9
click at [250, 260] on link "+61 412 031 052" at bounding box center [248, 259] width 57 height 9
click at [247, 313] on link "+61 3 9278 1530" at bounding box center [248, 311] width 57 height 9
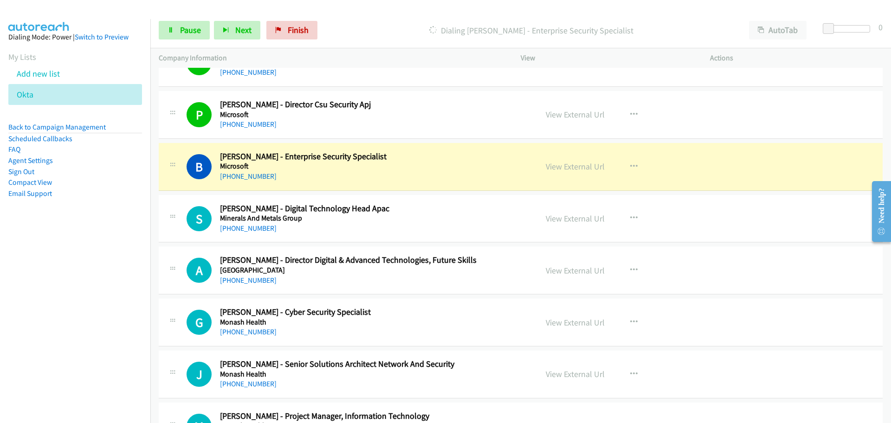
scroll to position [9611, 0]
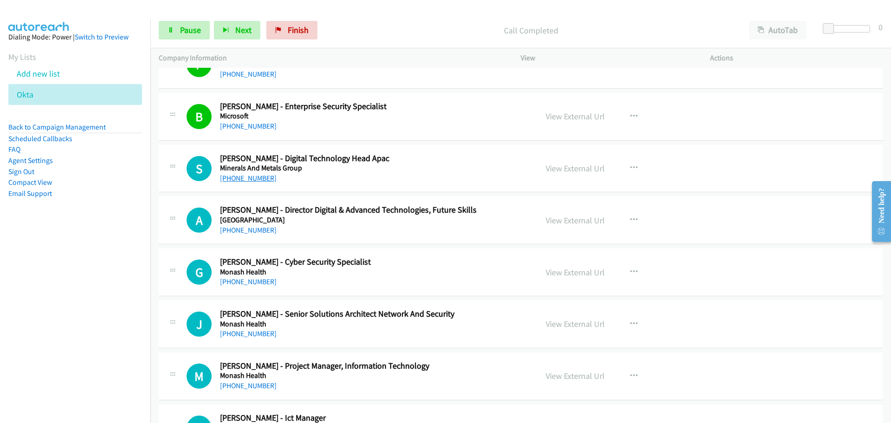
click at [251, 178] on link "+61 420 224 774" at bounding box center [248, 178] width 57 height 9
click at [252, 232] on link "+61 407 211 333" at bounding box center [248, 230] width 57 height 9
click at [258, 284] on link "+61 3 9709 9663" at bounding box center [248, 281] width 57 height 9
click at [263, 334] on link "+61 417 104 458" at bounding box center [248, 333] width 57 height 9
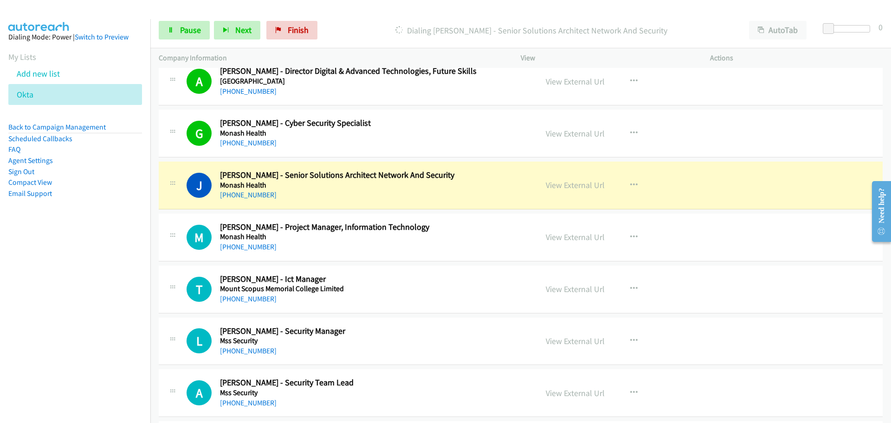
scroll to position [9889, 0]
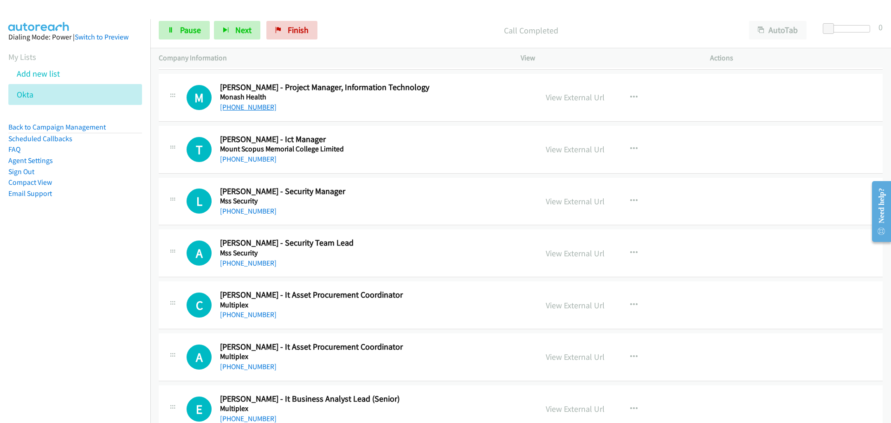
click at [257, 108] on link "+61 3 9709 9502" at bounding box center [248, 107] width 57 height 9
click at [226, 161] on link "+61 499 505 670" at bounding box center [248, 159] width 57 height 9
click at [260, 219] on div "L Callback Scheduled Lesla Dyer - Security Manager Mss Security Australia/Sydne…" at bounding box center [521, 202] width 724 height 48
click at [238, 268] on div "+61 490 749 026" at bounding box center [373, 263] width 306 height 11
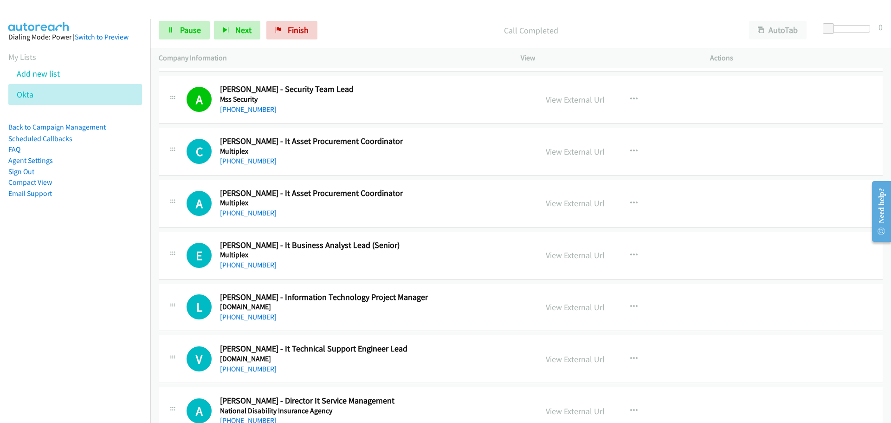
scroll to position [10075, 0]
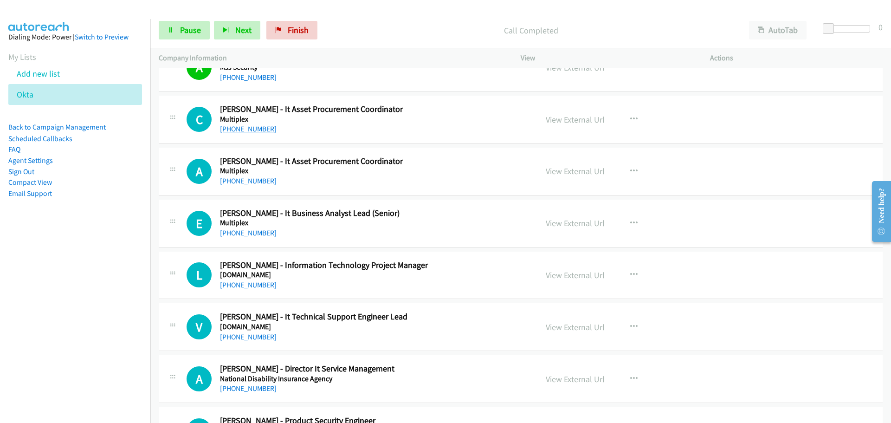
click at [253, 132] on link "+61 456 647 310" at bounding box center [248, 128] width 57 height 9
click at [262, 179] on link "+61 3 9353 3529" at bounding box center [248, 180] width 57 height 9
click at [35, 93] on icon at bounding box center [38, 95] width 6 height 6
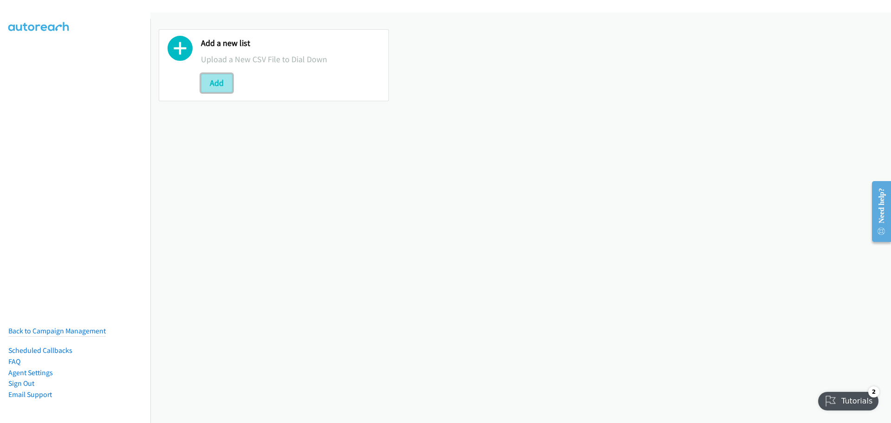
click at [223, 84] on button "Add" at bounding box center [217, 83] width 32 height 19
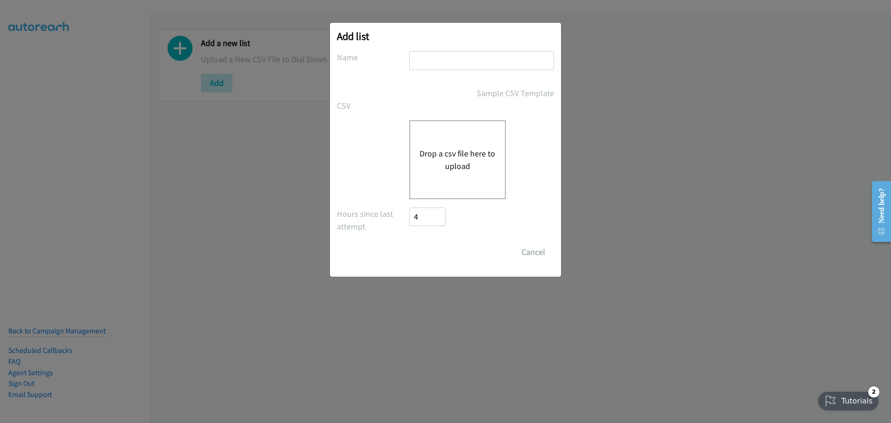
click at [463, 57] on input "text" at bounding box center [481, 60] width 145 height 19
type input "okta"
click at [458, 157] on button "Drop a csv file here to upload" at bounding box center [458, 159] width 76 height 25
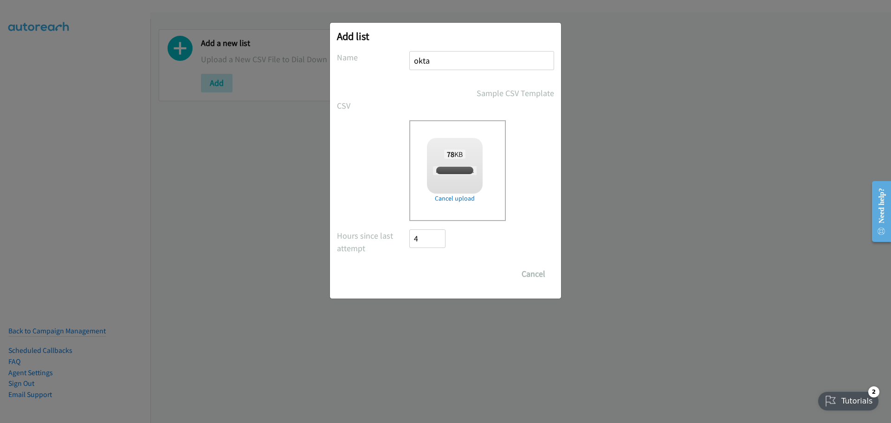
checkbox input "true"
click at [446, 278] on input "Save List" at bounding box center [433, 274] width 49 height 19
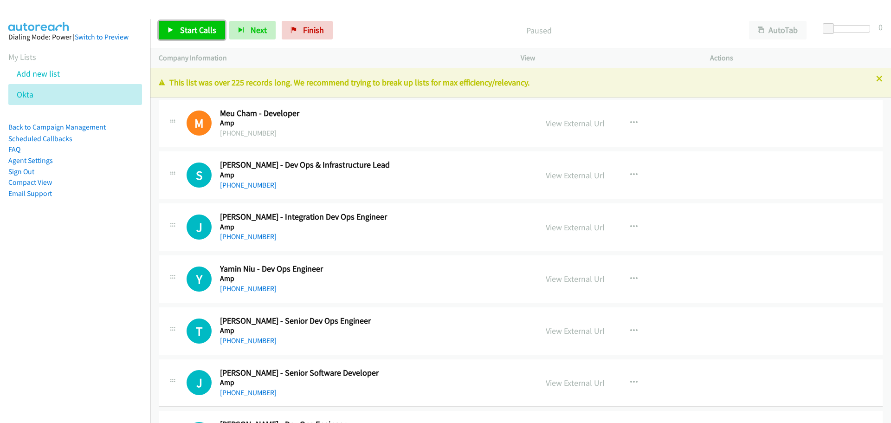
click at [202, 34] on span "Start Calls" at bounding box center [198, 30] width 36 height 11
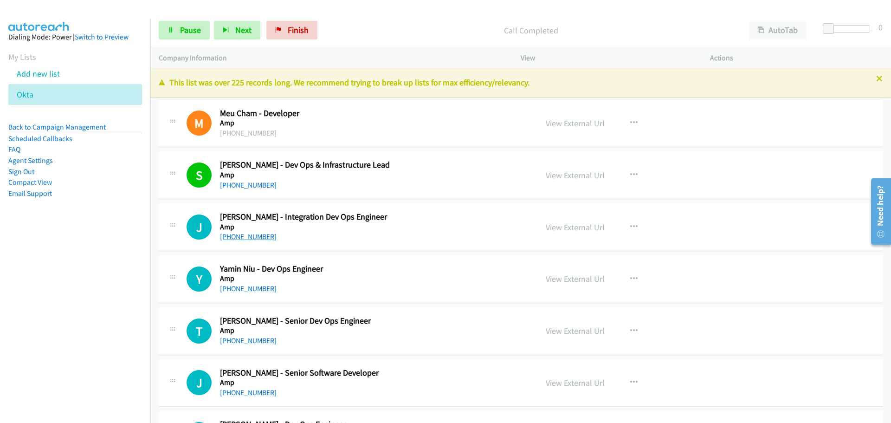
click at [247, 239] on link "[PHONE_NUMBER]" at bounding box center [248, 236] width 57 height 9
click at [231, 290] on link "[PHONE_NUMBER]" at bounding box center [248, 288] width 57 height 9
click at [237, 339] on link "[PHONE_NUMBER]" at bounding box center [248, 340] width 57 height 9
click at [243, 390] on link "[PHONE_NUMBER]" at bounding box center [248, 392] width 57 height 9
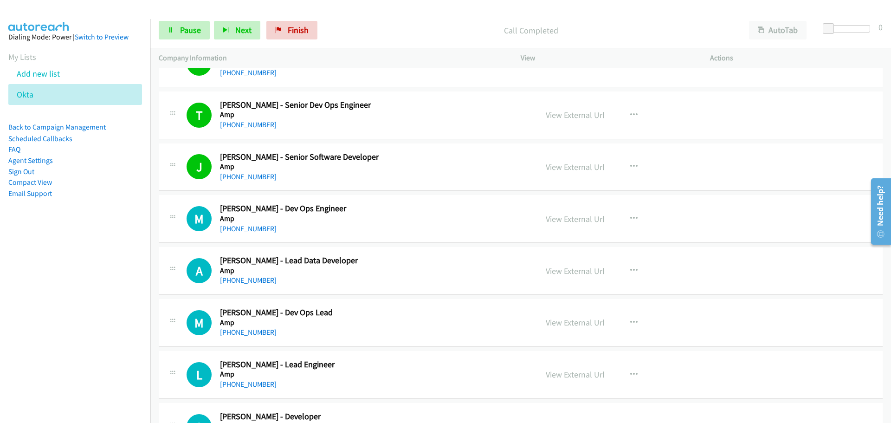
scroll to position [232, 0]
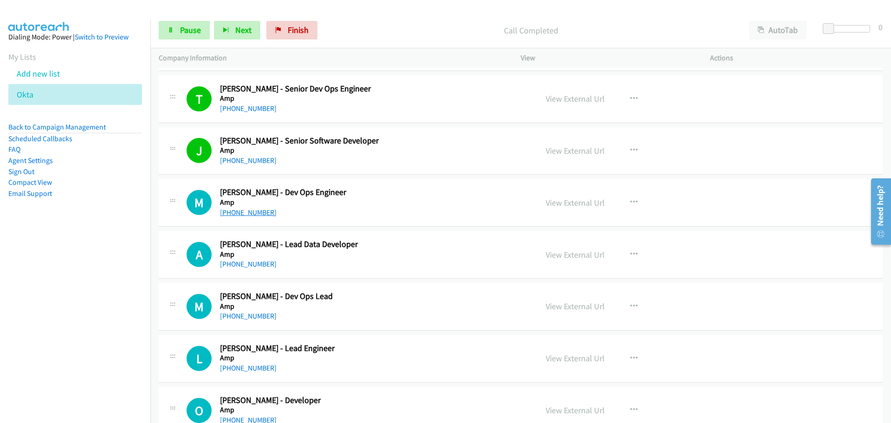
click at [231, 212] on link "[PHONE_NUMBER]" at bounding box center [248, 212] width 57 height 9
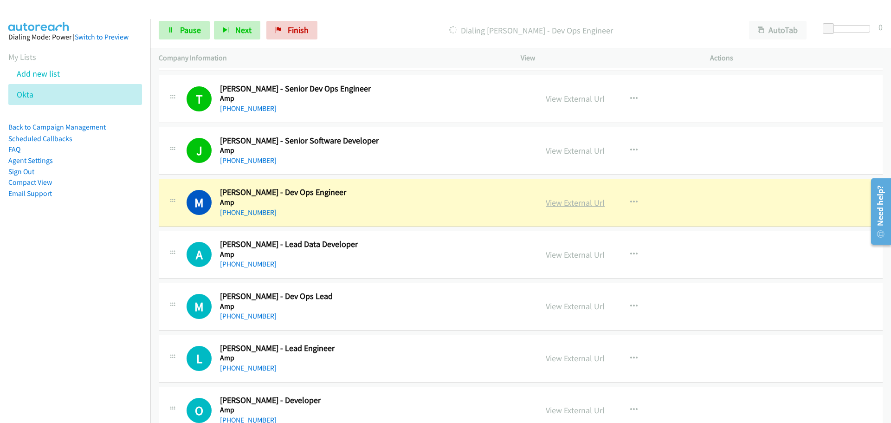
click at [578, 205] on link "View External Url" at bounding box center [575, 202] width 59 height 11
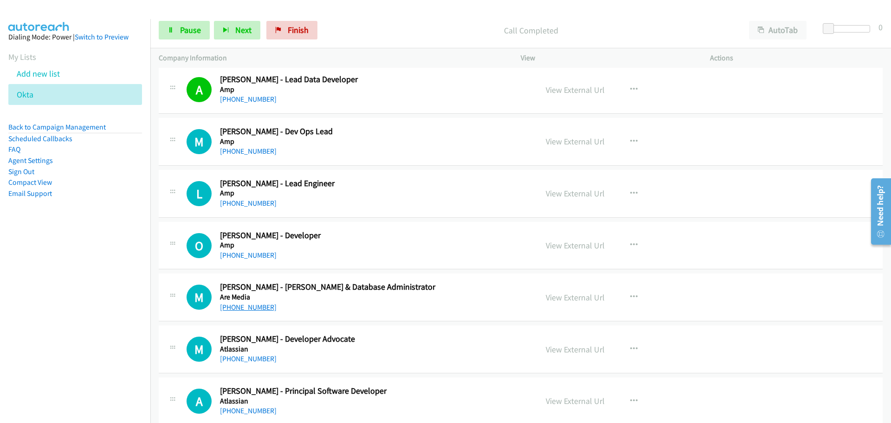
scroll to position [418, 0]
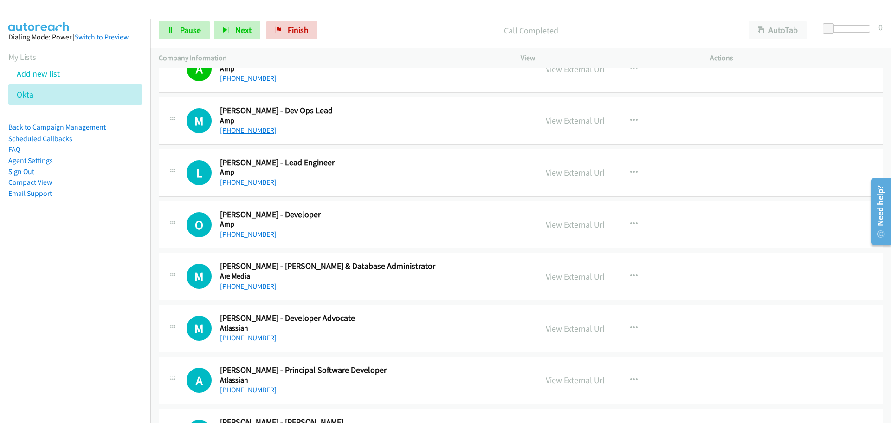
click at [239, 129] on link "[PHONE_NUMBER]" at bounding box center [248, 130] width 57 height 9
click at [259, 183] on link "[PHONE_NUMBER]" at bounding box center [248, 182] width 57 height 9
click at [243, 234] on link "[PHONE_NUMBER]" at bounding box center [248, 234] width 57 height 9
drag, startPoint x: 253, startPoint y: 286, endPoint x: 260, endPoint y: 275, distance: 13.3
click at [253, 286] on link "[PHONE_NUMBER]" at bounding box center [248, 286] width 57 height 9
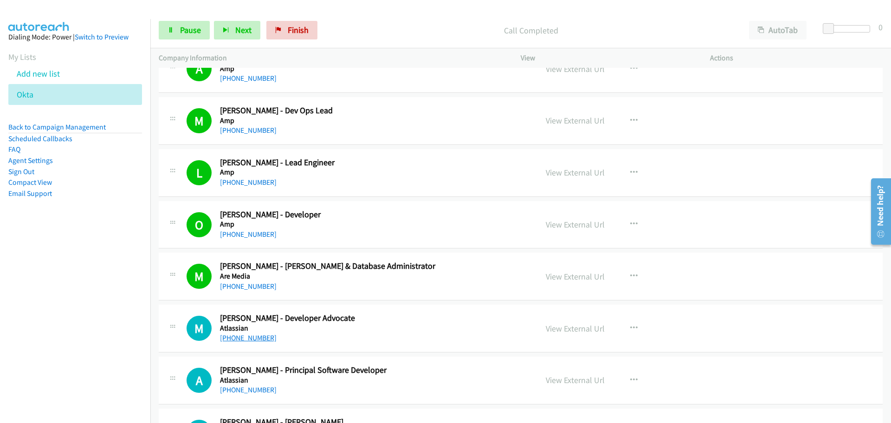
click at [256, 341] on link "[PHONE_NUMBER]" at bounding box center [248, 337] width 57 height 9
click at [251, 392] on link "[PHONE_NUMBER]" at bounding box center [248, 389] width 57 height 9
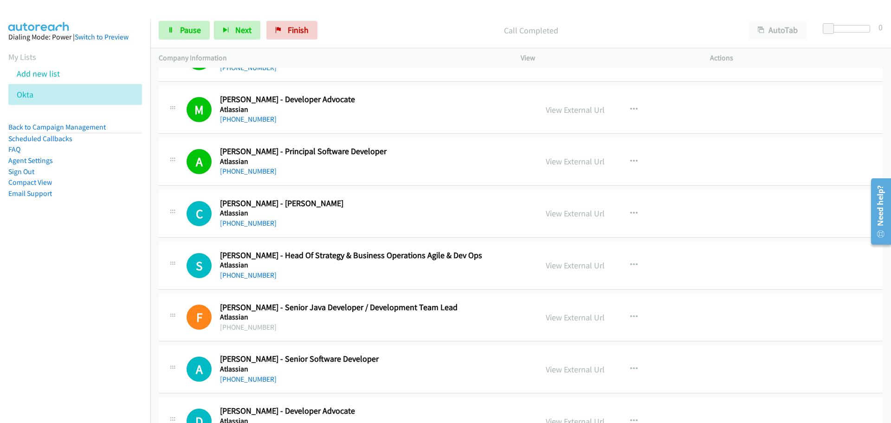
scroll to position [696, 0]
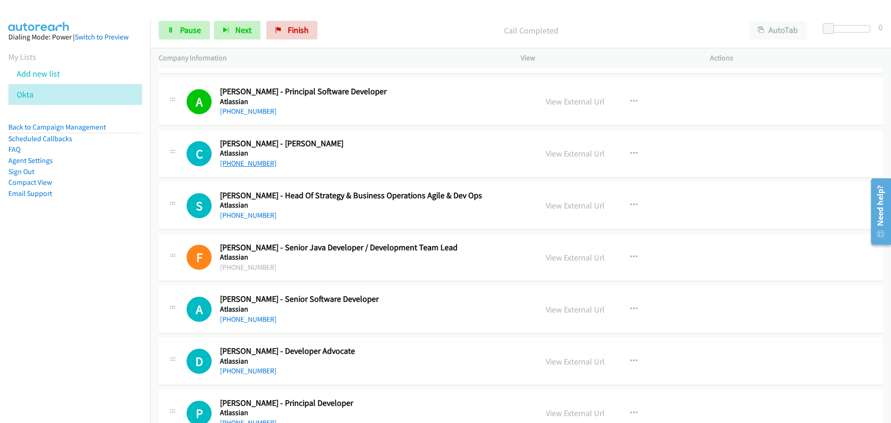
click at [241, 162] on link "[PHONE_NUMBER]" at bounding box center [248, 163] width 57 height 9
click at [260, 213] on link "[PHONE_NUMBER]" at bounding box center [248, 215] width 57 height 9
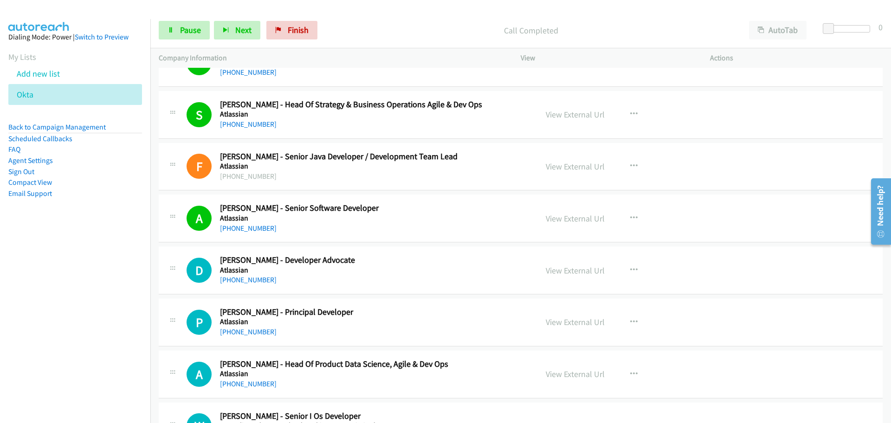
scroll to position [929, 0]
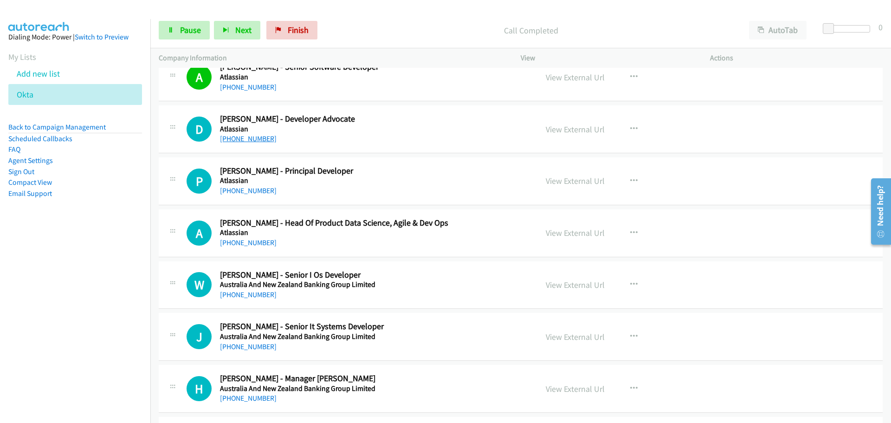
click at [227, 138] on link "[PHONE_NUMBER]" at bounding box center [248, 138] width 57 height 9
click at [244, 188] on link "[PHONE_NUMBER]" at bounding box center [248, 190] width 57 height 9
click at [229, 238] on link "[PHONE_NUMBER]" at bounding box center [248, 242] width 57 height 9
click at [266, 293] on link "[PHONE_NUMBER]" at bounding box center [248, 294] width 57 height 9
click at [247, 349] on link "[PHONE_NUMBER]" at bounding box center [248, 346] width 57 height 9
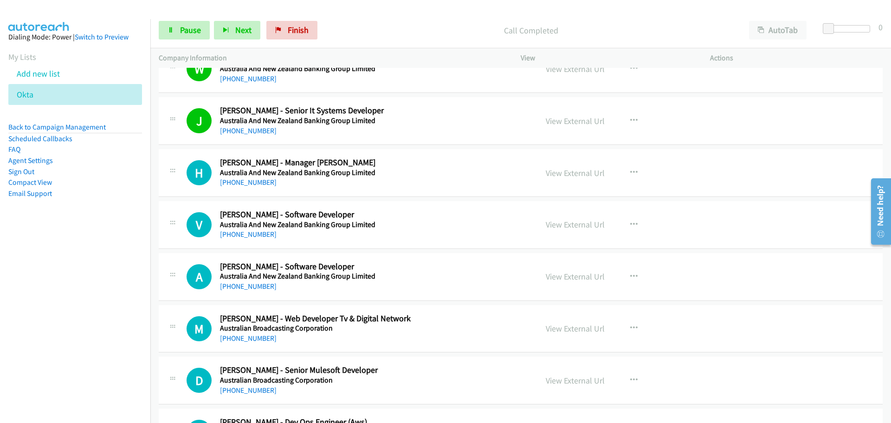
scroll to position [1161, 0]
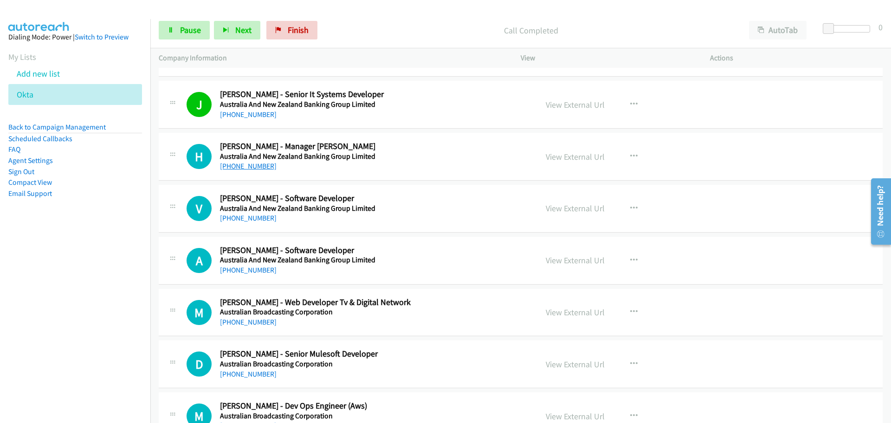
click at [257, 164] on link "[PHONE_NUMBER]" at bounding box center [248, 166] width 57 height 9
click at [244, 217] on link "[PHONE_NUMBER]" at bounding box center [248, 218] width 57 height 9
click at [247, 268] on link "[PHONE_NUMBER]" at bounding box center [248, 270] width 57 height 9
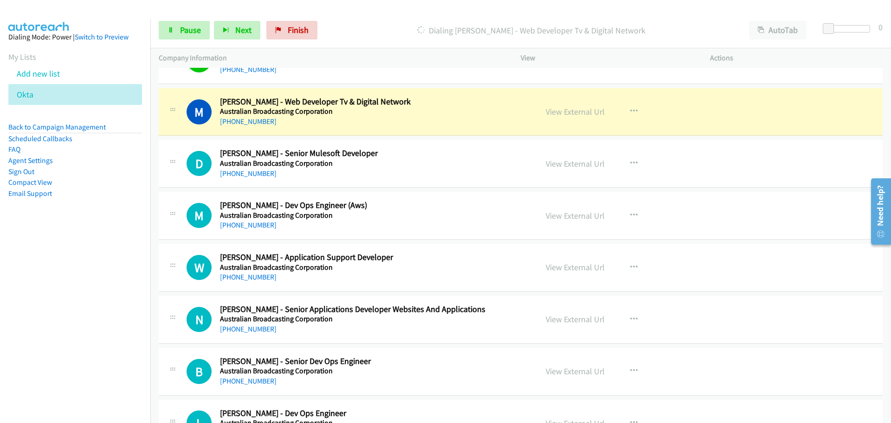
scroll to position [1393, 0]
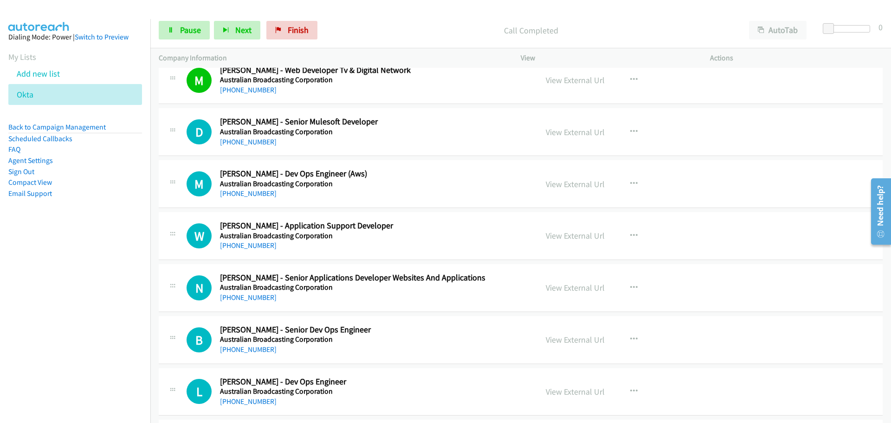
click at [254, 147] on div "[PHONE_NUMBER]" at bounding box center [373, 141] width 306 height 11
click at [256, 142] on link "[PHONE_NUMBER]" at bounding box center [248, 141] width 57 height 9
